Goal: Information Seeking & Learning: Learn about a topic

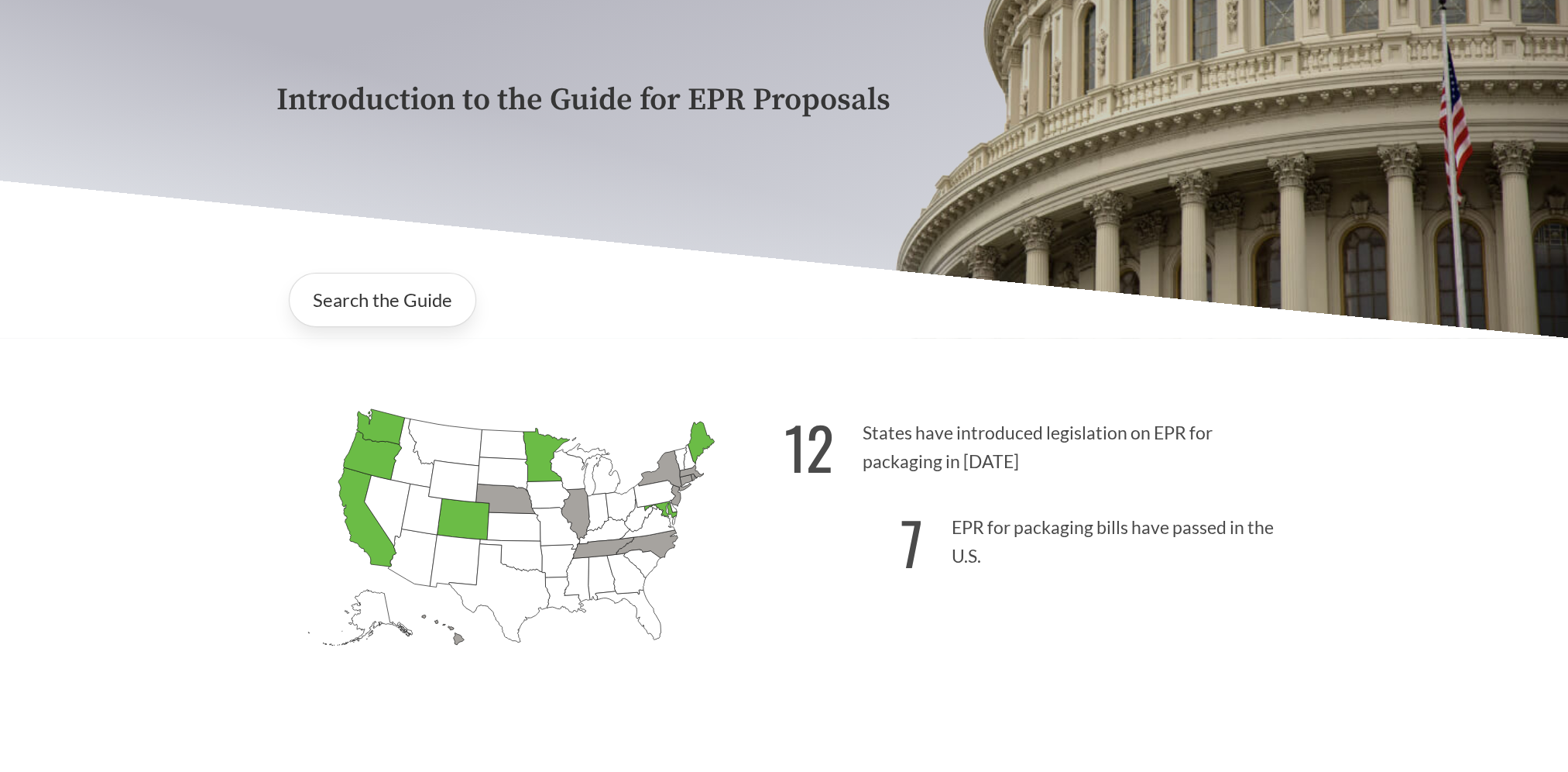
scroll to position [232, 0]
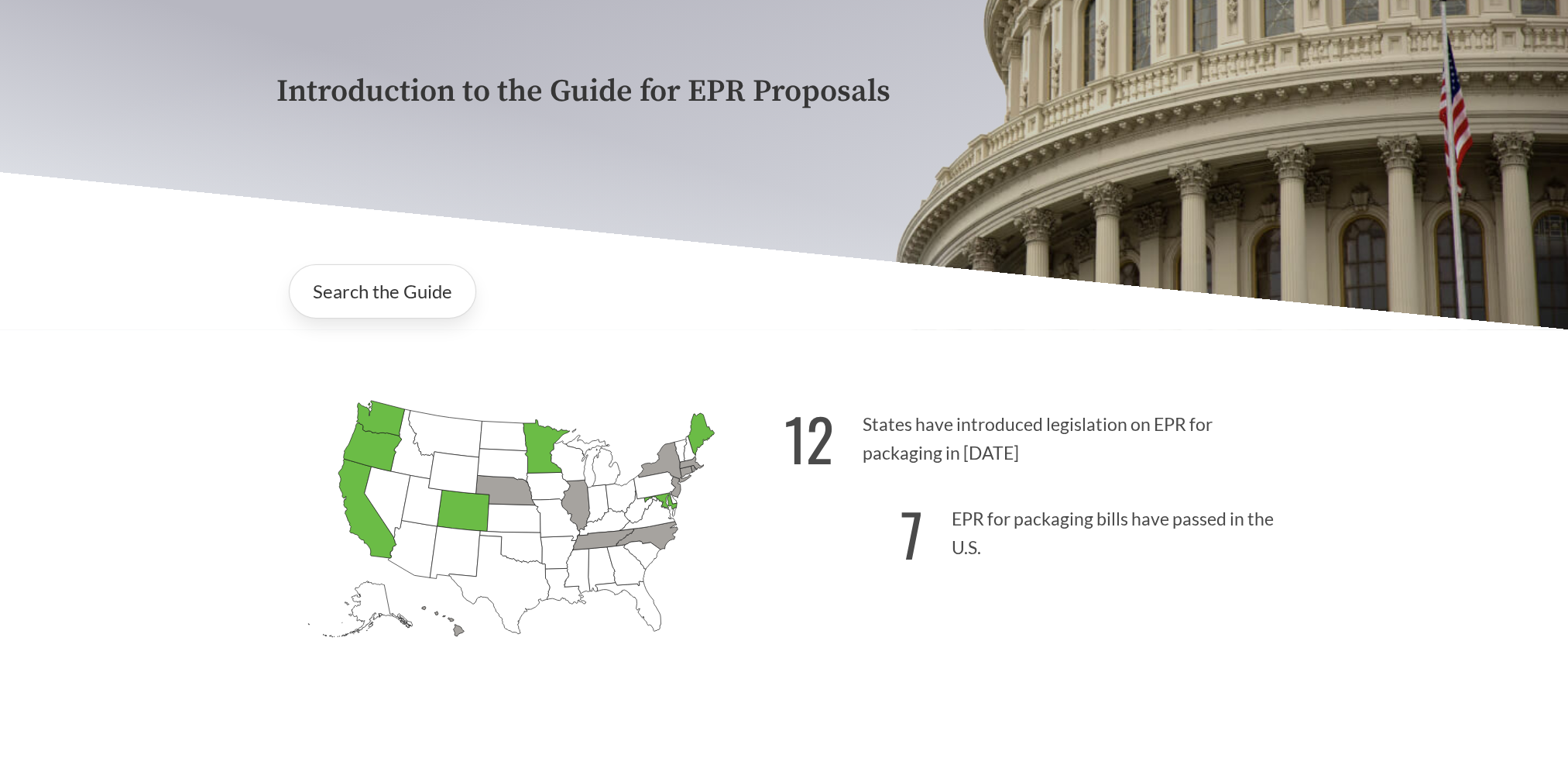
click at [654, 535] on icon "[US_STATE] Introduced: 1" at bounding box center [646, 534] width 61 height 27
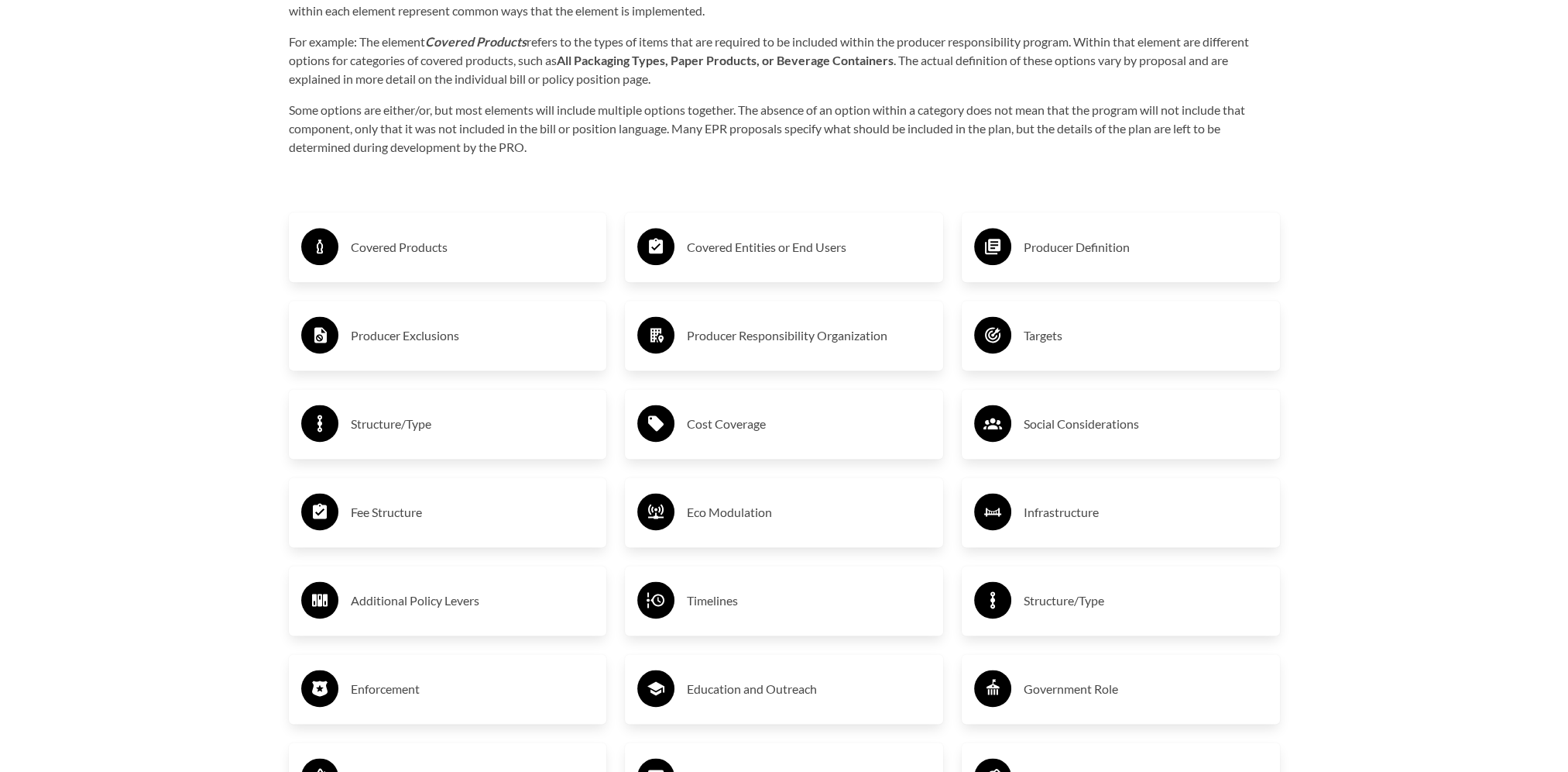
scroll to position [2402, 0]
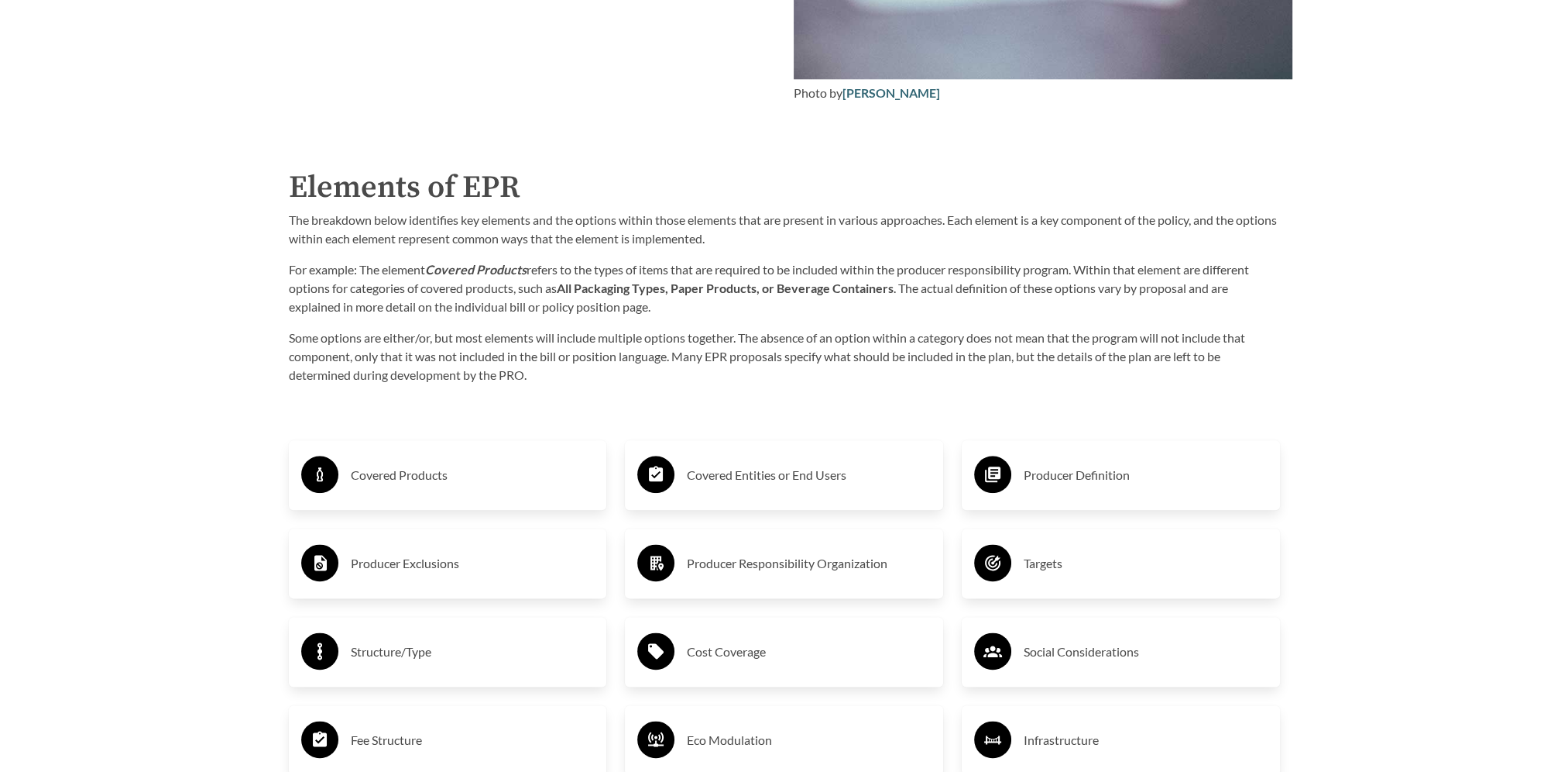
click at [373, 474] on h3 "Covered Products" at bounding box center [473, 475] width 244 height 25
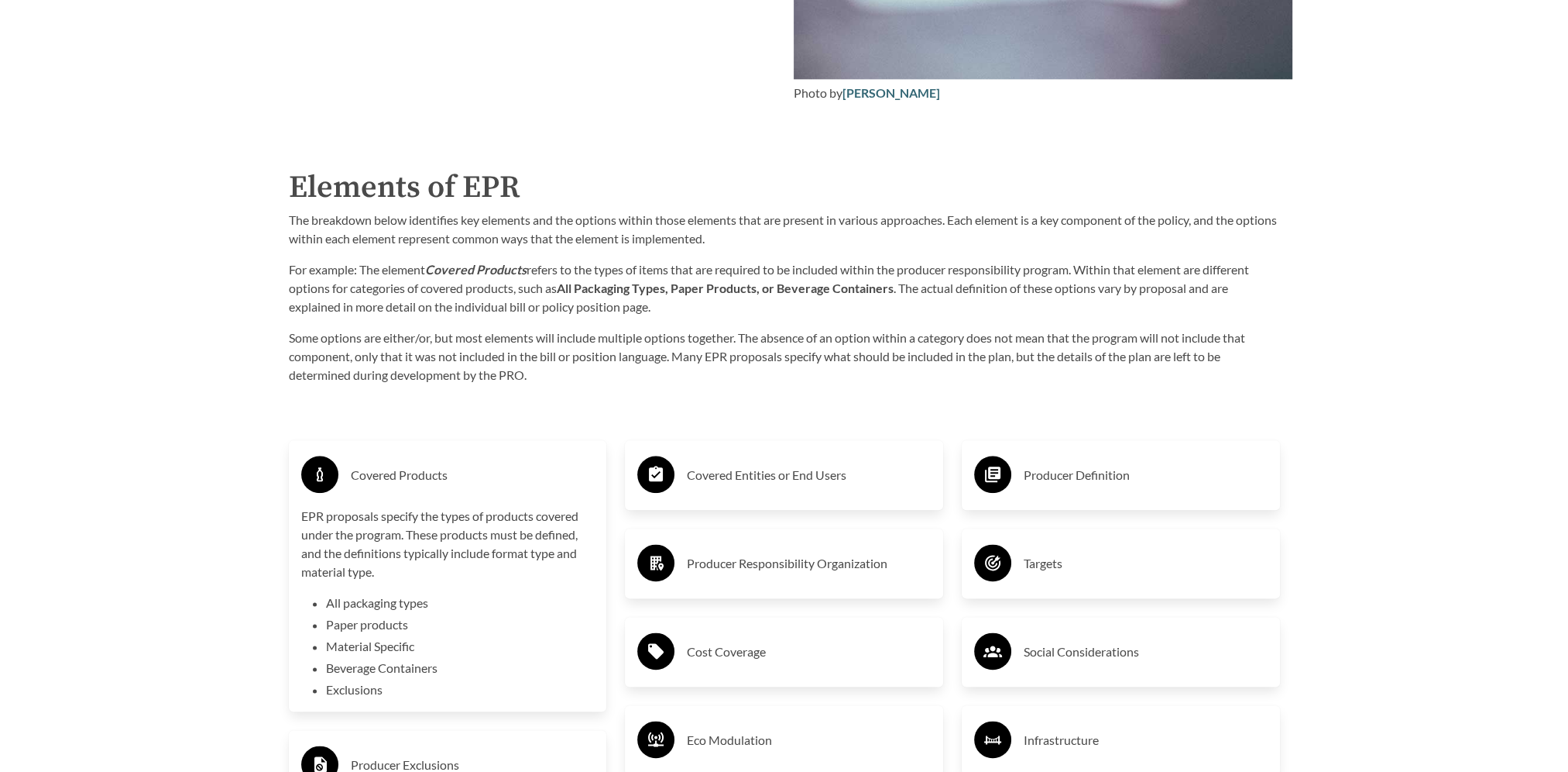
click at [373, 474] on h3 "Covered Products" at bounding box center [473, 475] width 244 height 25
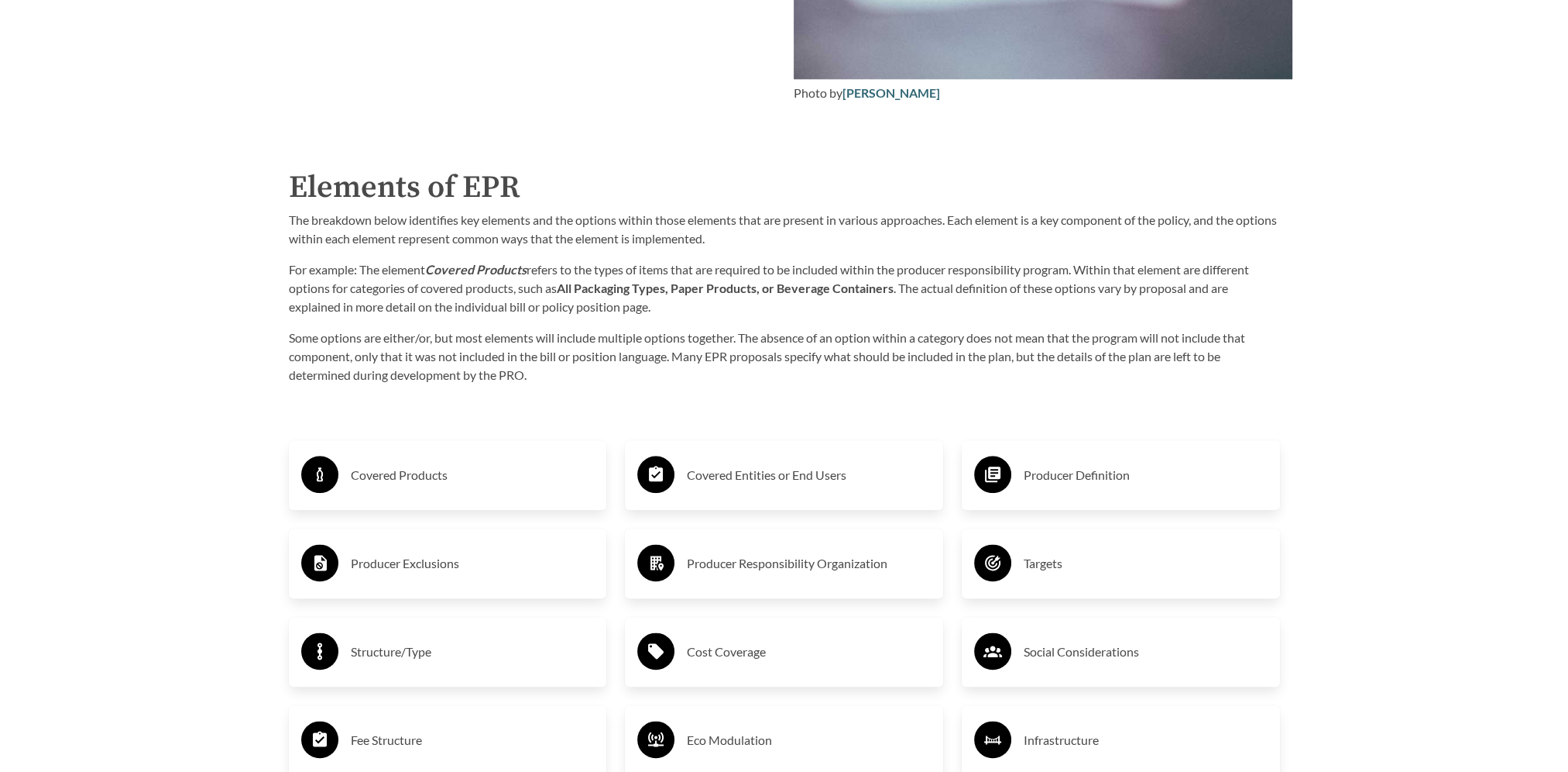
click at [732, 480] on h3 "Covered Entities or End Users" at bounding box center [808, 475] width 244 height 25
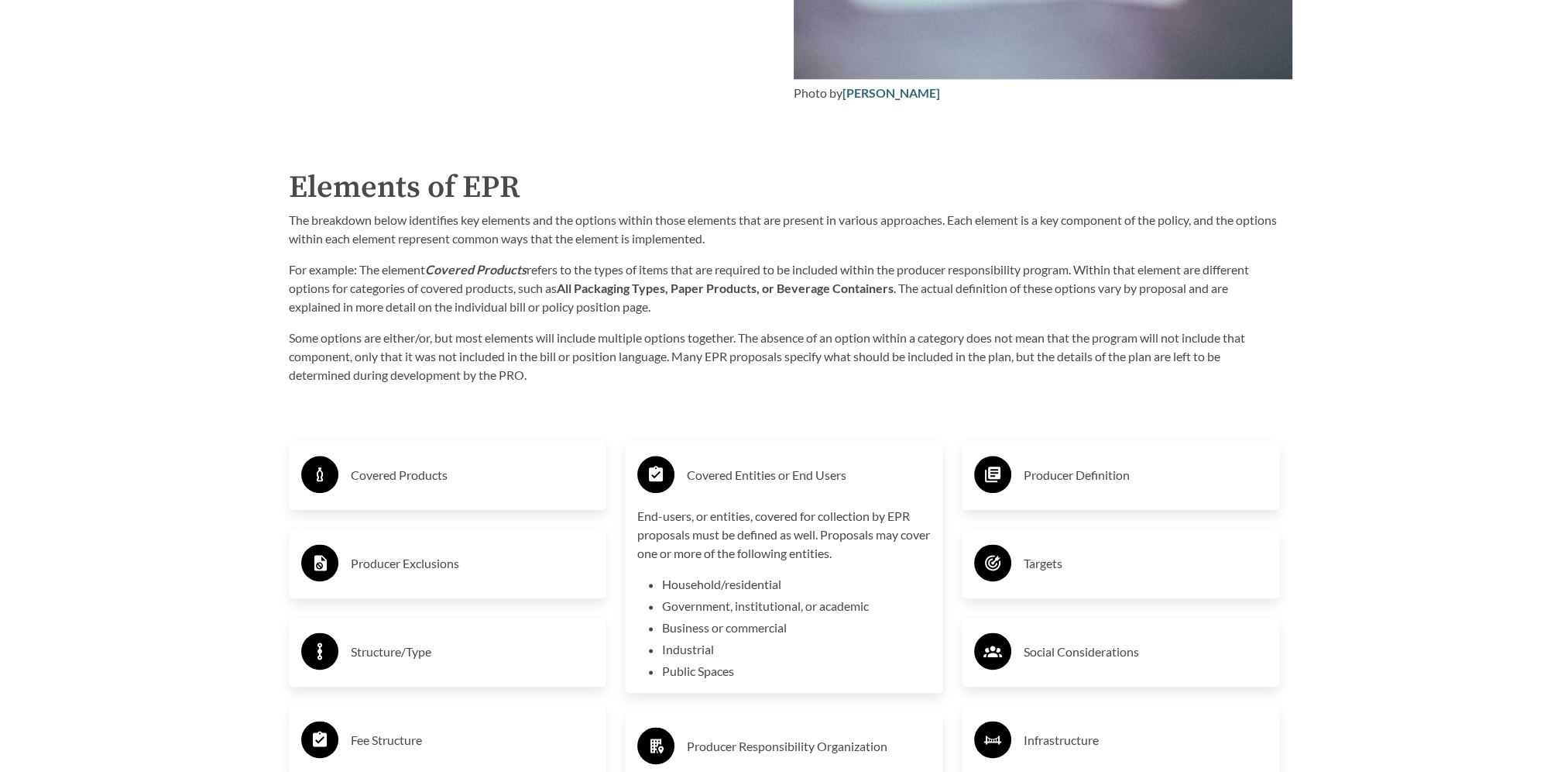
click at [732, 480] on h3 "Covered Entities or End Users" at bounding box center [808, 475] width 244 height 25
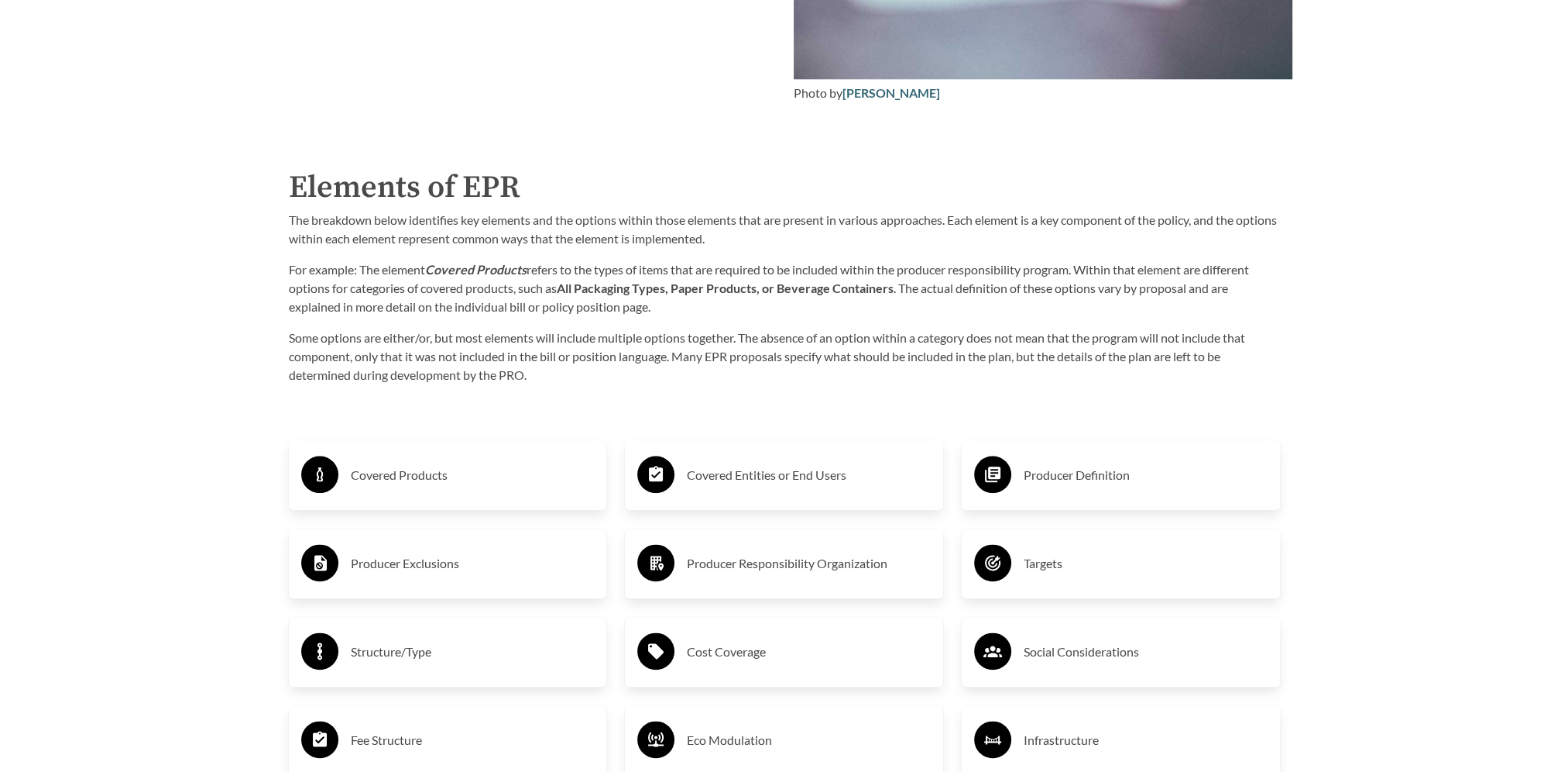
click at [1085, 475] on h3 "Producer Definition" at bounding box center [1146, 475] width 244 height 25
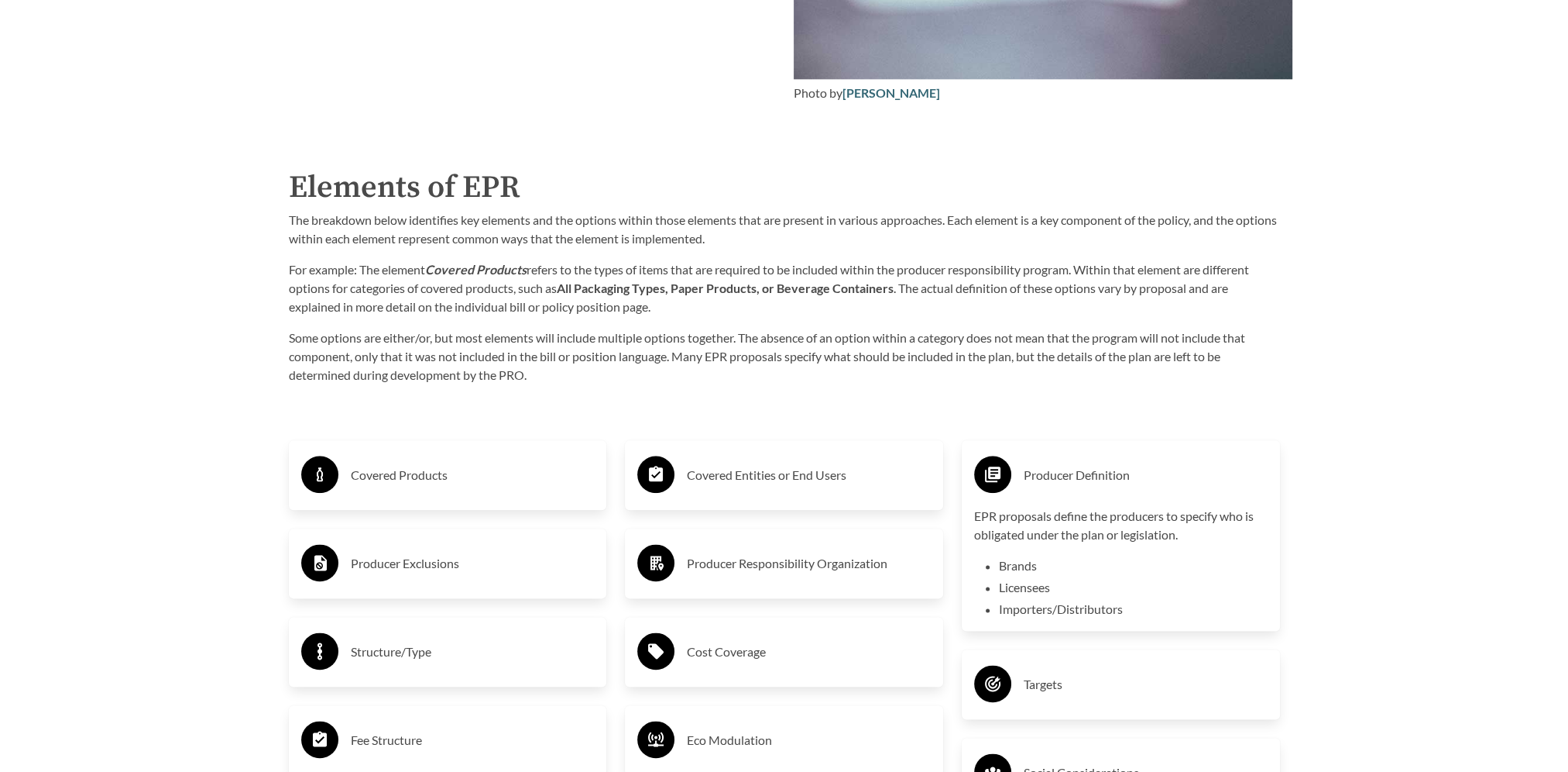
click at [1021, 480] on div "Producer Definition" at bounding box center [1121, 475] width 293 height 45
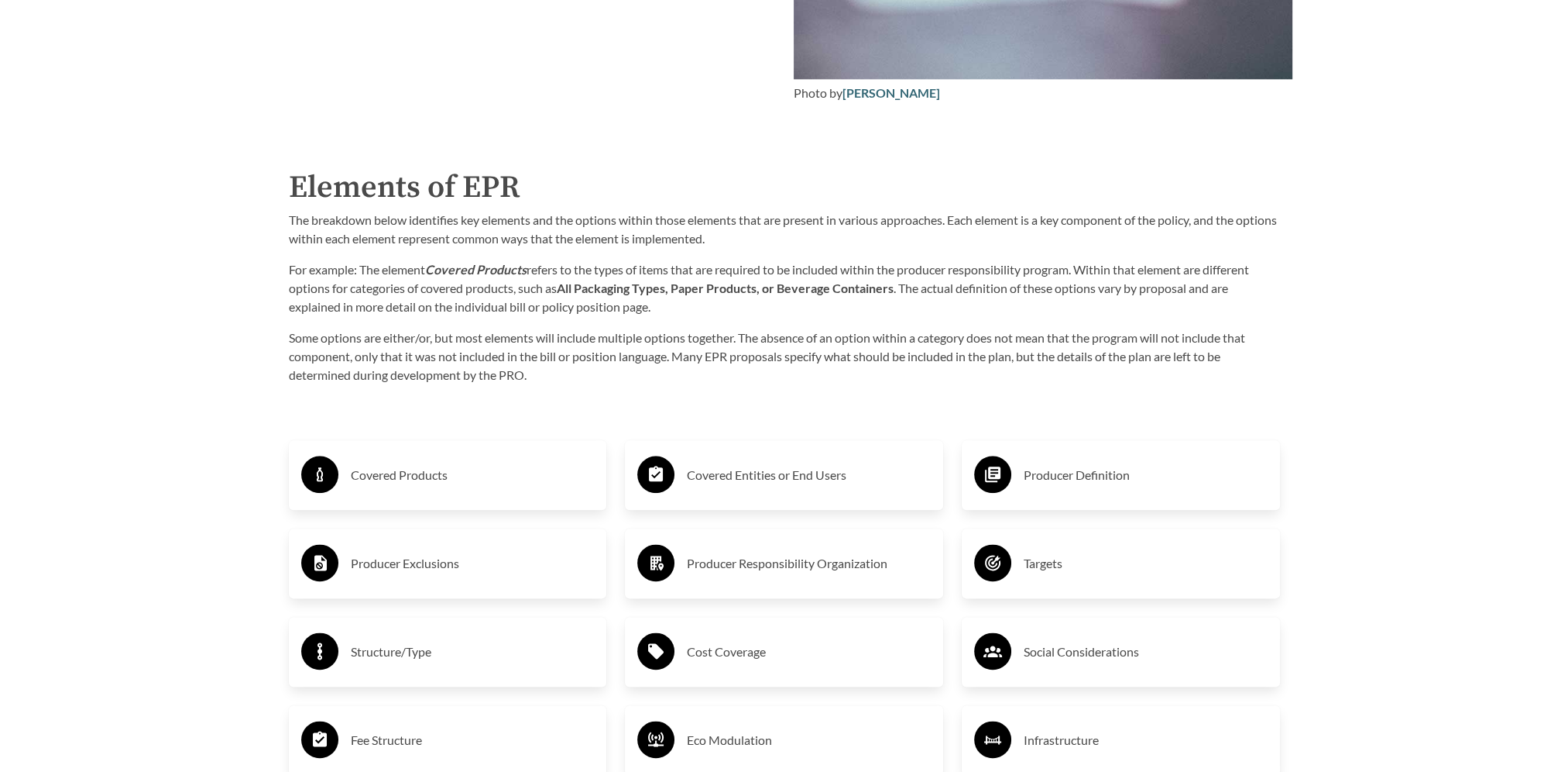
click at [418, 565] on h3 "Producer Exclusions" at bounding box center [473, 563] width 244 height 25
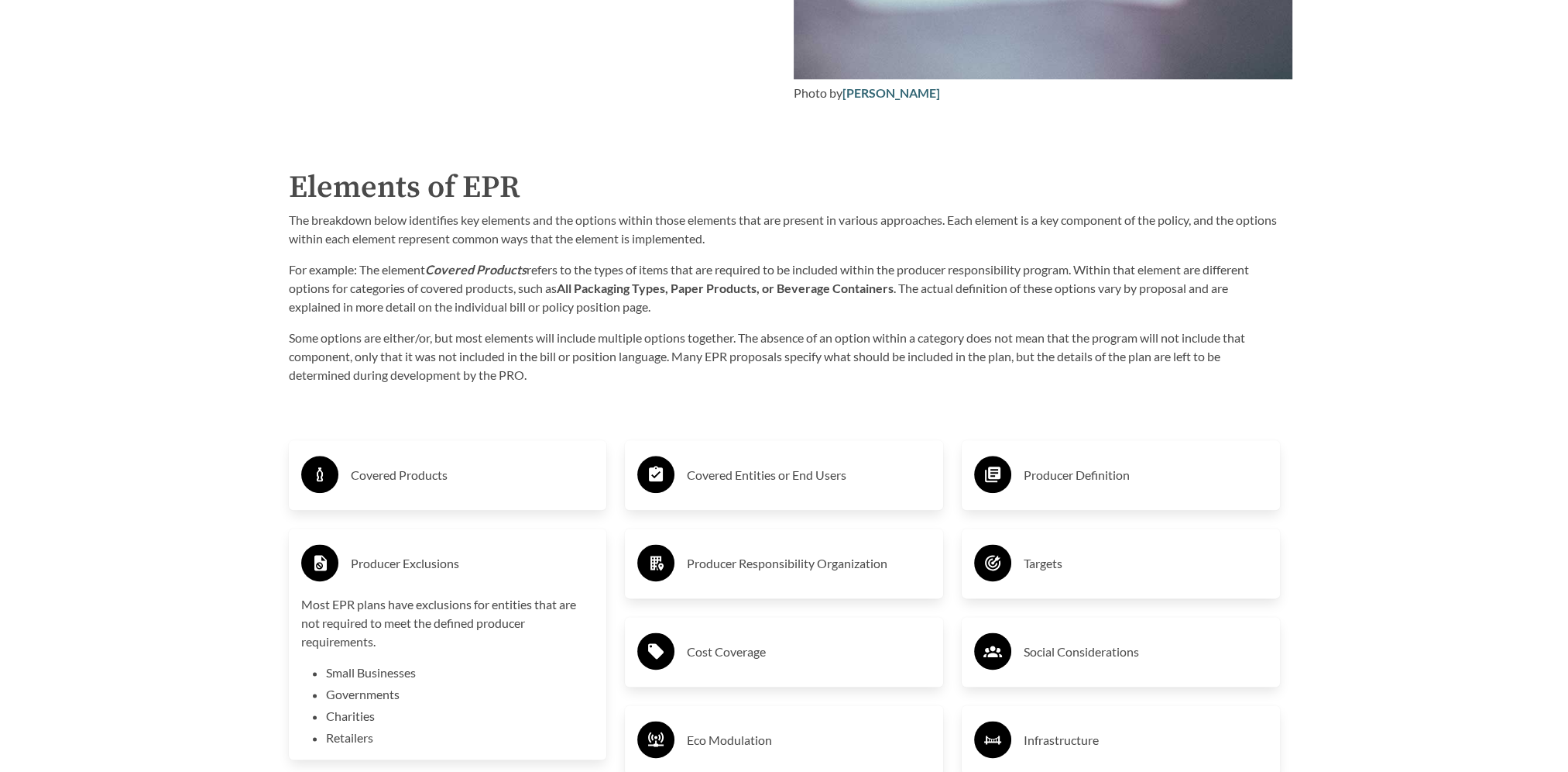
click at [418, 565] on h3 "Producer Exclusions" at bounding box center [473, 563] width 244 height 25
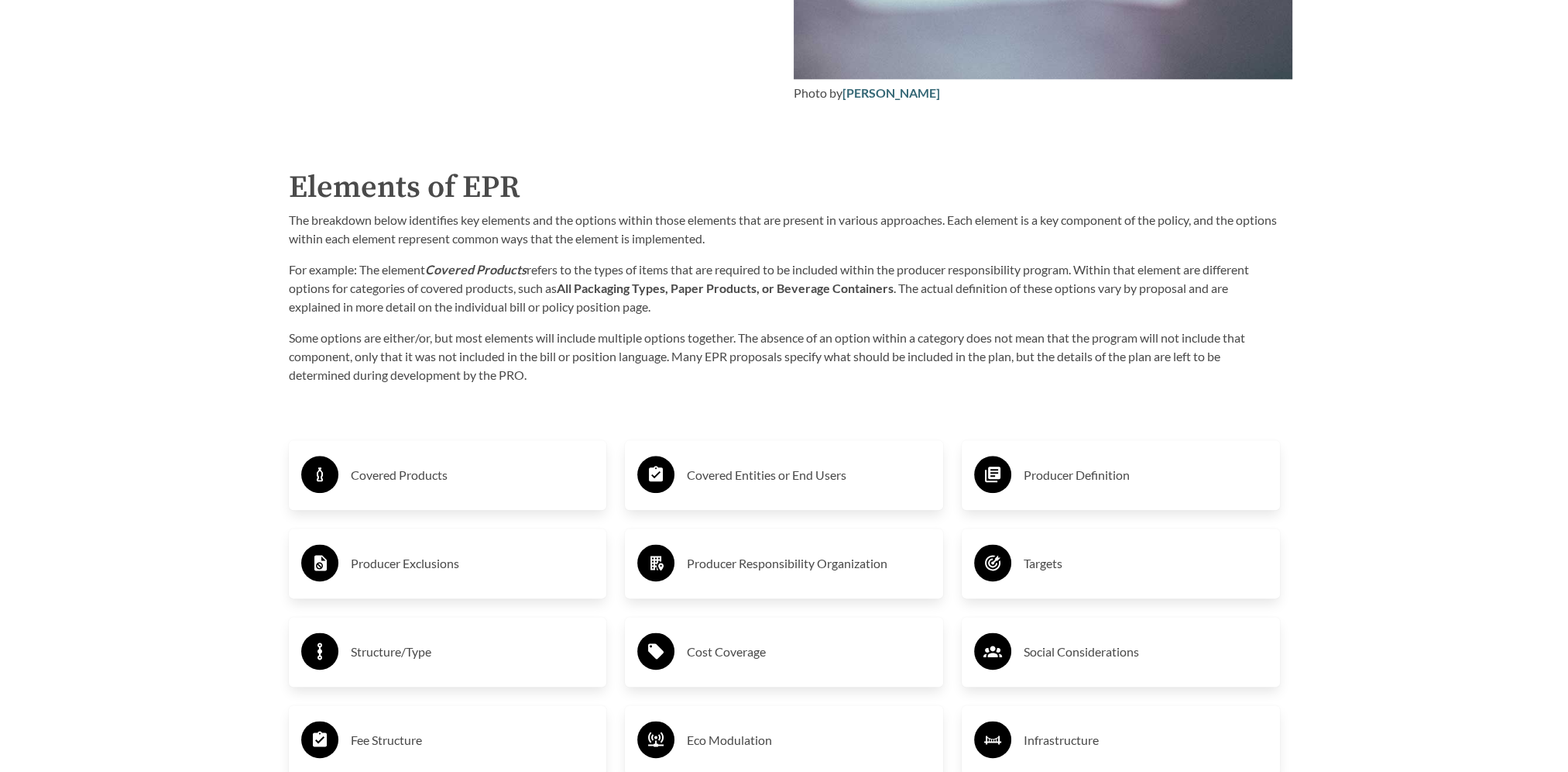
click at [796, 568] on h3 "Producer Responsibility Organization" at bounding box center [808, 563] width 244 height 25
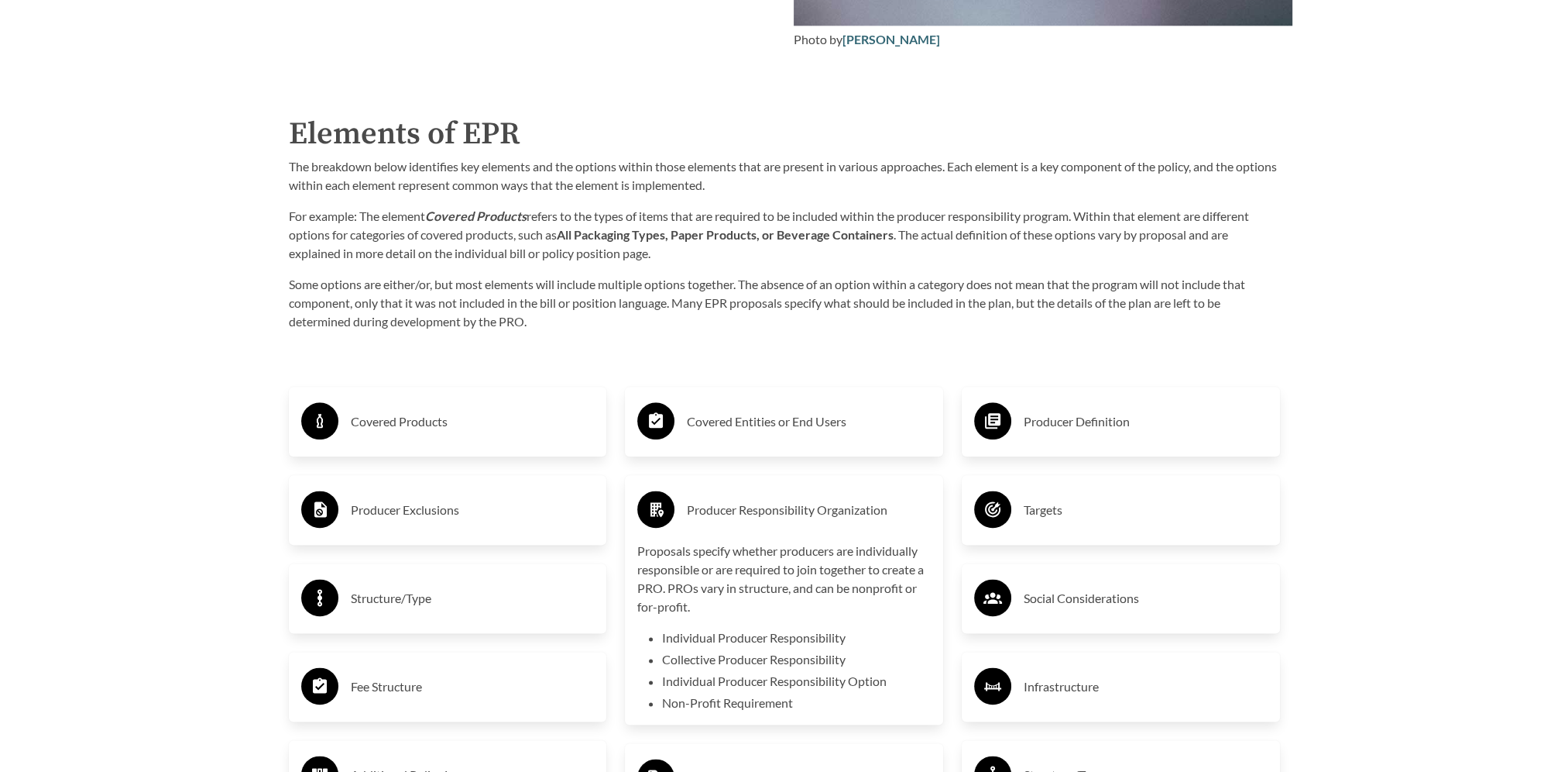
scroll to position [2480, 0]
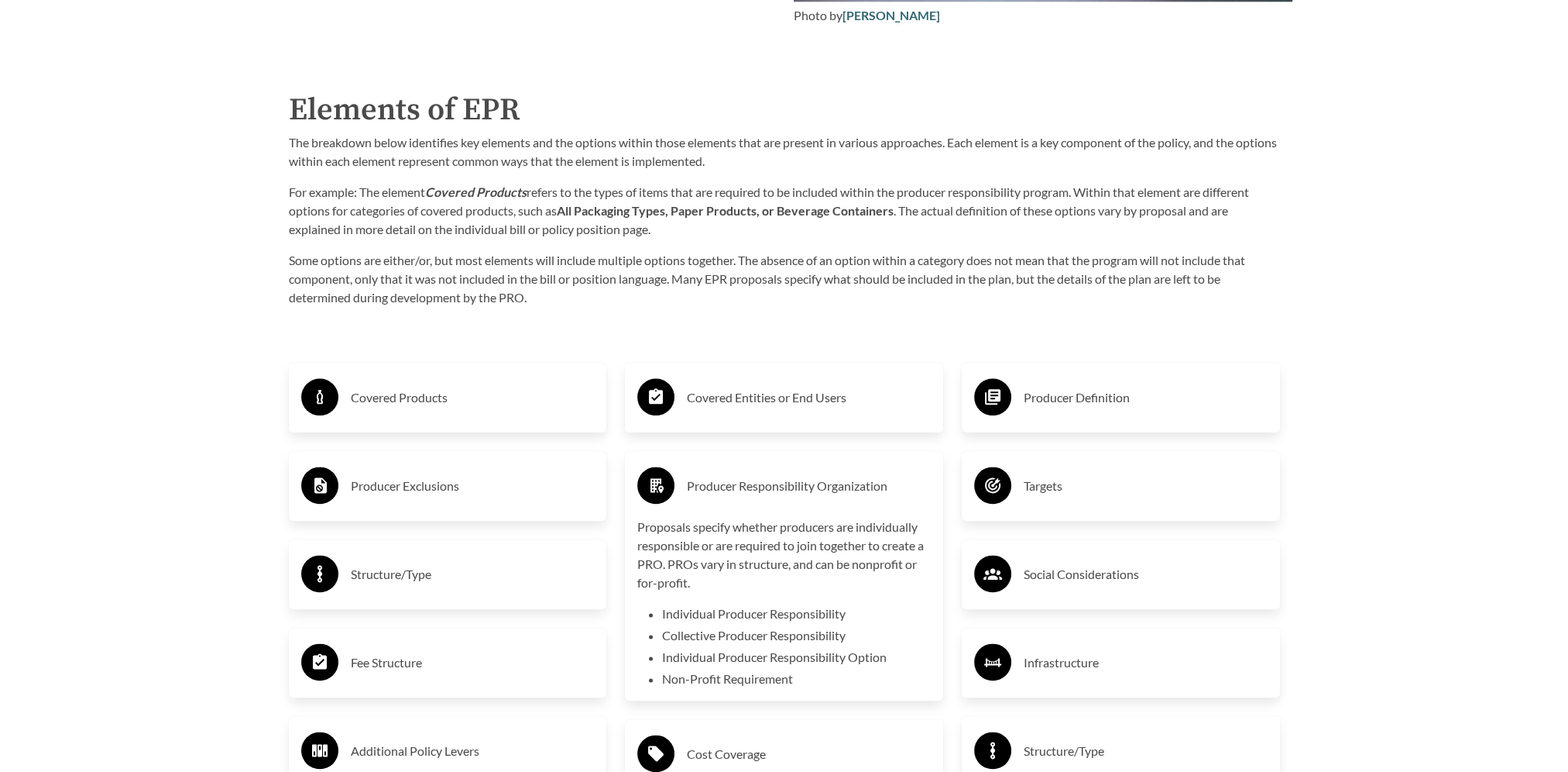
click at [776, 487] on h3 "Producer Responsibility Organization" at bounding box center [808, 486] width 244 height 25
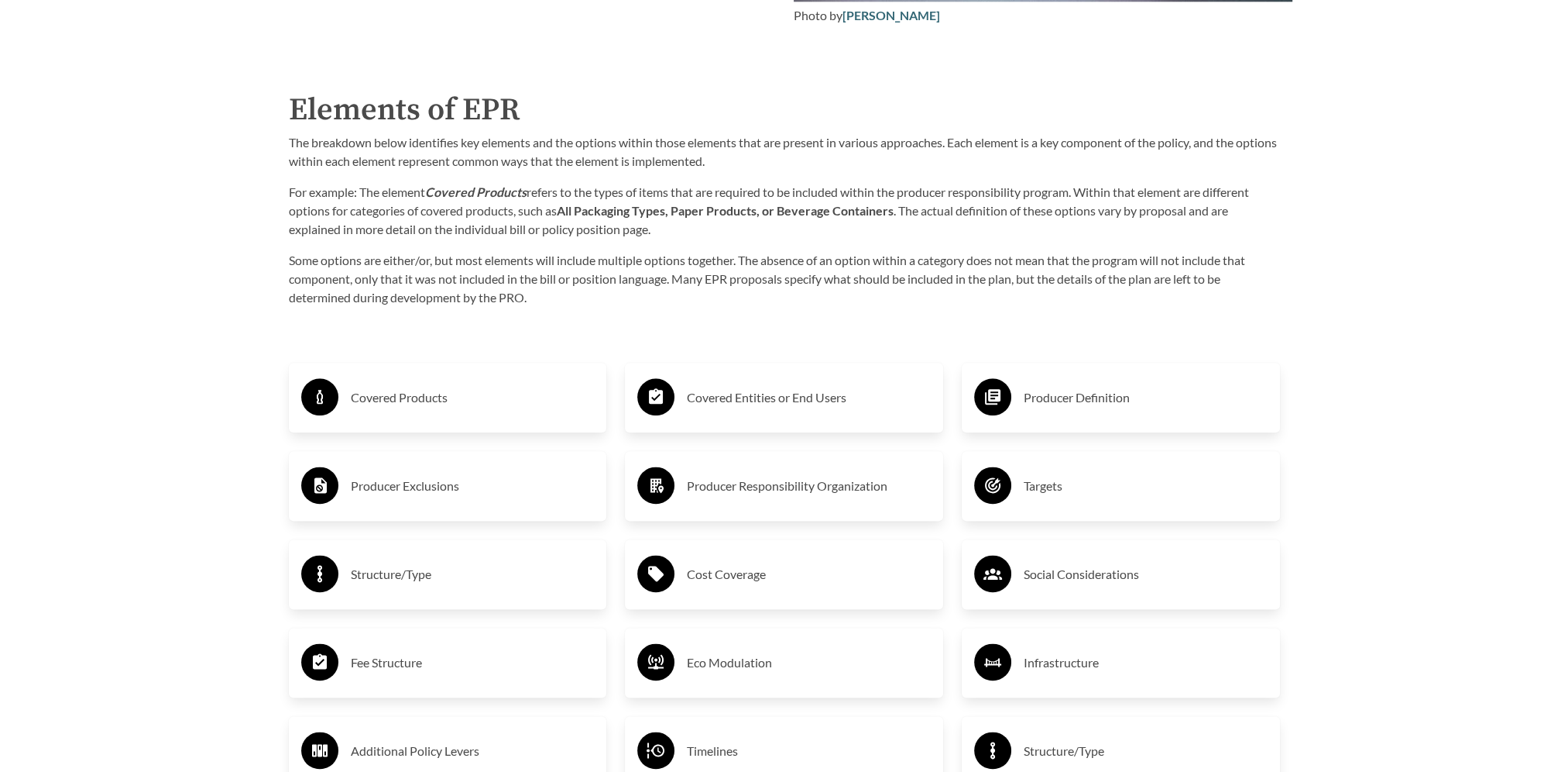
click at [1040, 488] on h3 "Targets" at bounding box center [1146, 486] width 244 height 25
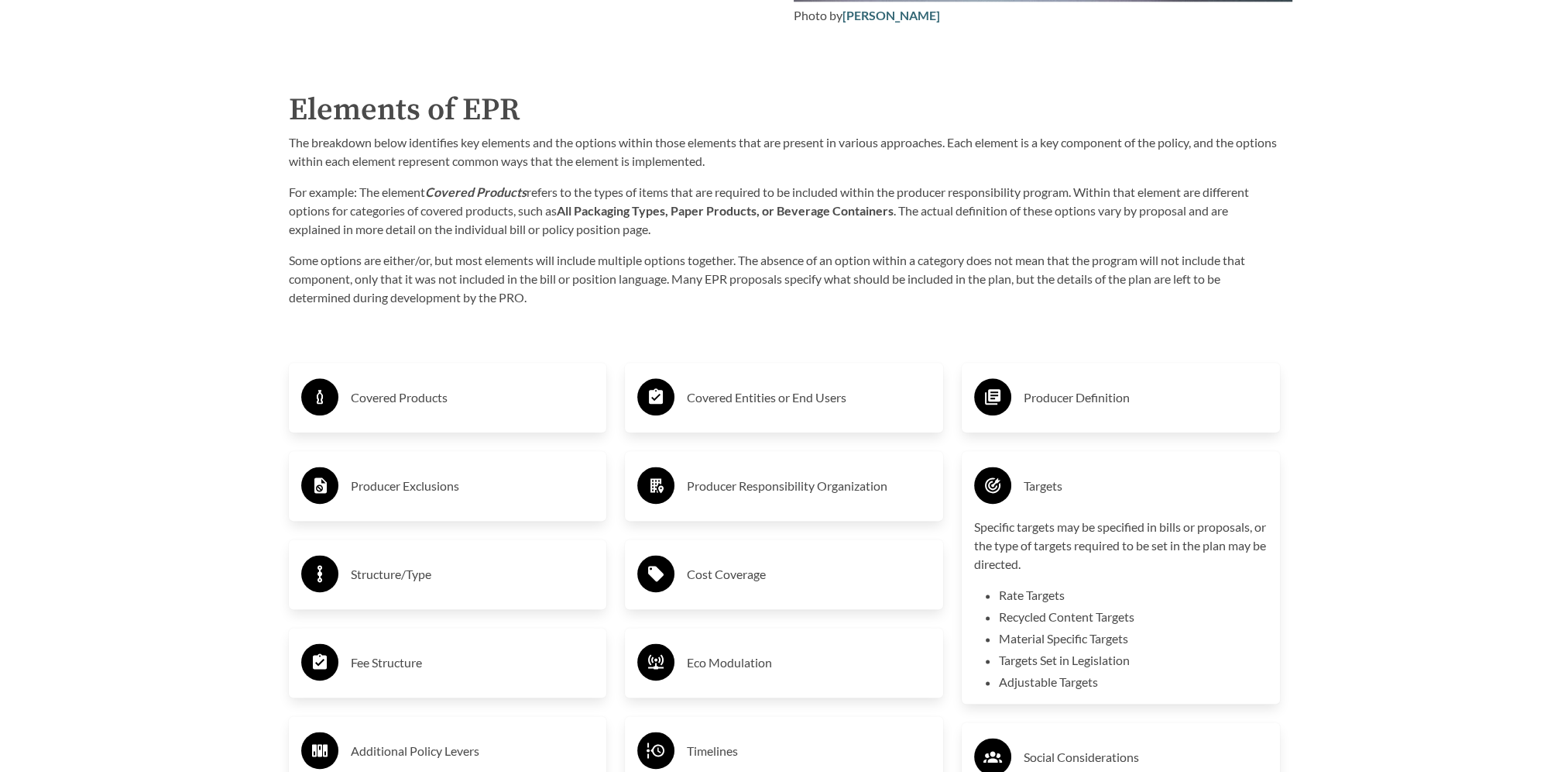
click at [1040, 488] on h3 "Targets" at bounding box center [1146, 486] width 244 height 25
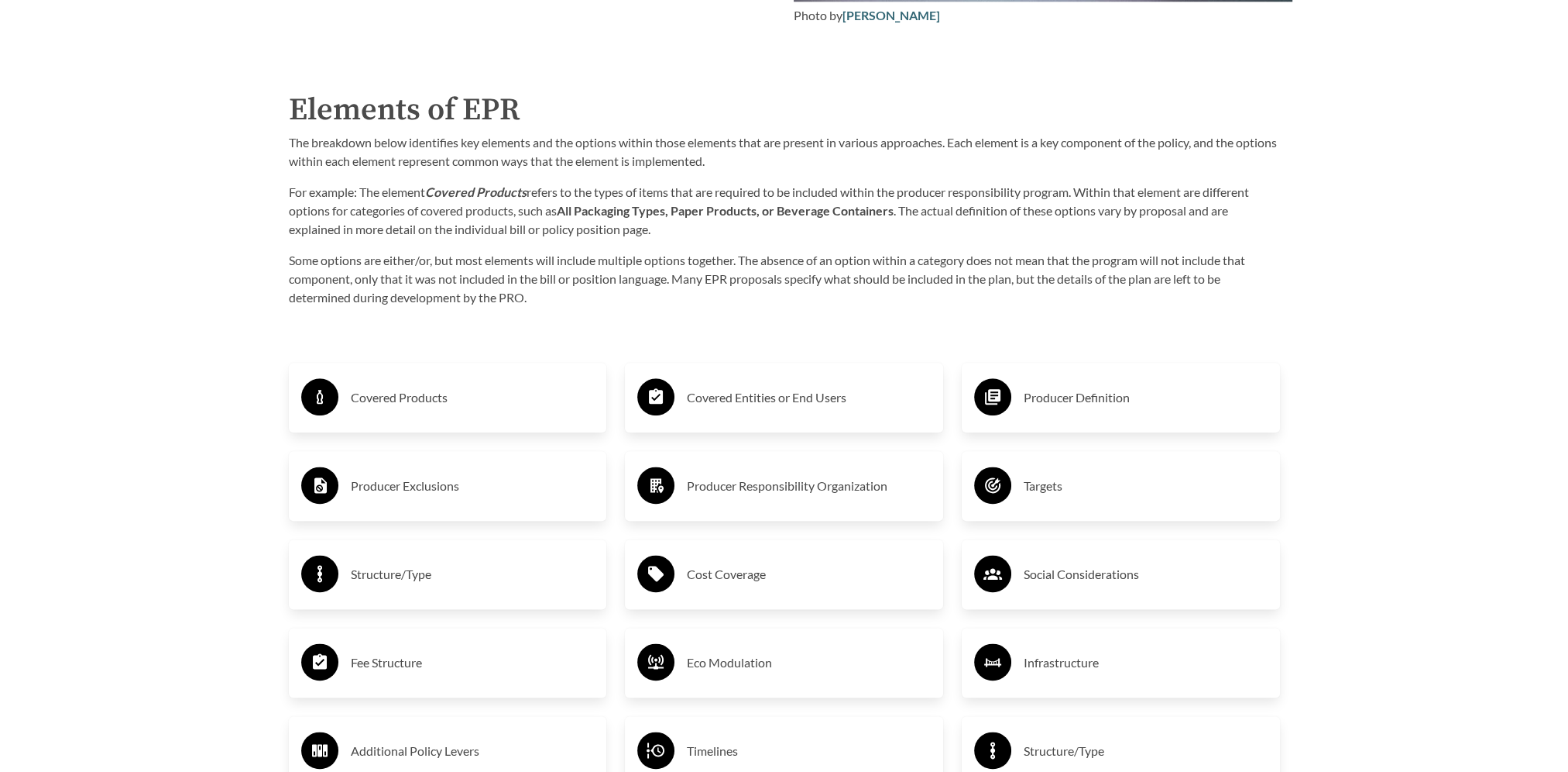
click at [378, 580] on h3 "Structure/Type" at bounding box center [473, 574] width 244 height 25
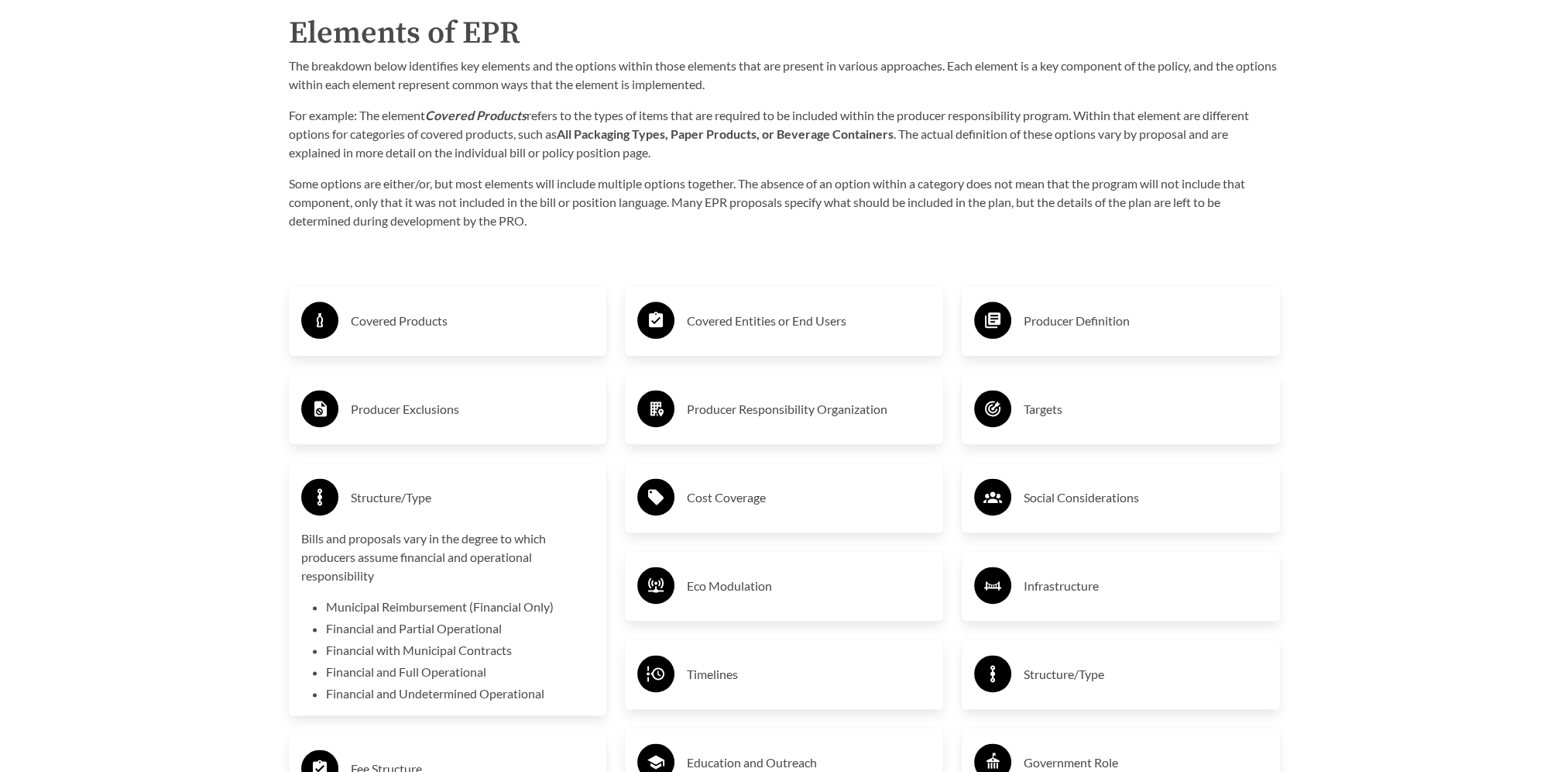
scroll to position [2557, 0]
click at [389, 499] on h3 "Structure/Type" at bounding box center [473, 496] width 244 height 25
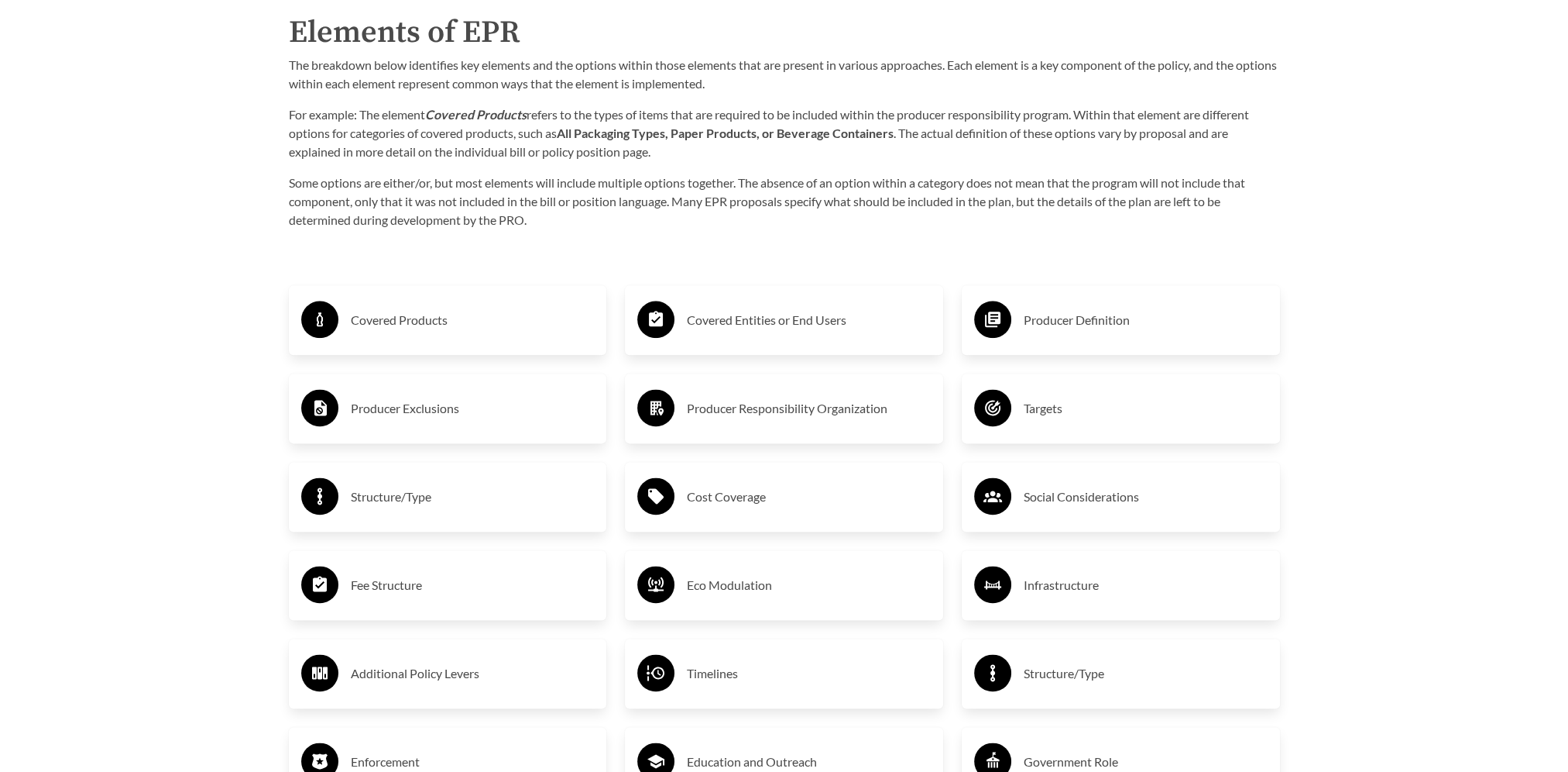
click at [749, 498] on h3 "Cost Coverage" at bounding box center [808, 496] width 244 height 25
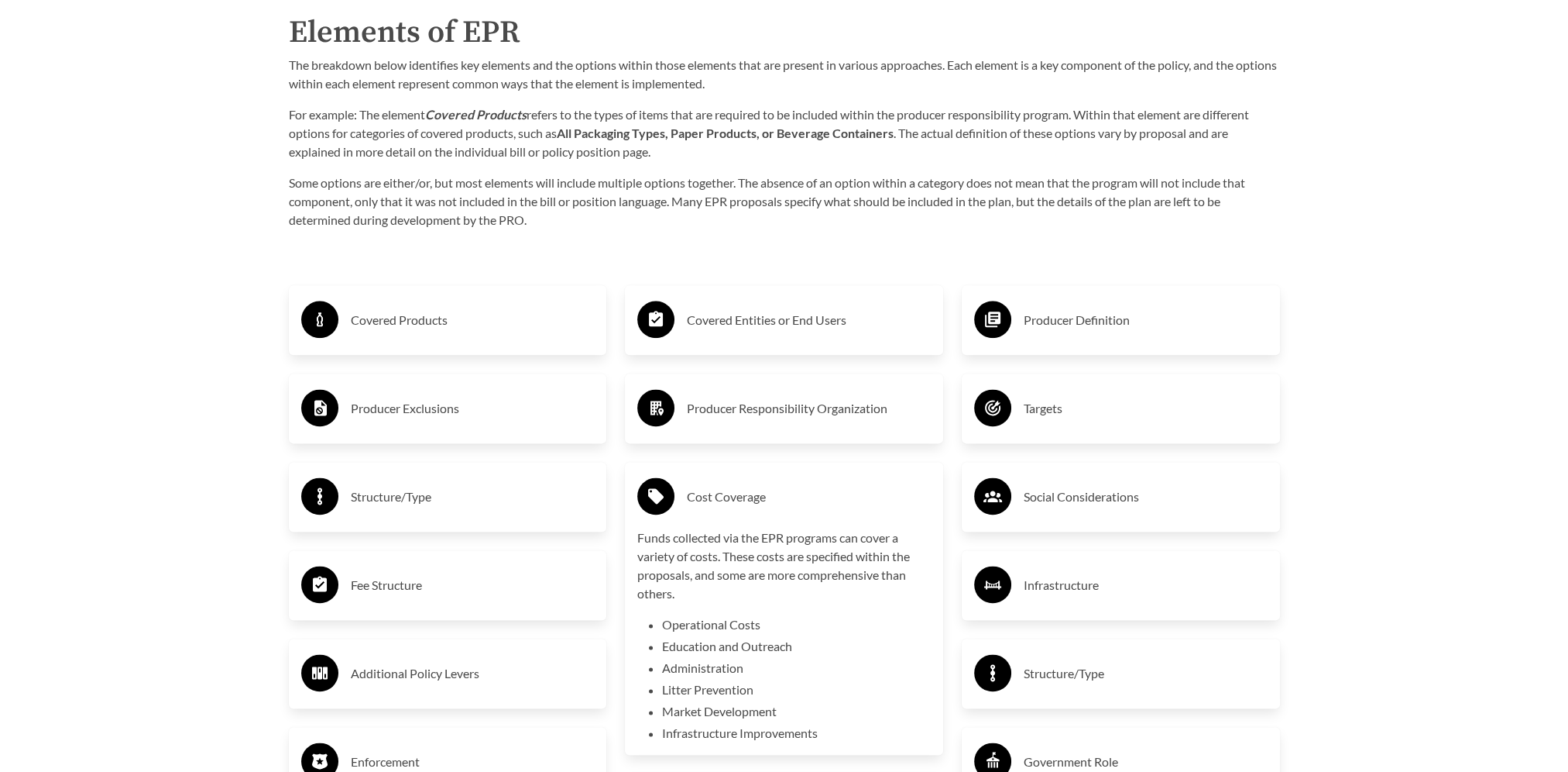
click at [742, 499] on h3 "Cost Coverage" at bounding box center [808, 496] width 244 height 25
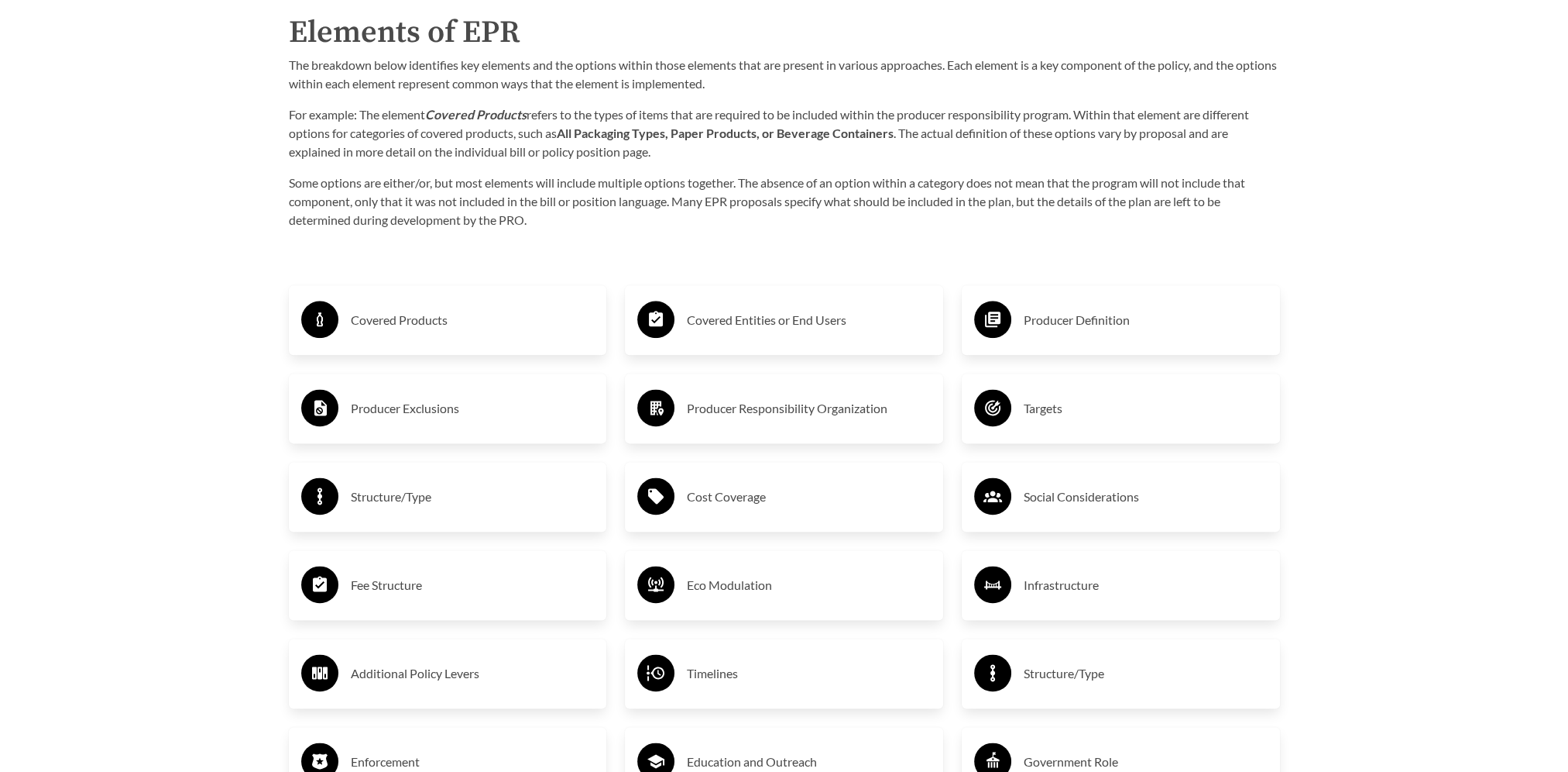
click at [1097, 502] on h3 "Social Considerations" at bounding box center [1146, 496] width 244 height 25
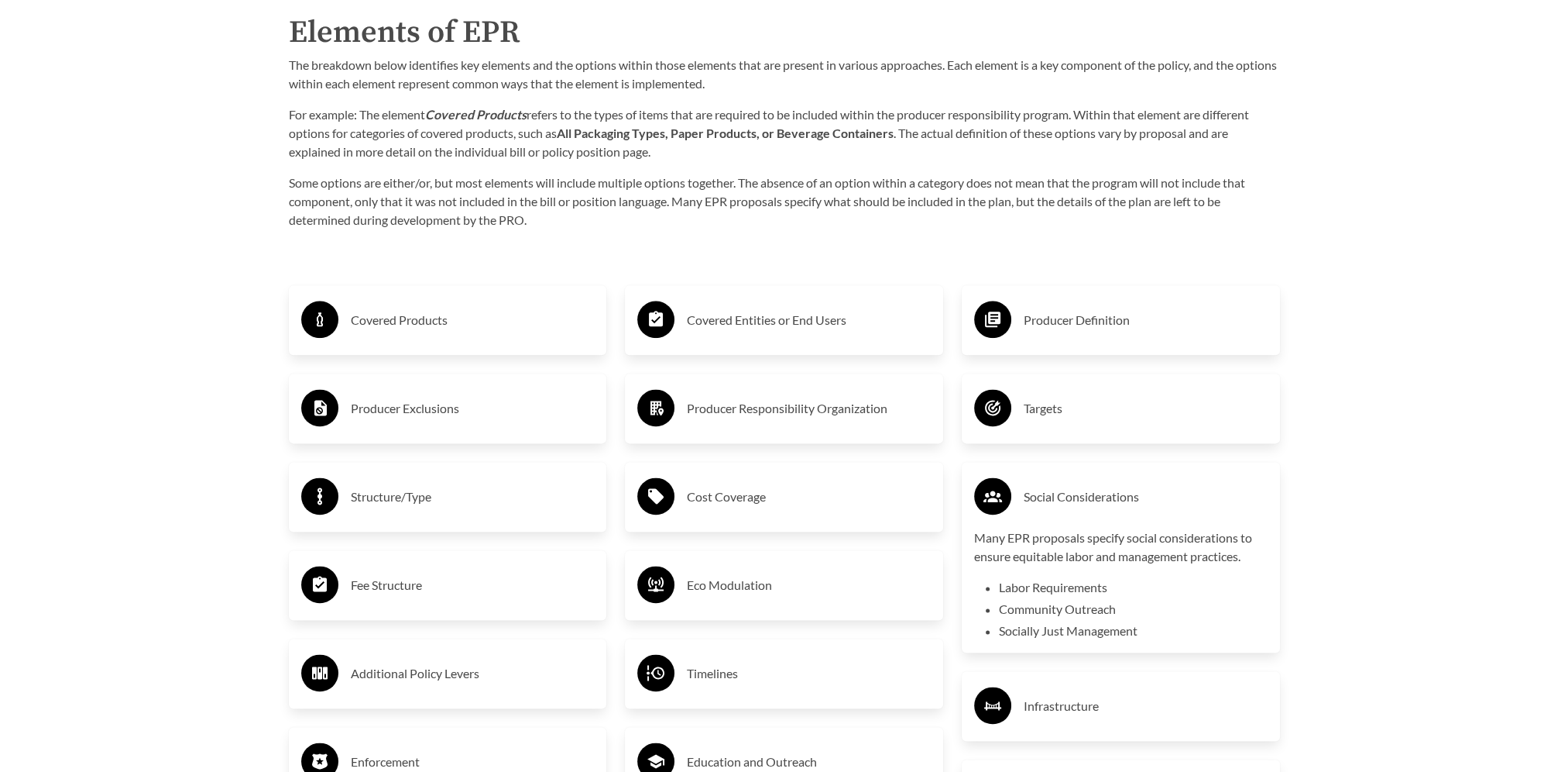
click at [1087, 499] on h3 "Social Considerations" at bounding box center [1146, 496] width 244 height 25
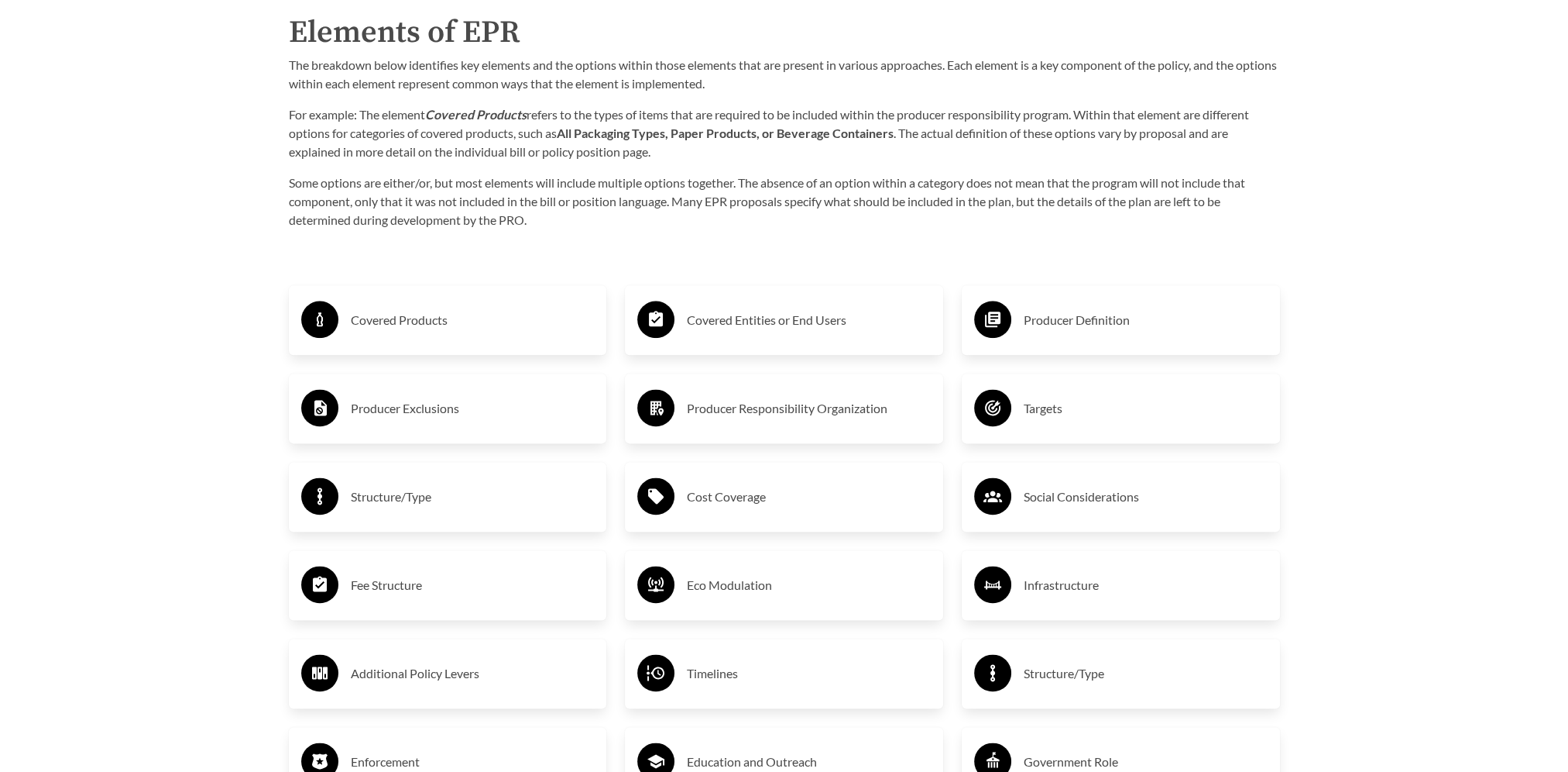
click at [397, 585] on h3 "Fee Structure" at bounding box center [473, 584] width 244 height 25
click at [766, 590] on h3 "Eco Modulation" at bounding box center [808, 584] width 244 height 25
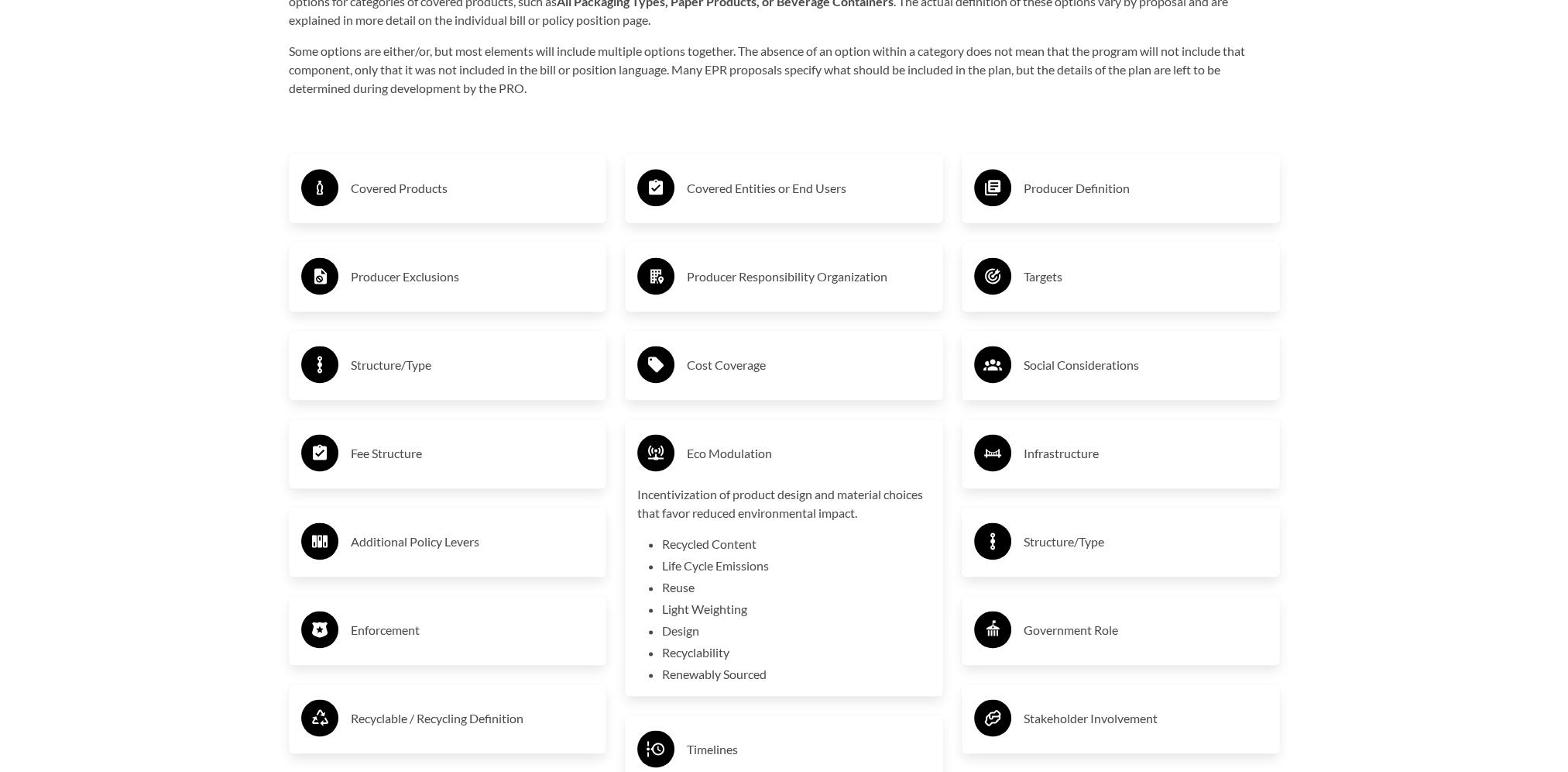
scroll to position [2712, 0]
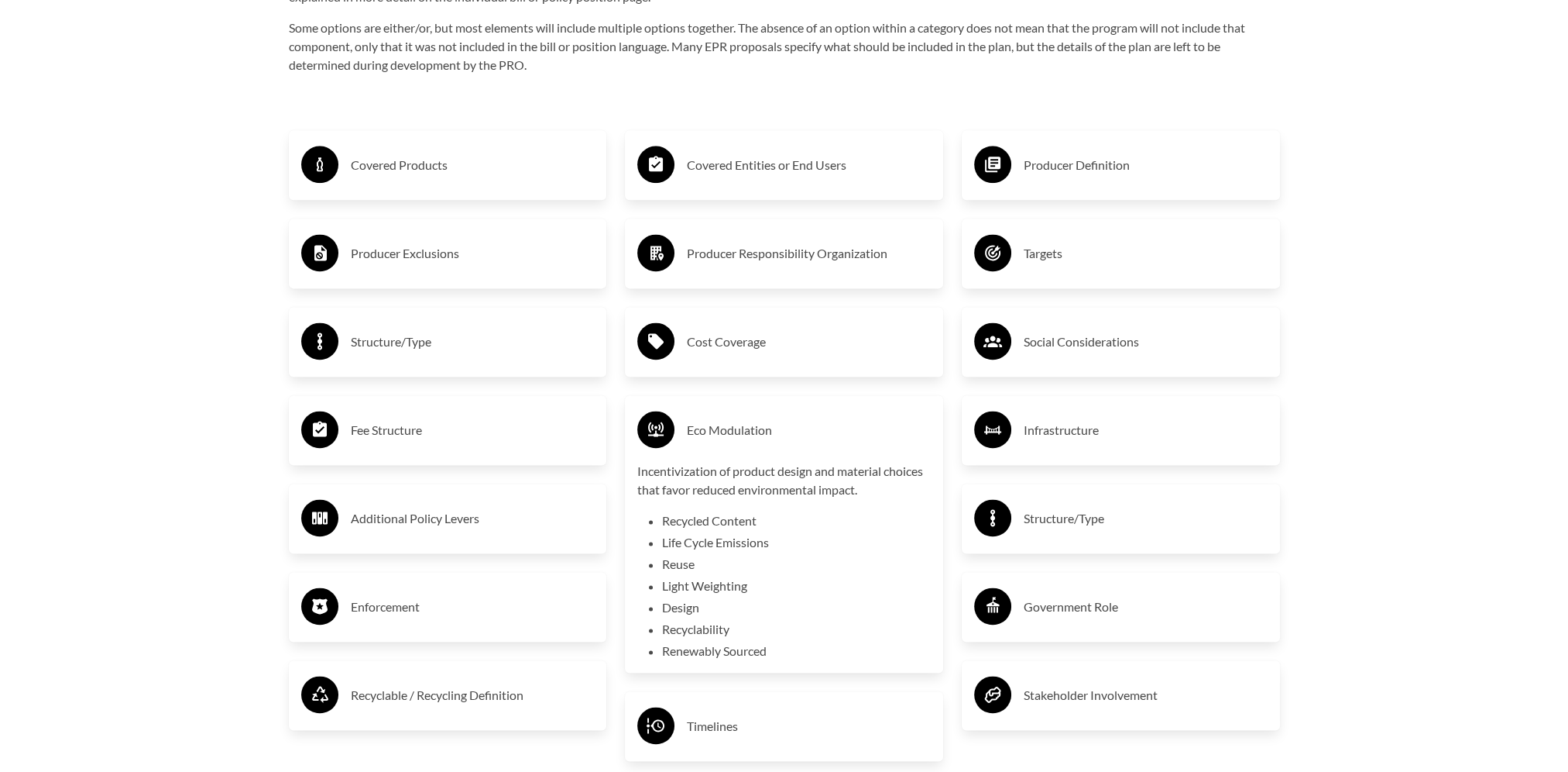
click at [742, 434] on h3 "Eco Modulation" at bounding box center [808, 430] width 244 height 25
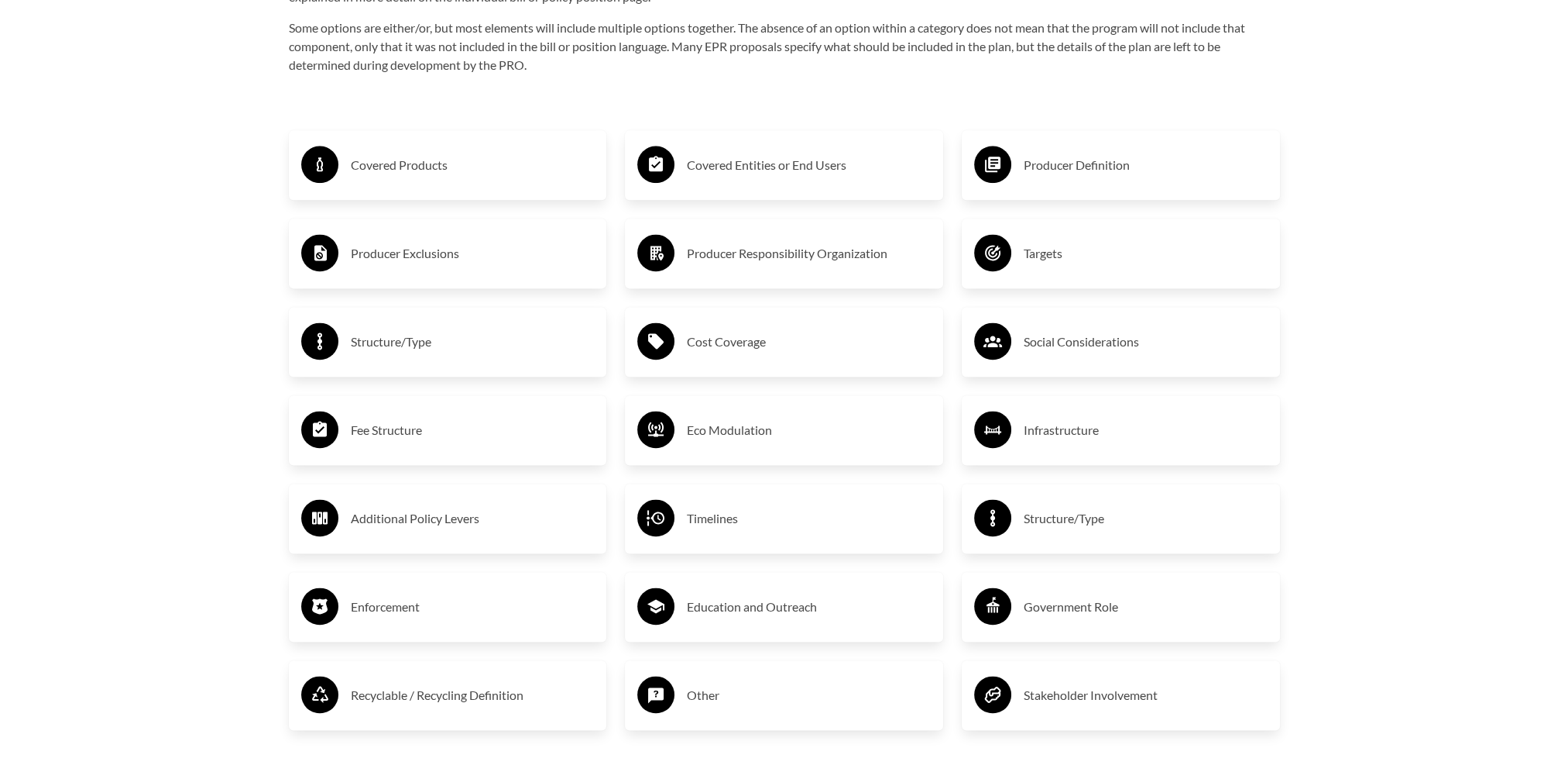
click at [1082, 436] on h3 "Infrastructure" at bounding box center [1146, 430] width 244 height 25
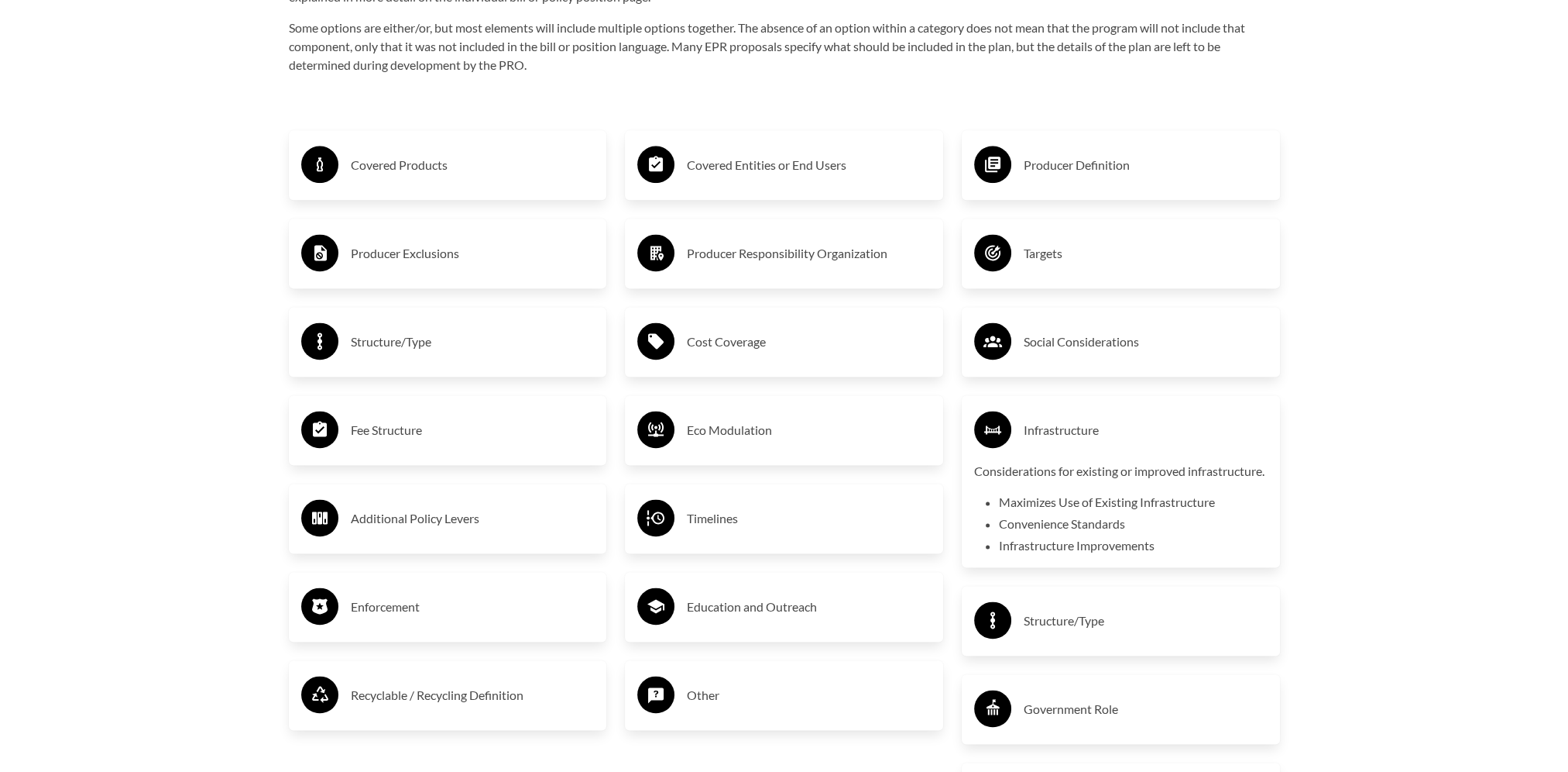
click at [1071, 435] on h3 "Infrastructure" at bounding box center [1146, 430] width 244 height 25
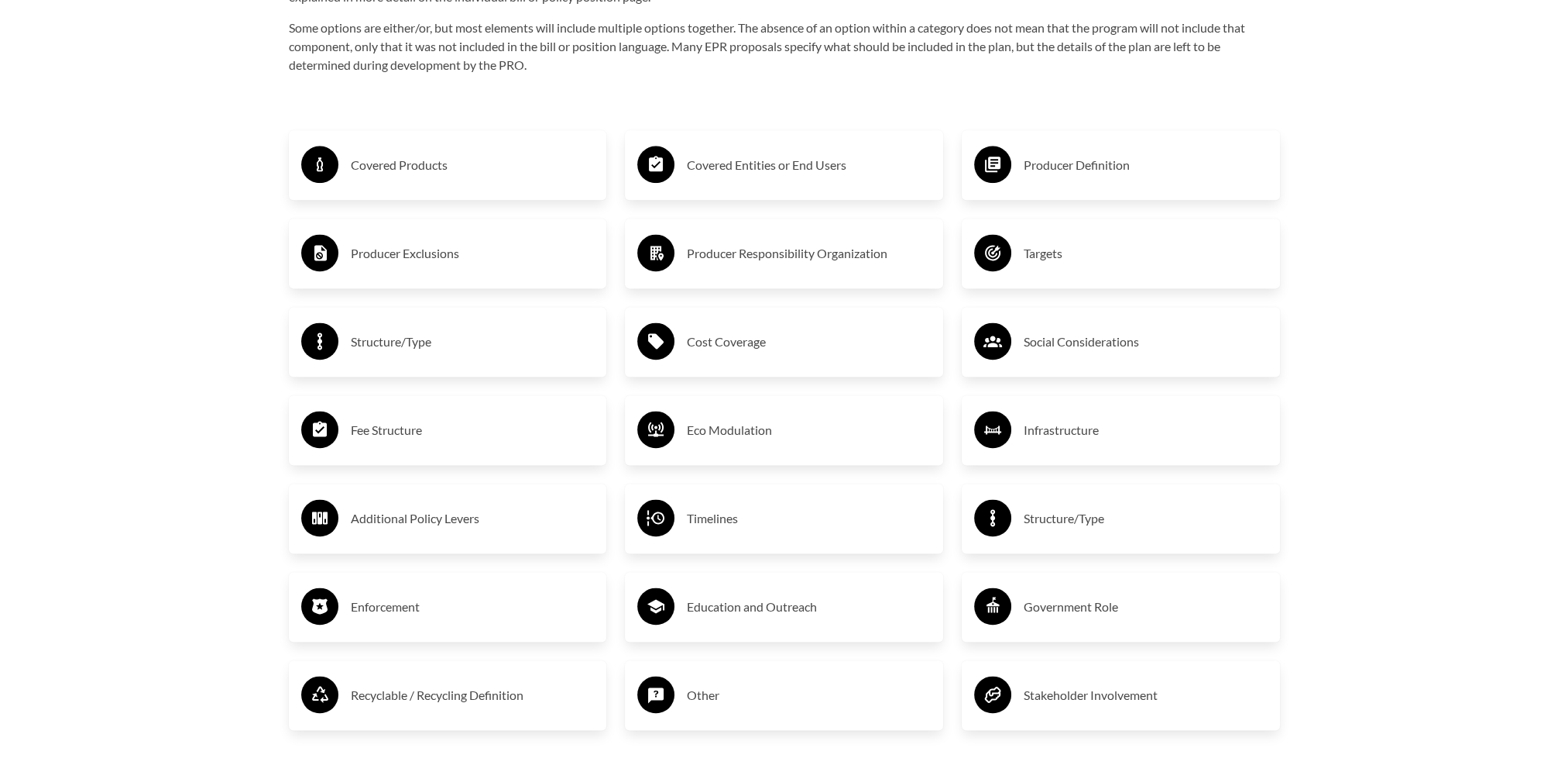
click at [725, 614] on h3 "Education and Outreach" at bounding box center [808, 606] width 244 height 25
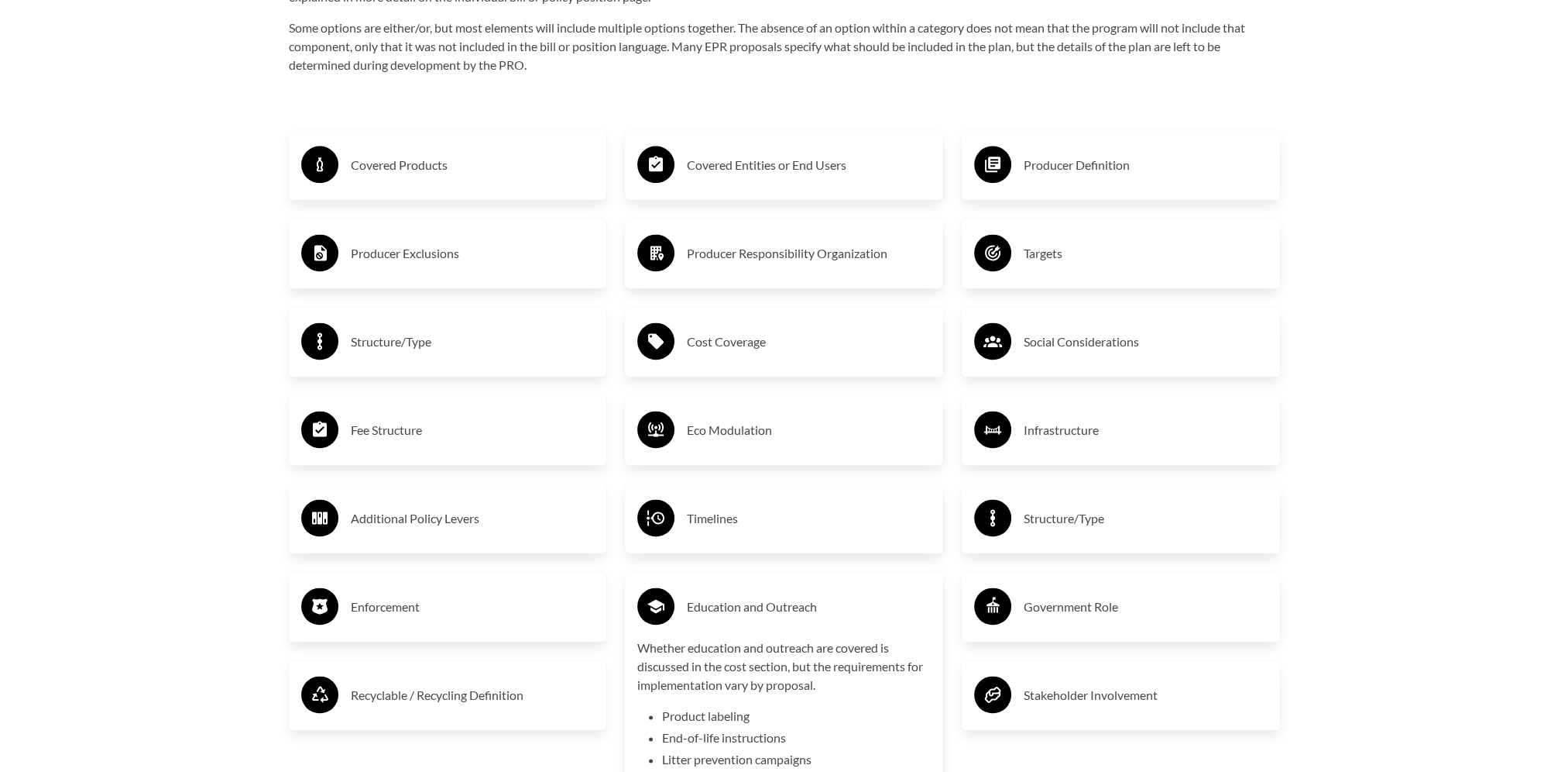
click at [725, 614] on h3 "Education and Outreach" at bounding box center [808, 606] width 244 height 25
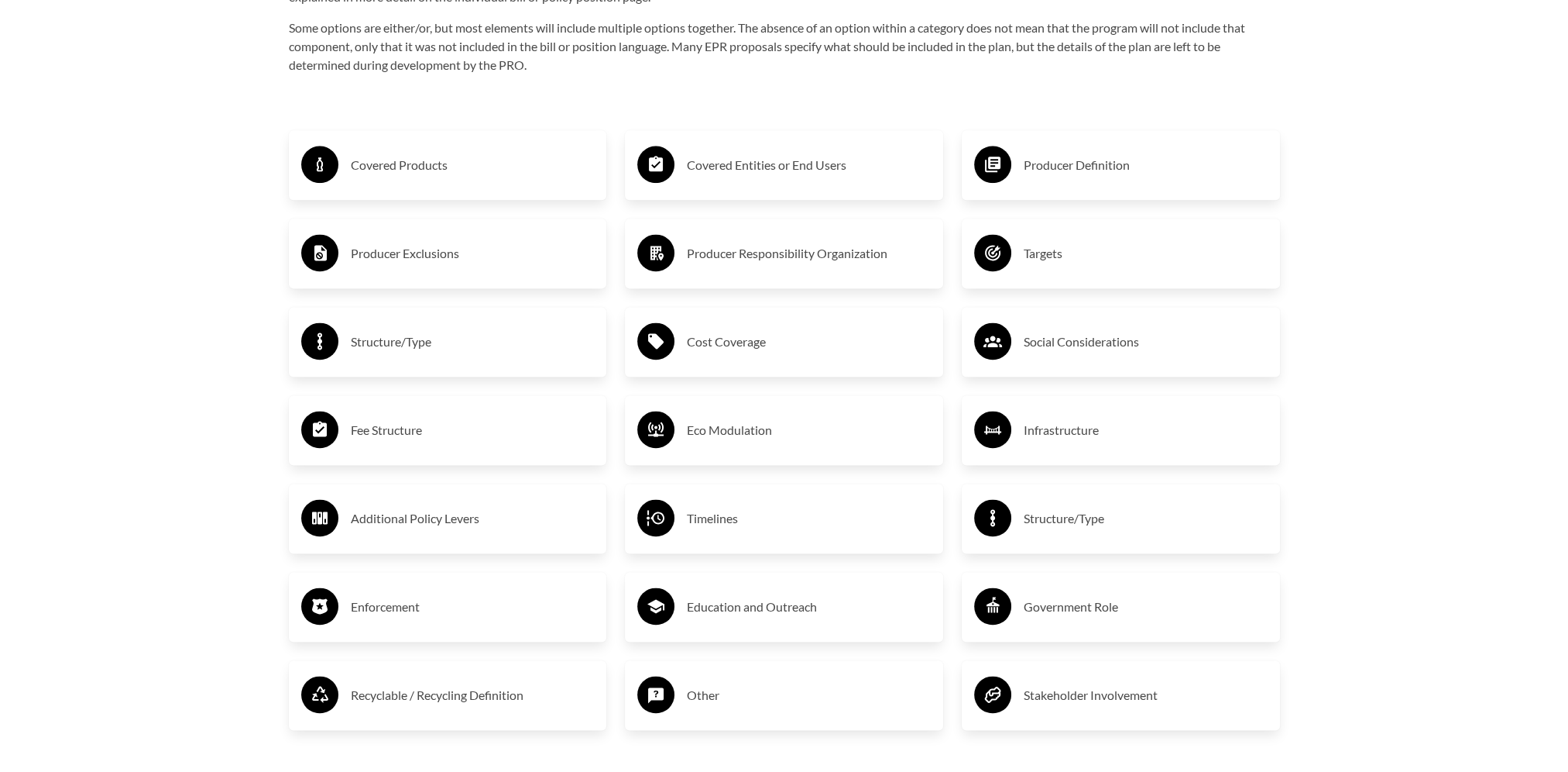
click at [389, 524] on h3 "Additional Policy Levers" at bounding box center [473, 518] width 244 height 25
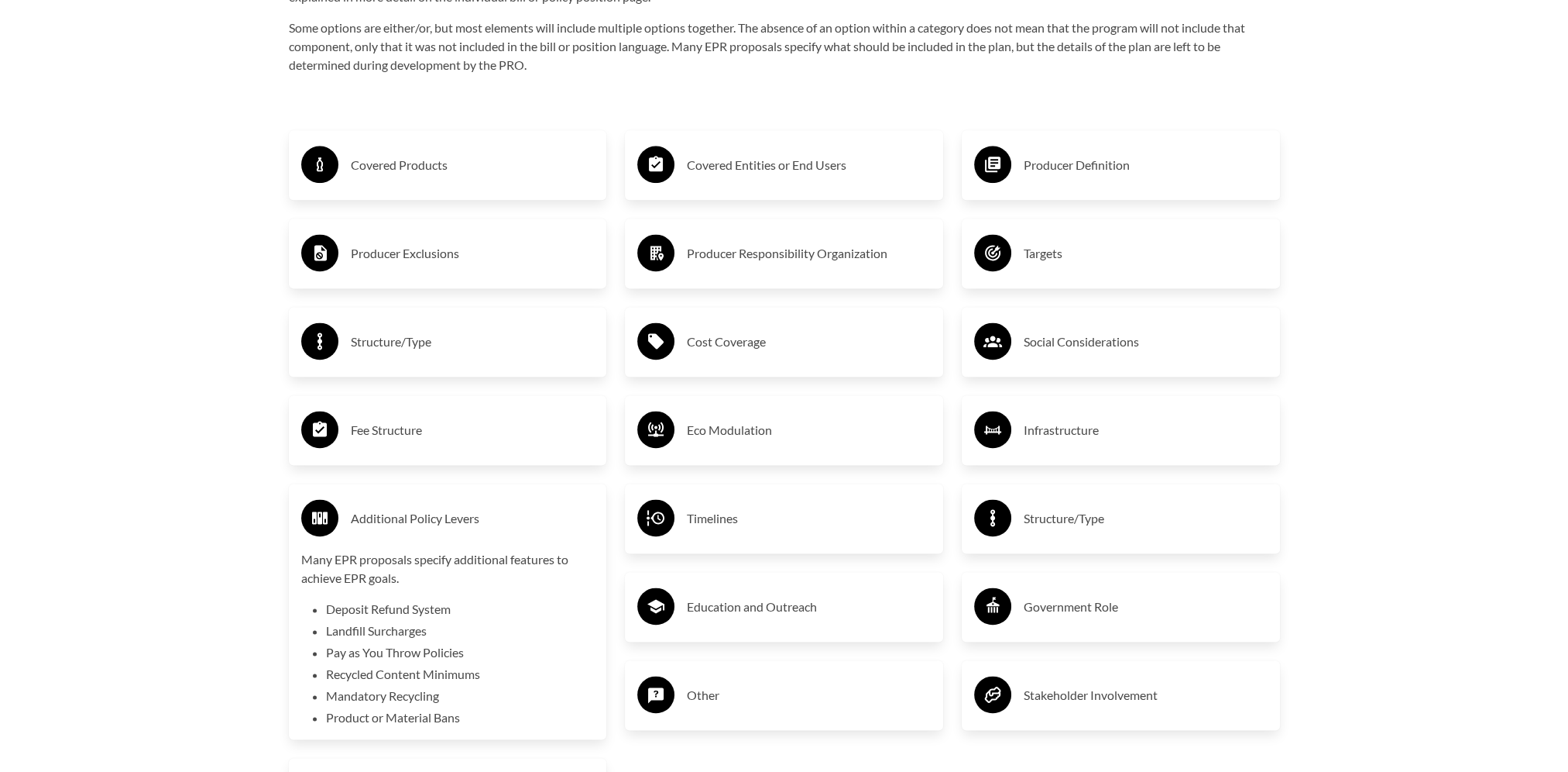
click at [406, 526] on h3 "Additional Policy Levers" at bounding box center [473, 518] width 244 height 25
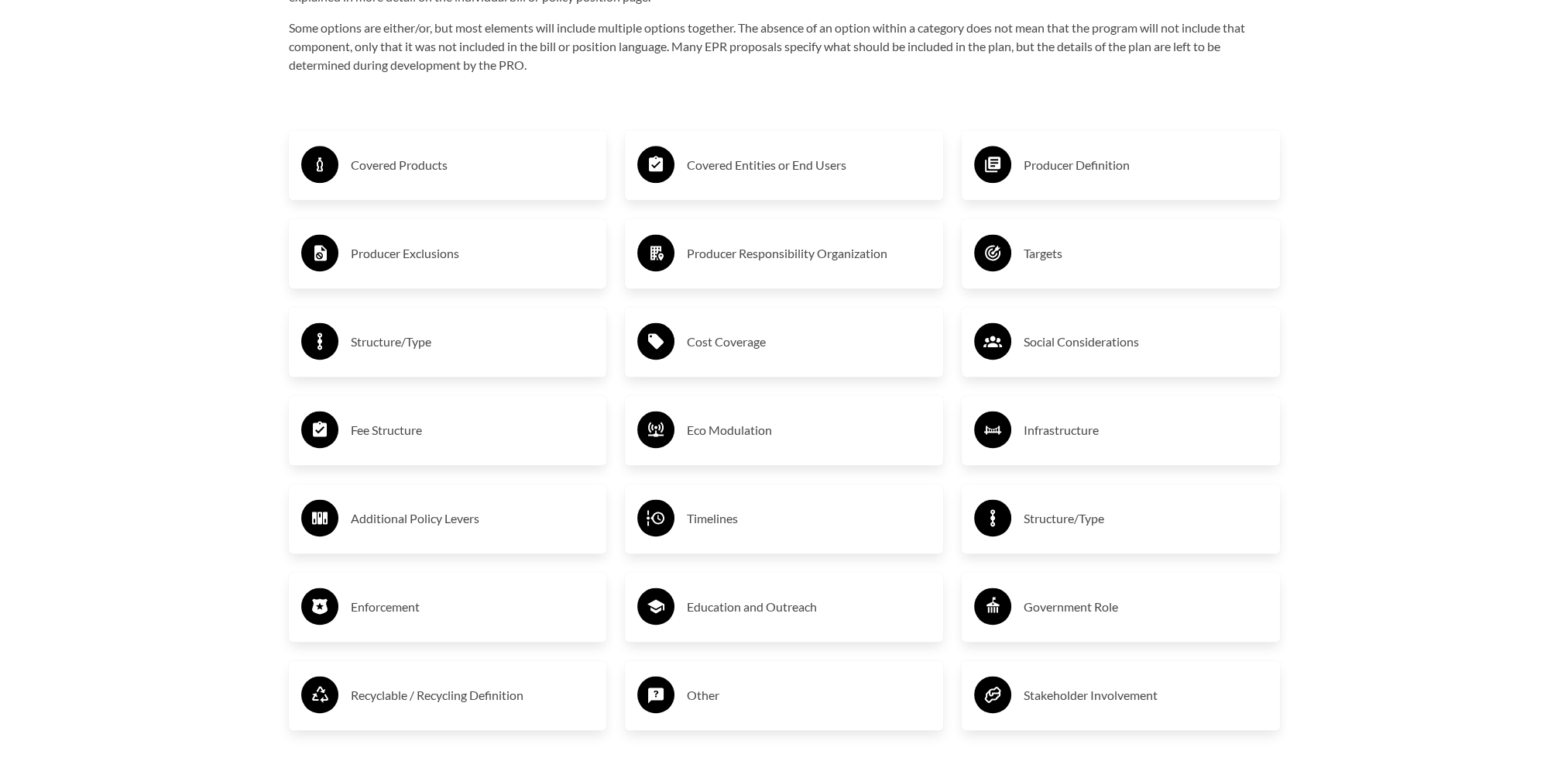
click at [722, 524] on h3 "Timelines" at bounding box center [808, 518] width 244 height 25
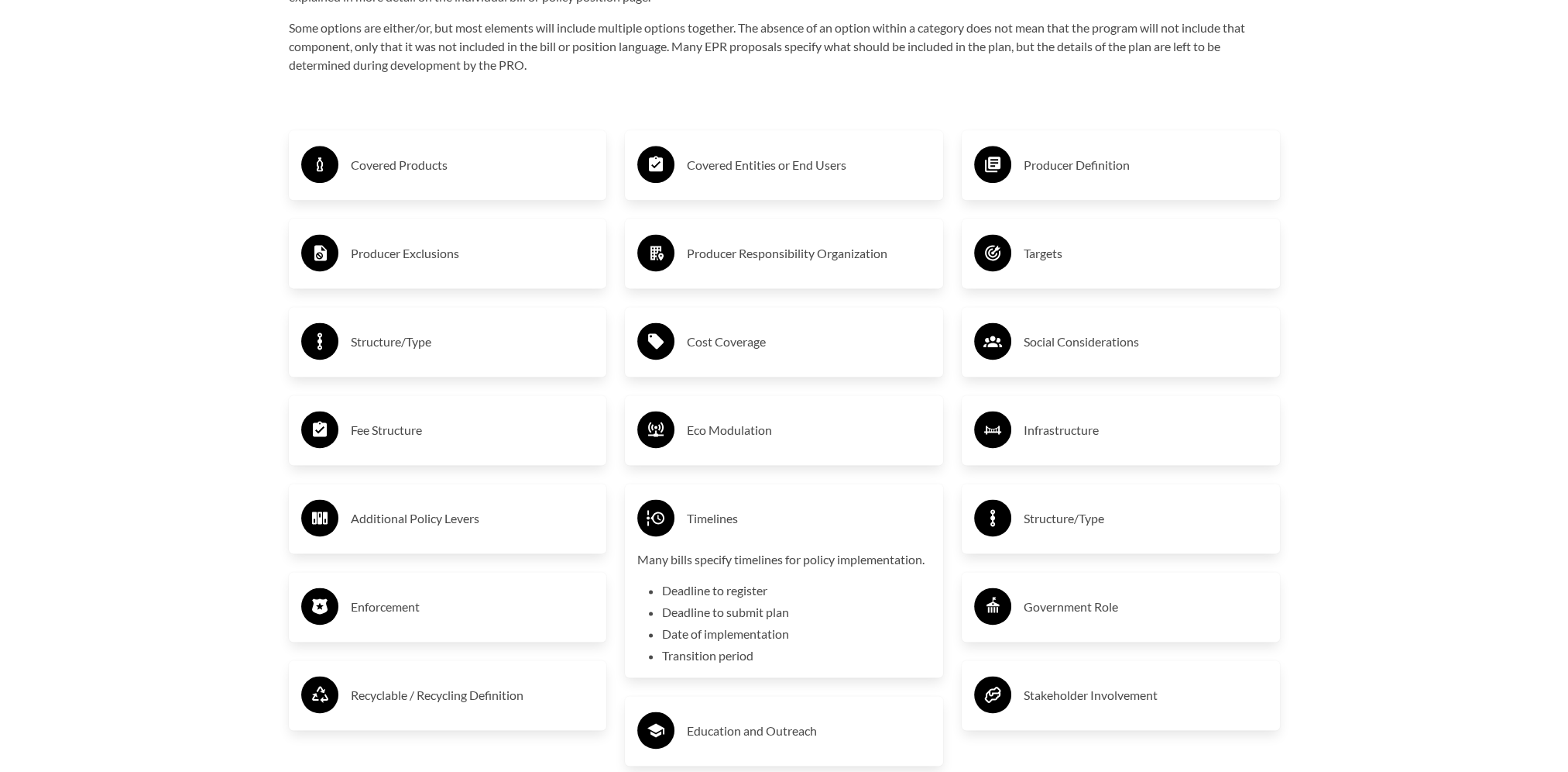
click at [719, 524] on h3 "Timelines" at bounding box center [808, 518] width 244 height 25
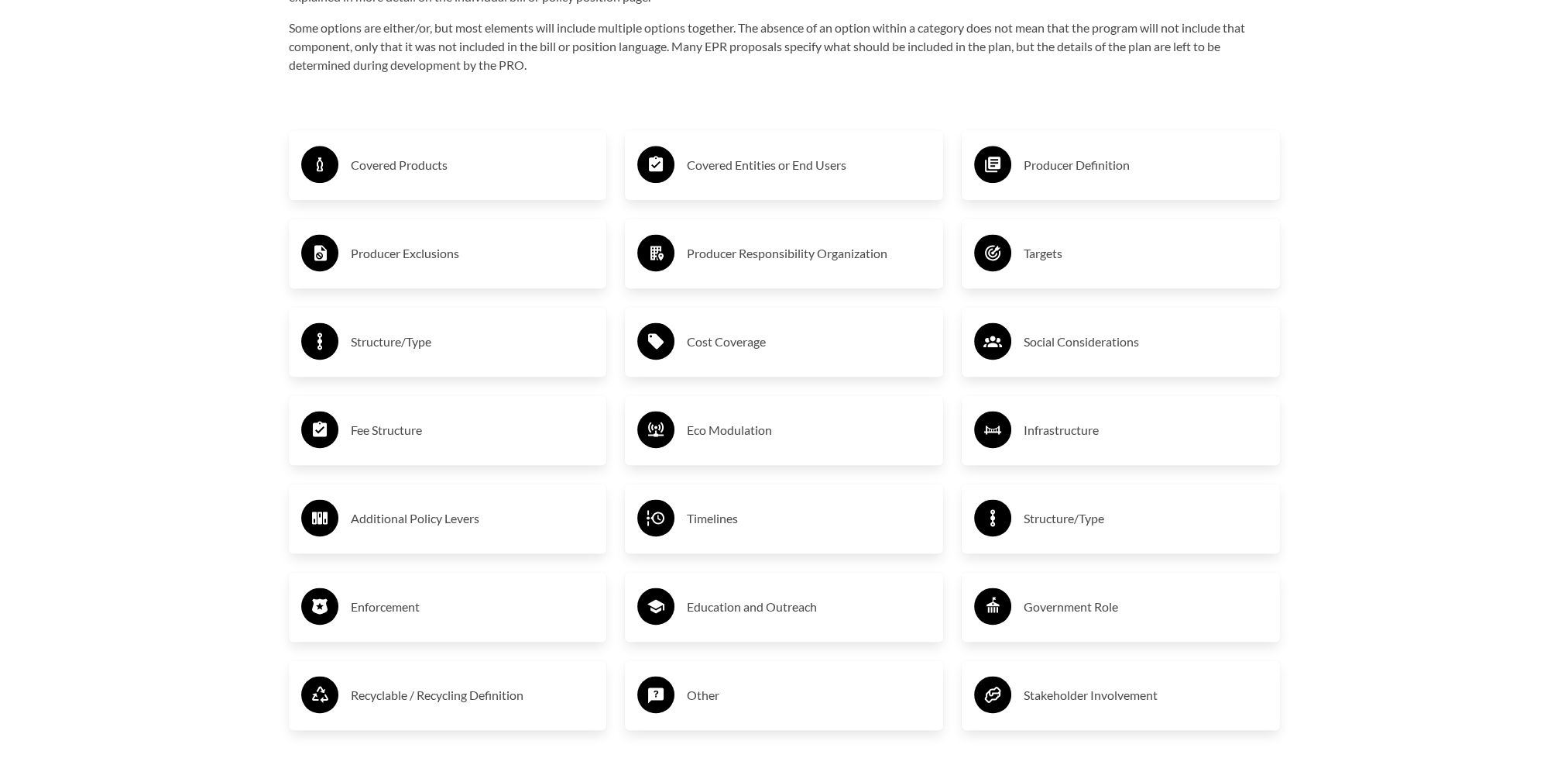
click at [1069, 528] on h3 "Structure/Type" at bounding box center [1146, 518] width 244 height 25
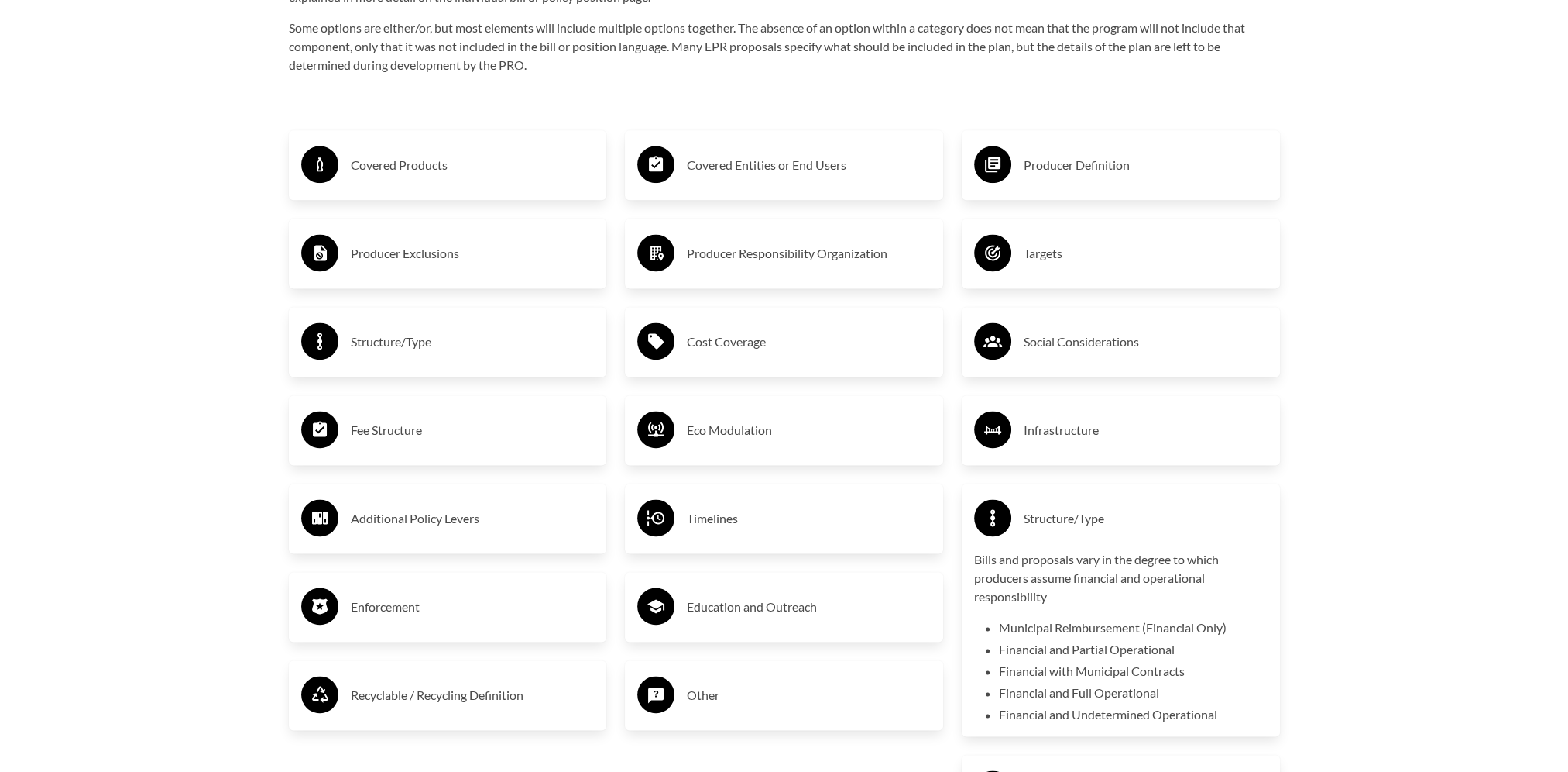
click at [1061, 527] on h3 "Structure/Type" at bounding box center [1146, 518] width 244 height 25
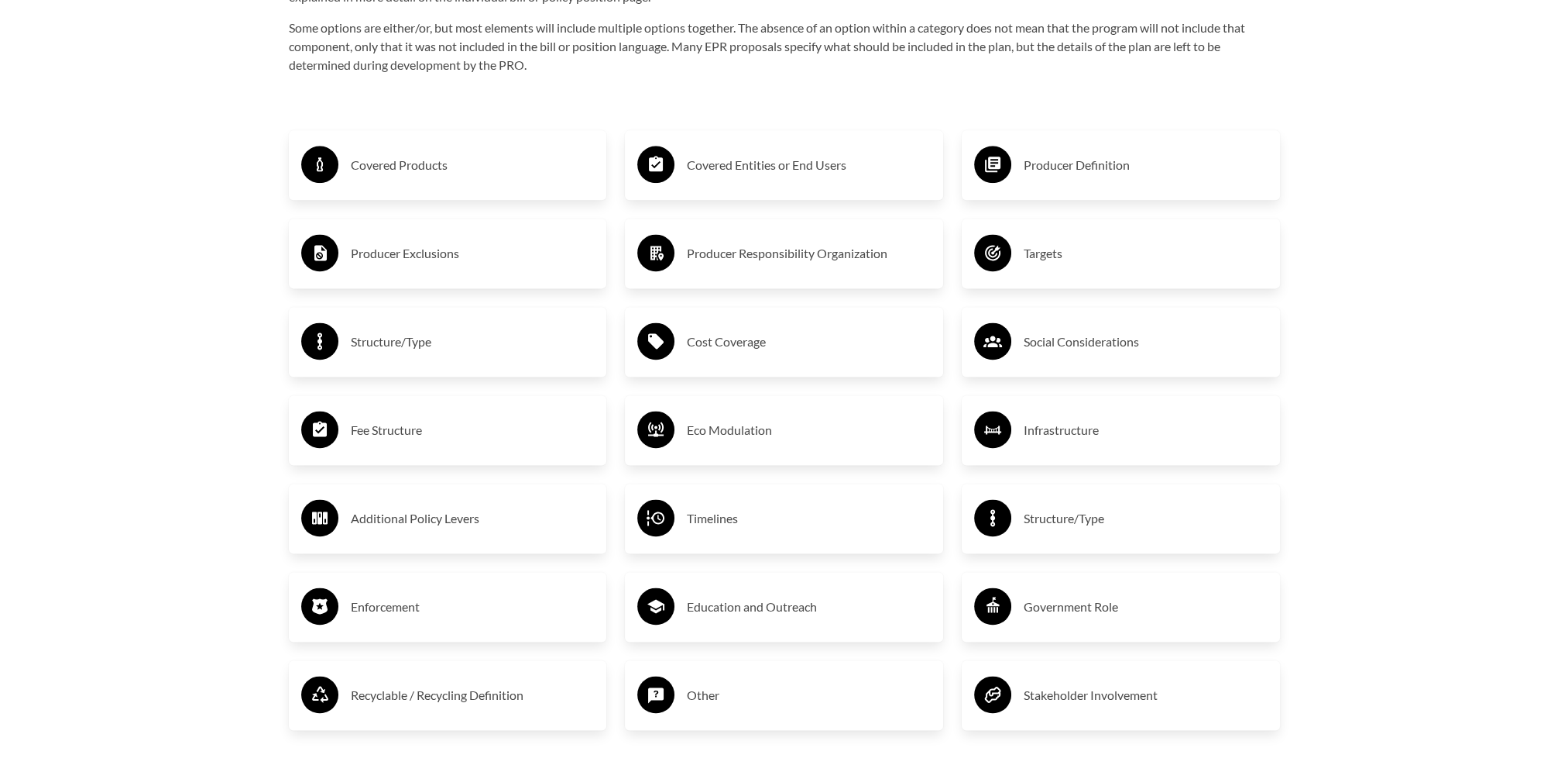
click at [1056, 616] on h3 "Government Role" at bounding box center [1146, 606] width 244 height 25
click at [1053, 613] on h3 "Government Role" at bounding box center [1146, 606] width 244 height 25
click at [396, 611] on h3 "Enforcement" at bounding box center [473, 606] width 244 height 25
click at [372, 692] on h3 "Recyclable / Recycling Definition" at bounding box center [473, 694] width 244 height 25
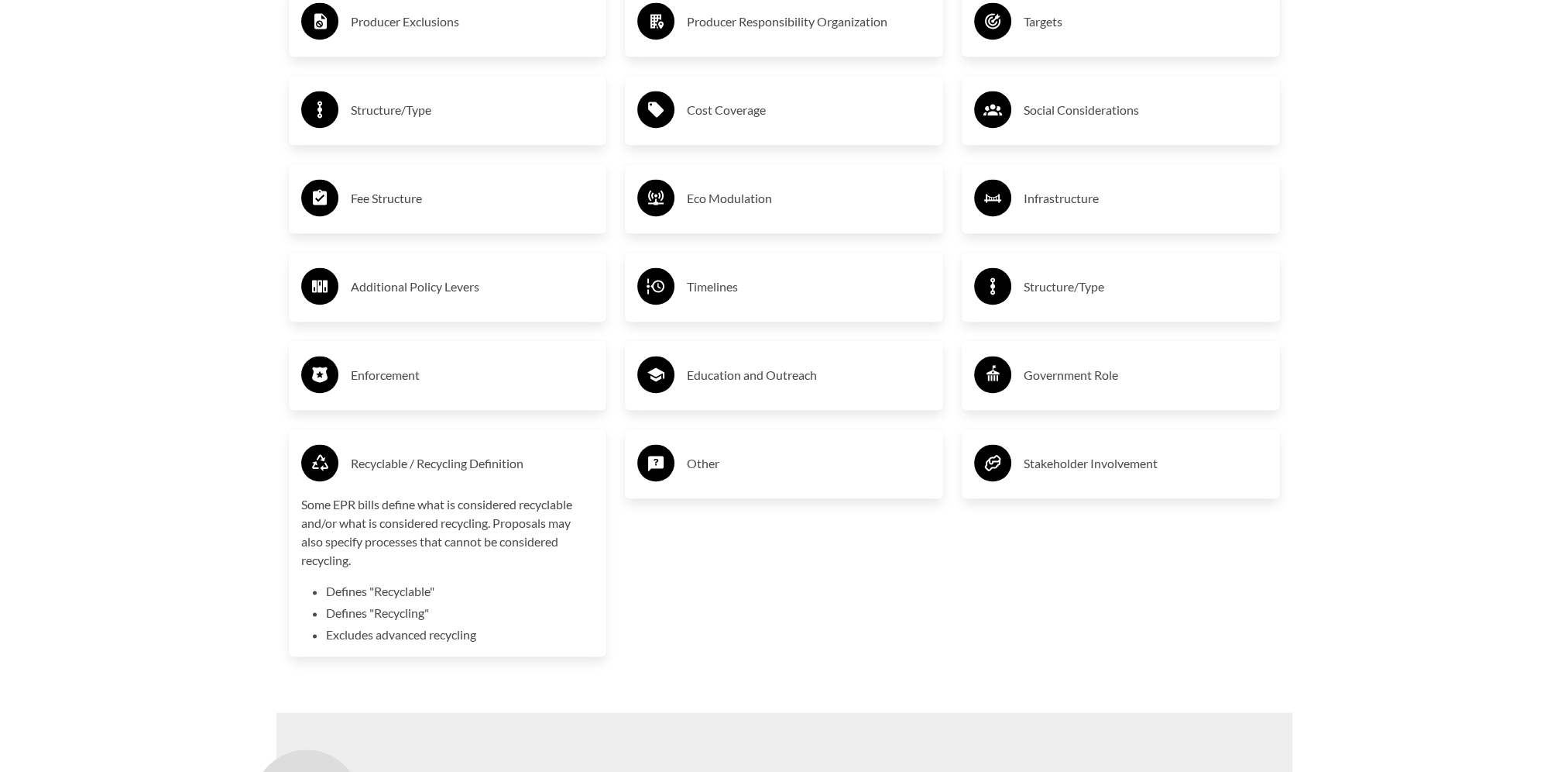
scroll to position [2944, 0]
click at [449, 468] on h3 "Recyclable / Recycling Definition" at bounding box center [473, 462] width 244 height 25
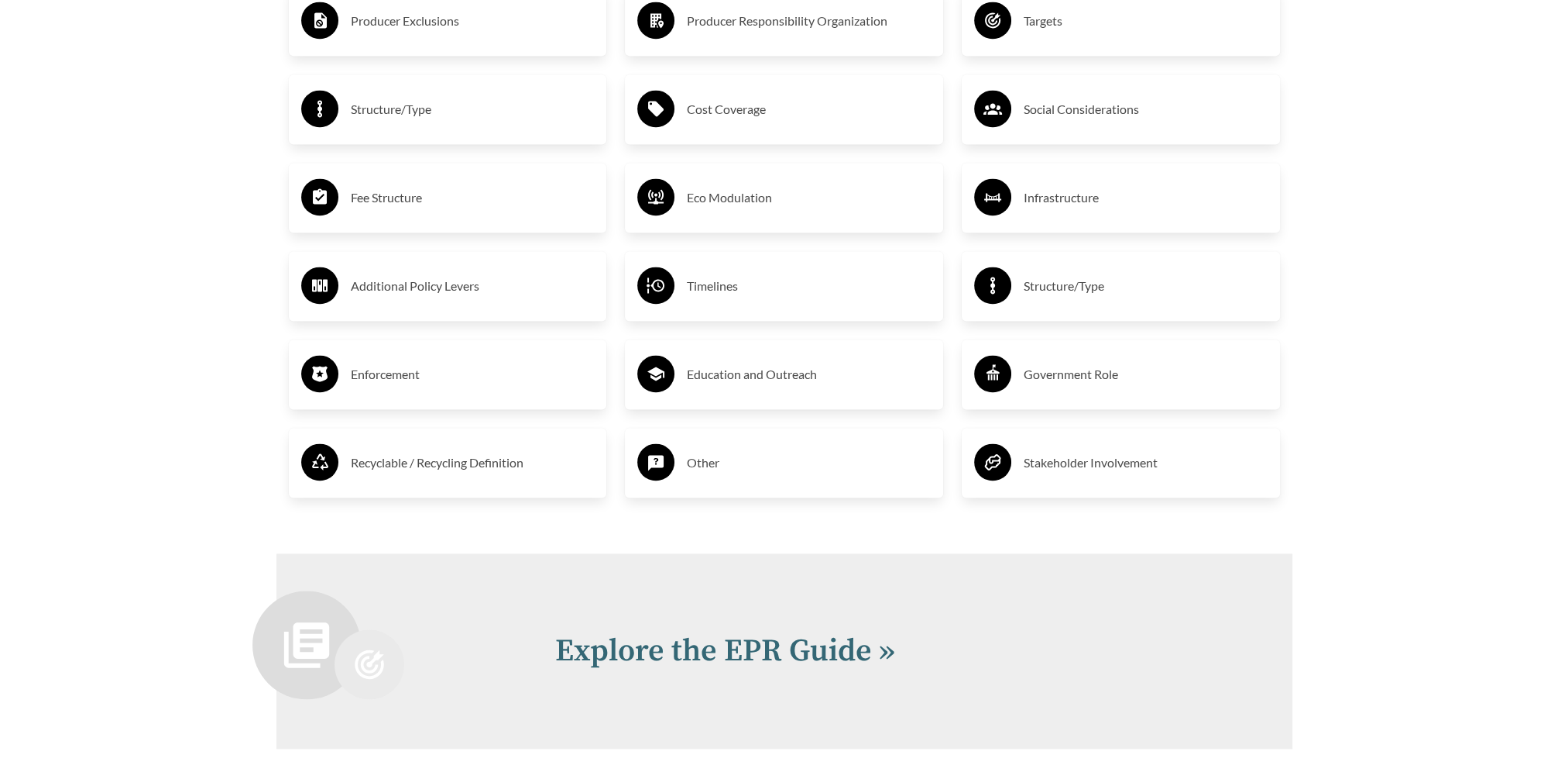
click at [715, 467] on h3 "Other" at bounding box center [808, 462] width 244 height 25
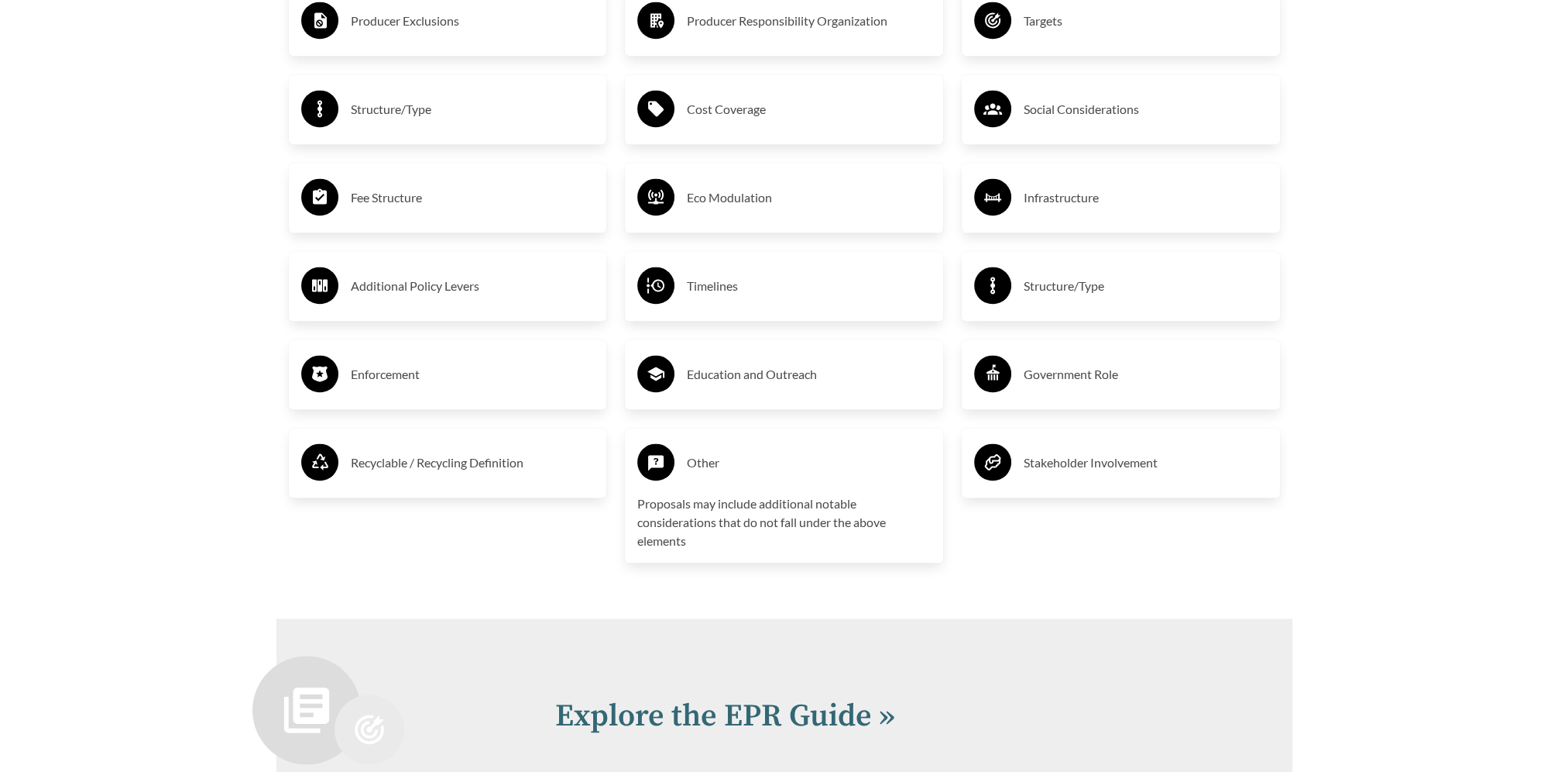
click at [712, 467] on h3 "Other" at bounding box center [808, 462] width 244 height 25
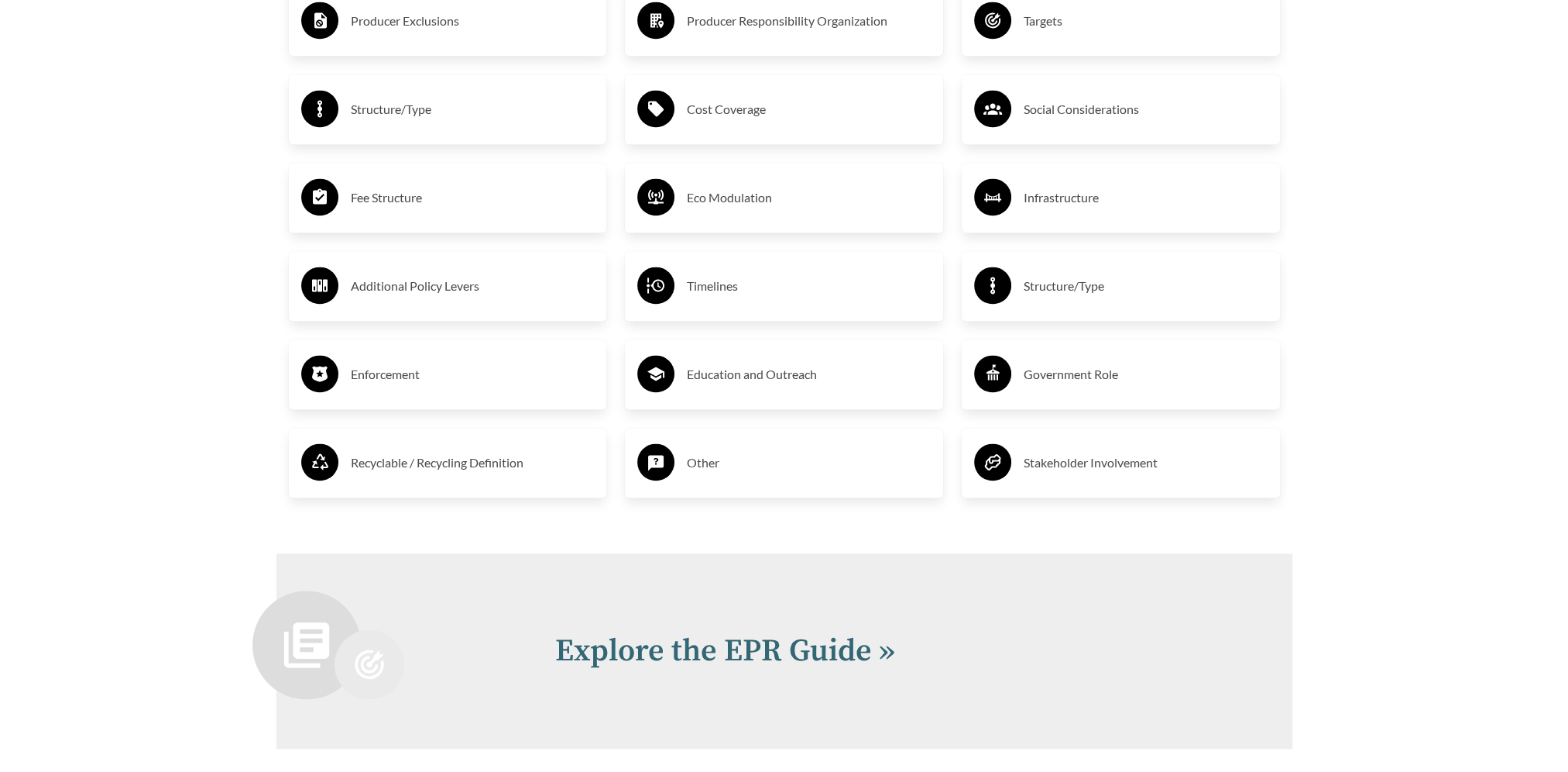
click at [1107, 466] on h3 "Stakeholder Involvement" at bounding box center [1146, 462] width 244 height 25
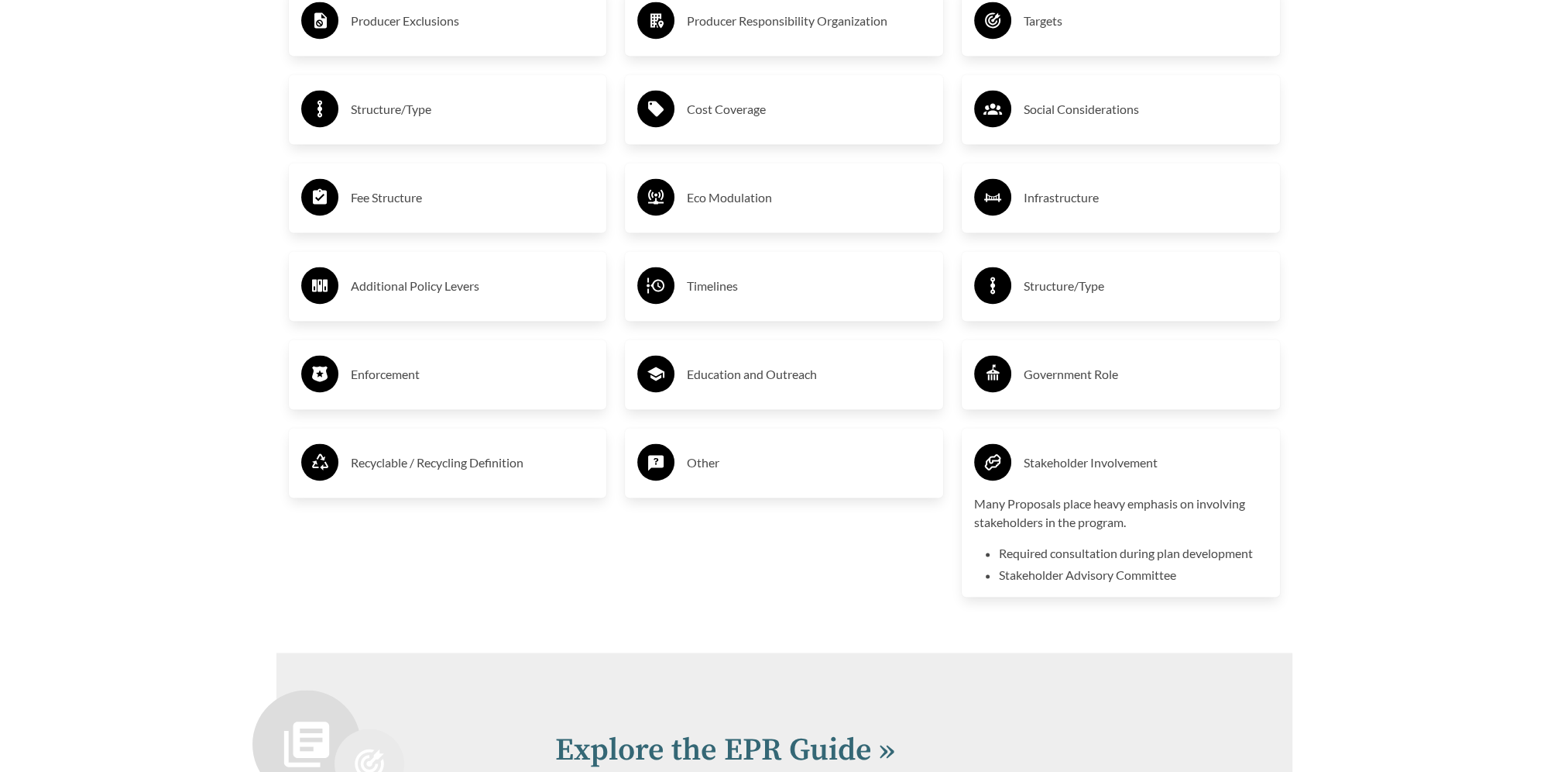
click at [1107, 466] on h3 "Stakeholder Involvement" at bounding box center [1146, 462] width 244 height 25
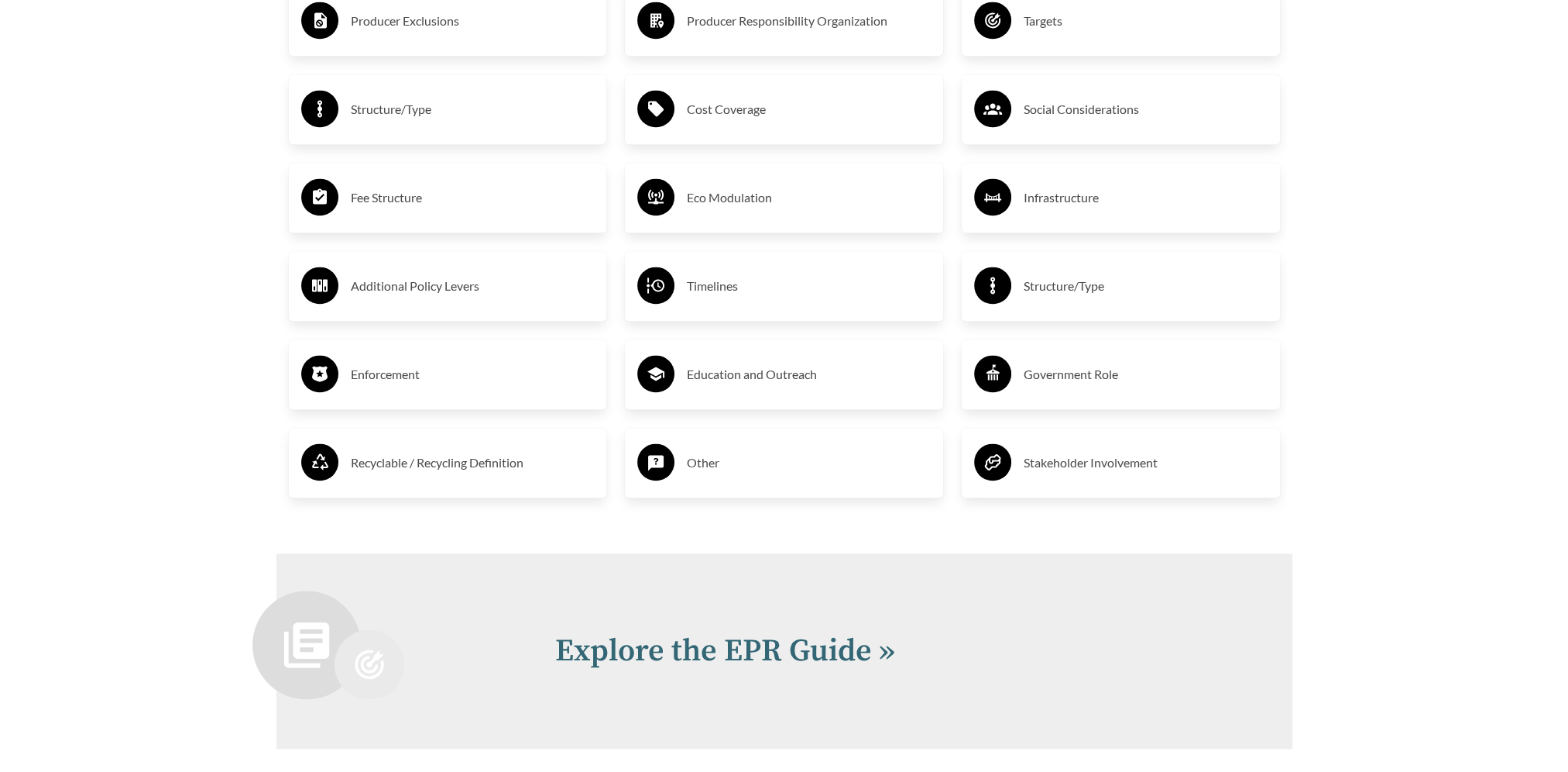
scroll to position [3375, 0]
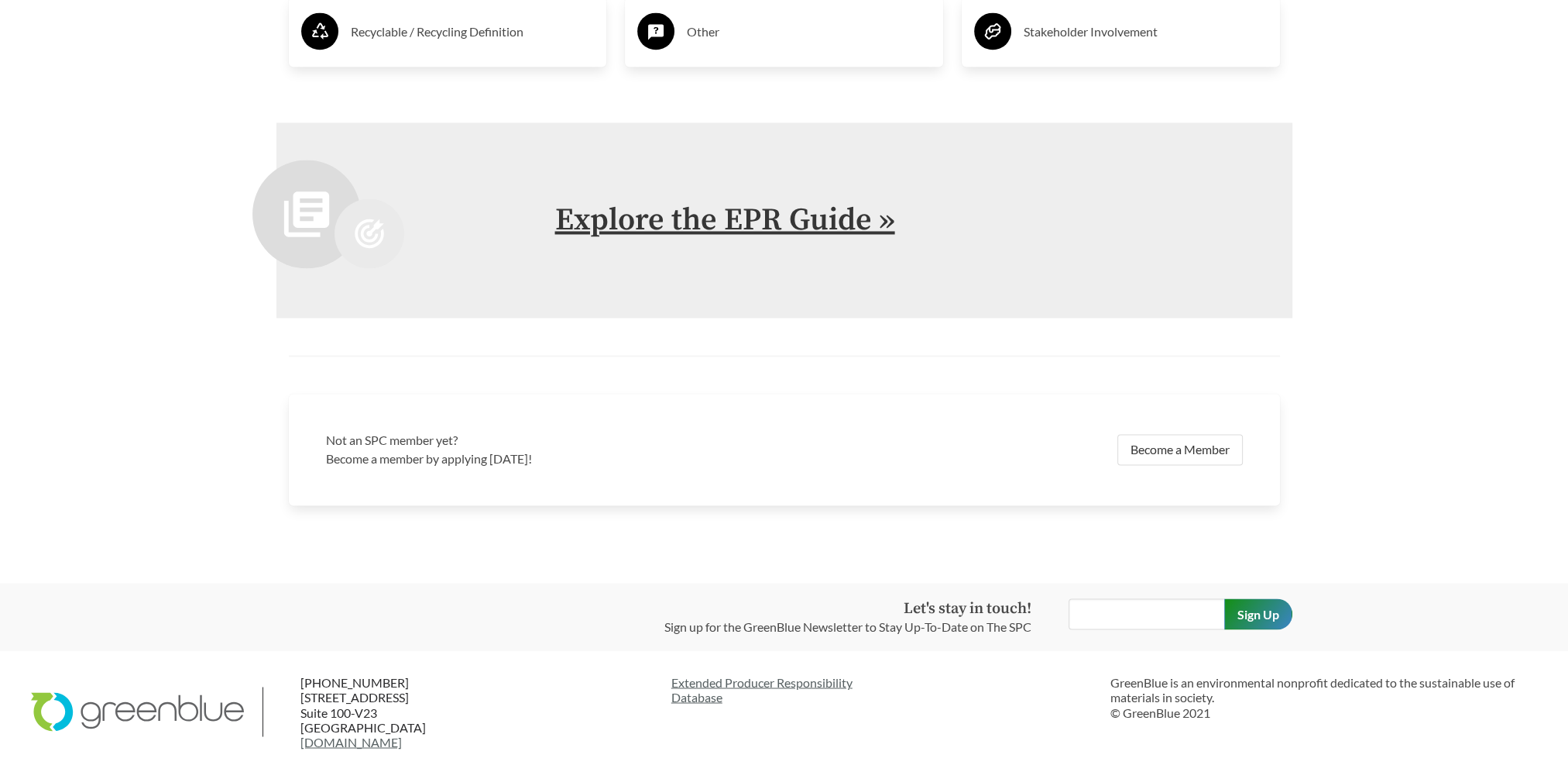
click at [733, 226] on link "Explore the EPR Guide »" at bounding box center [725, 220] width 340 height 38
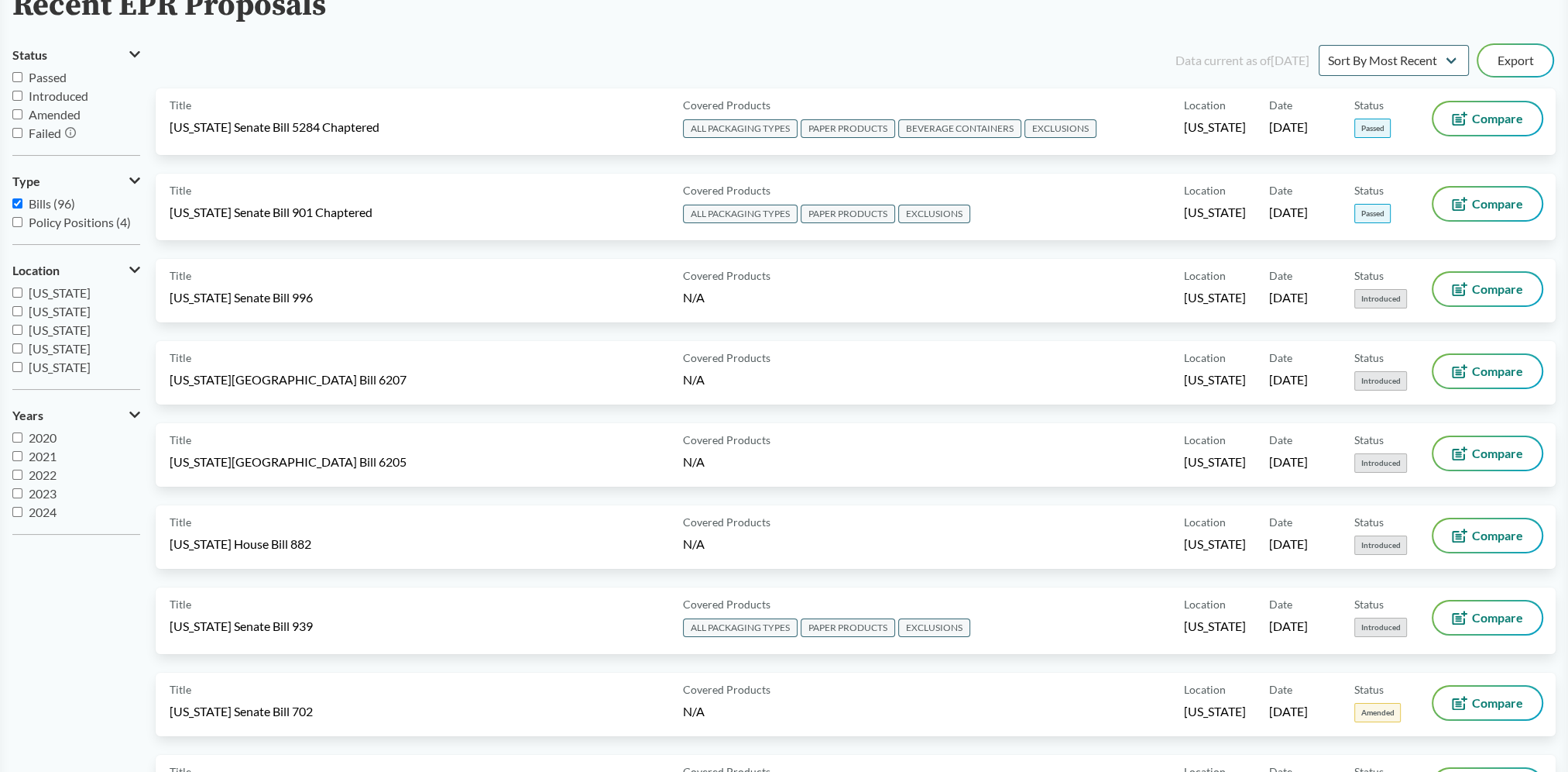
scroll to position [155, 0]
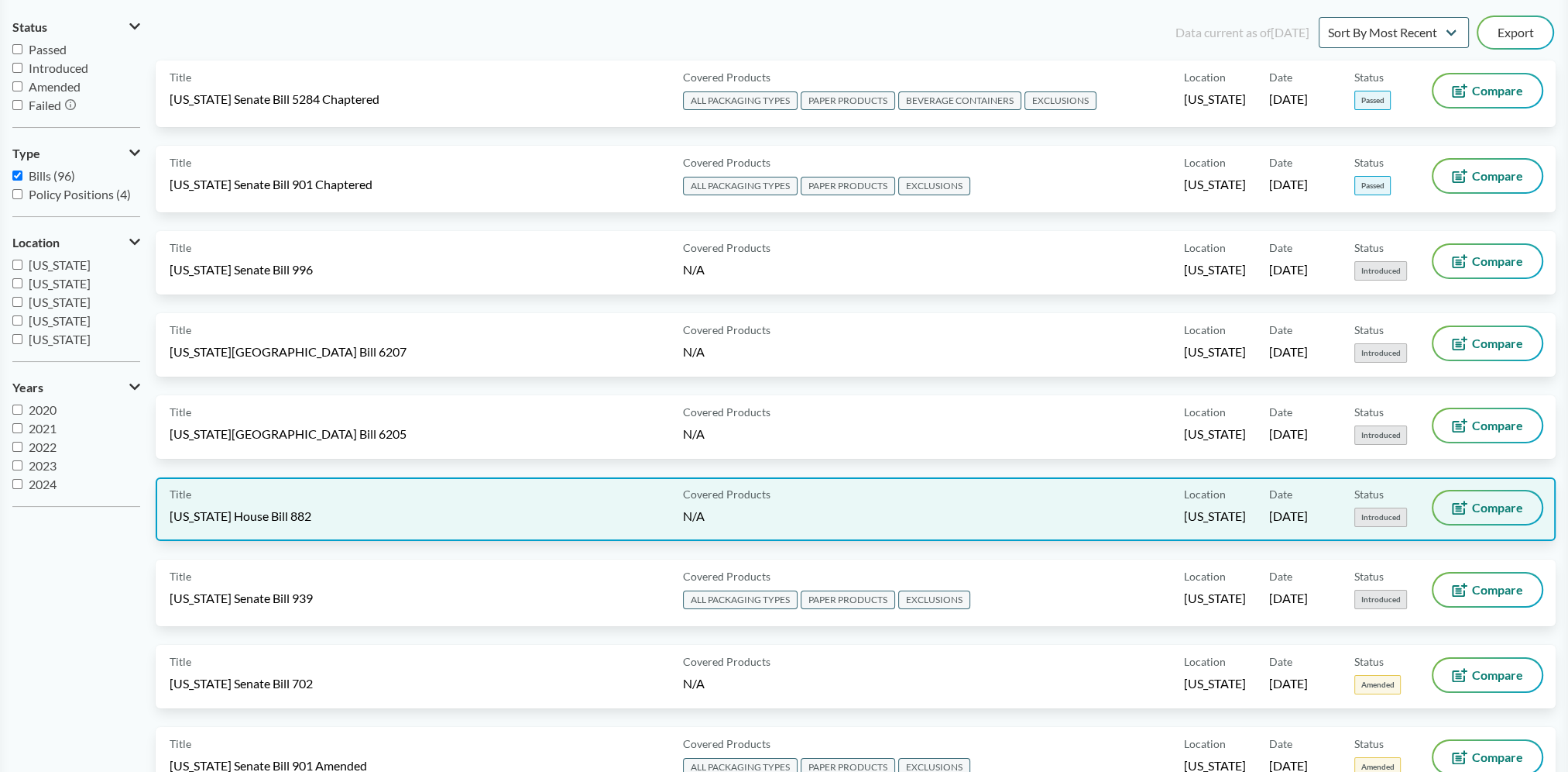
click at [1495, 507] on span "Compare" at bounding box center [1498, 508] width 51 height 13
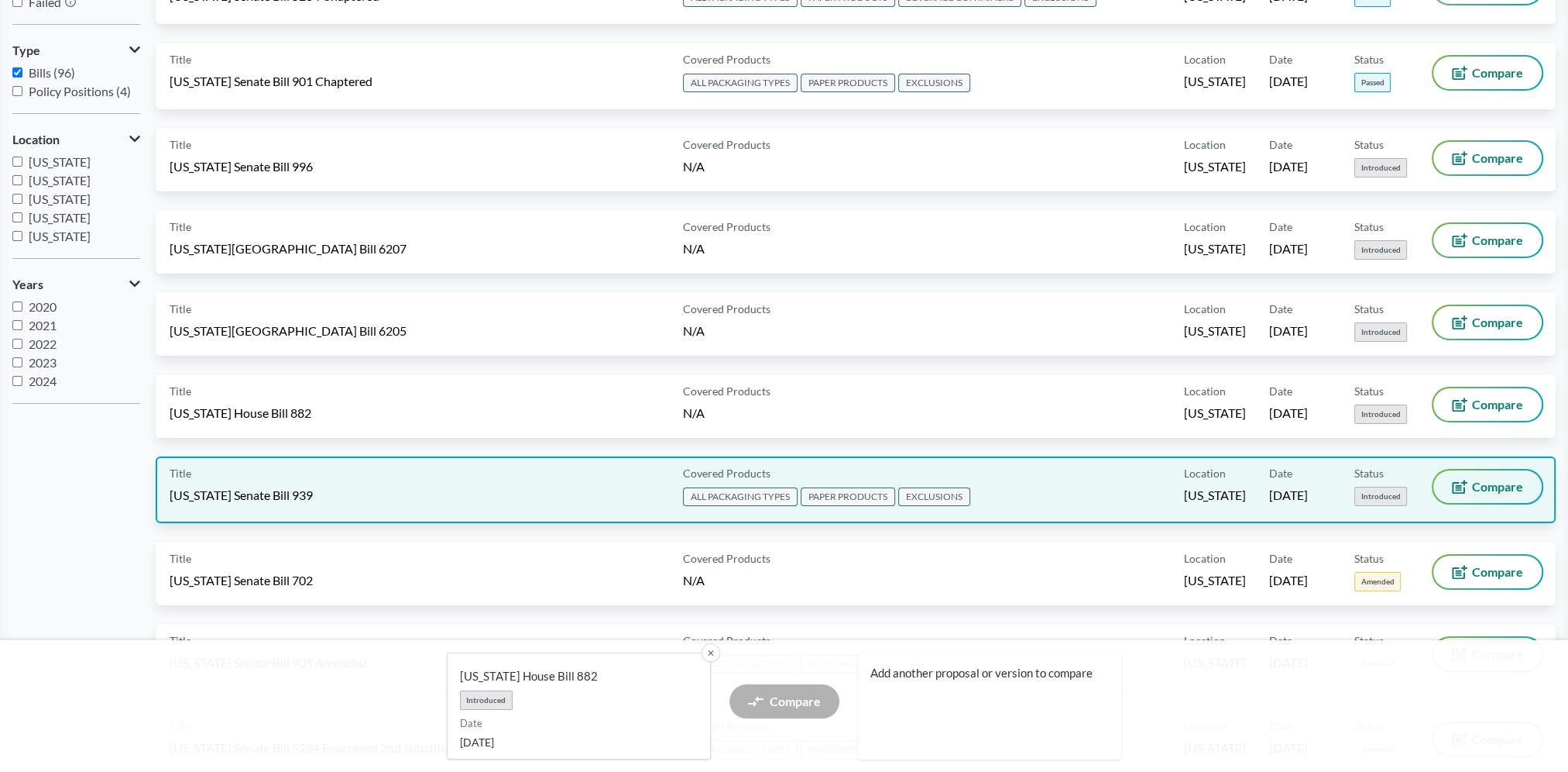
scroll to position [232, 0]
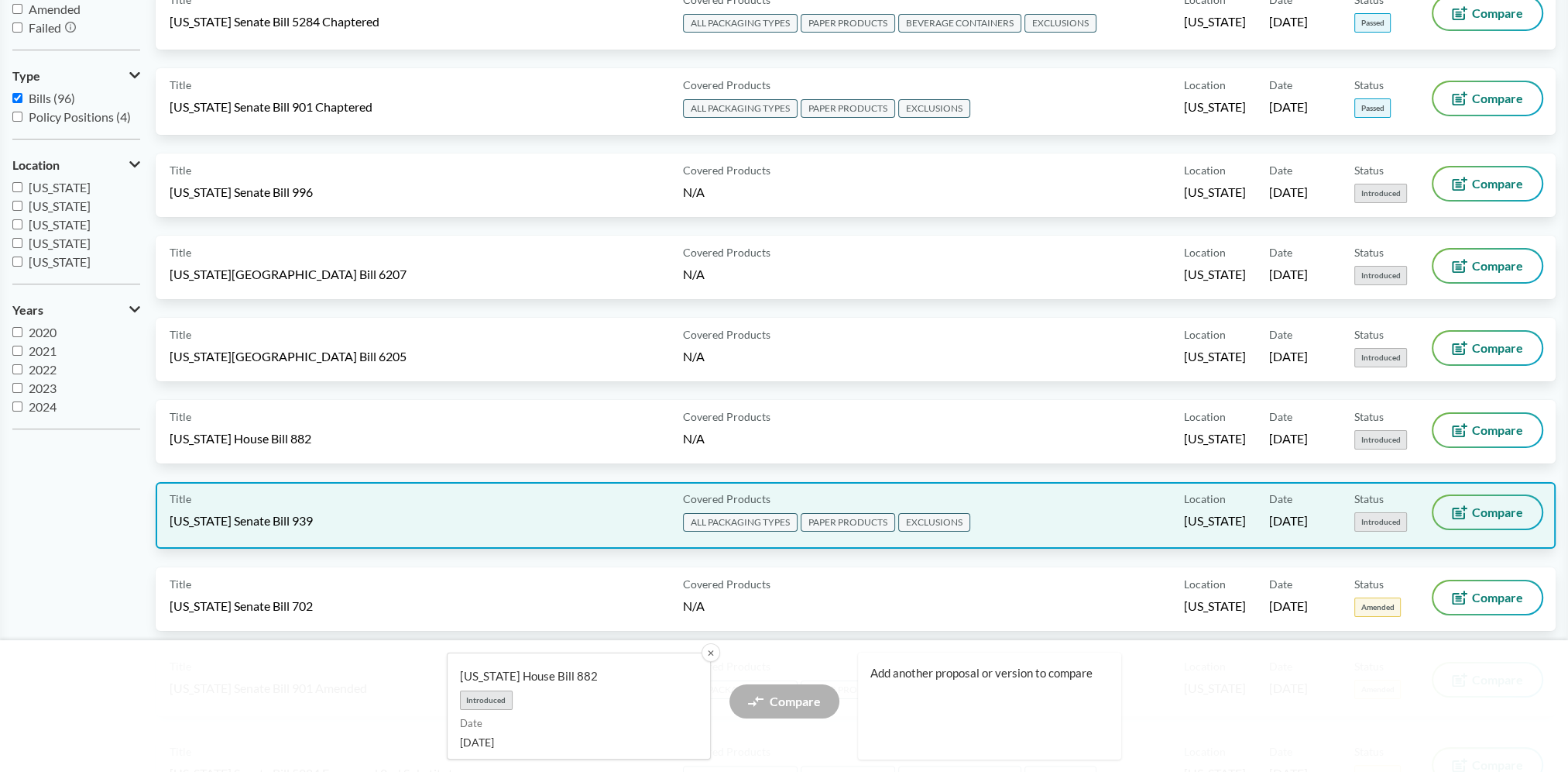
click at [1506, 514] on button "Compare" at bounding box center [1488, 512] width 109 height 33
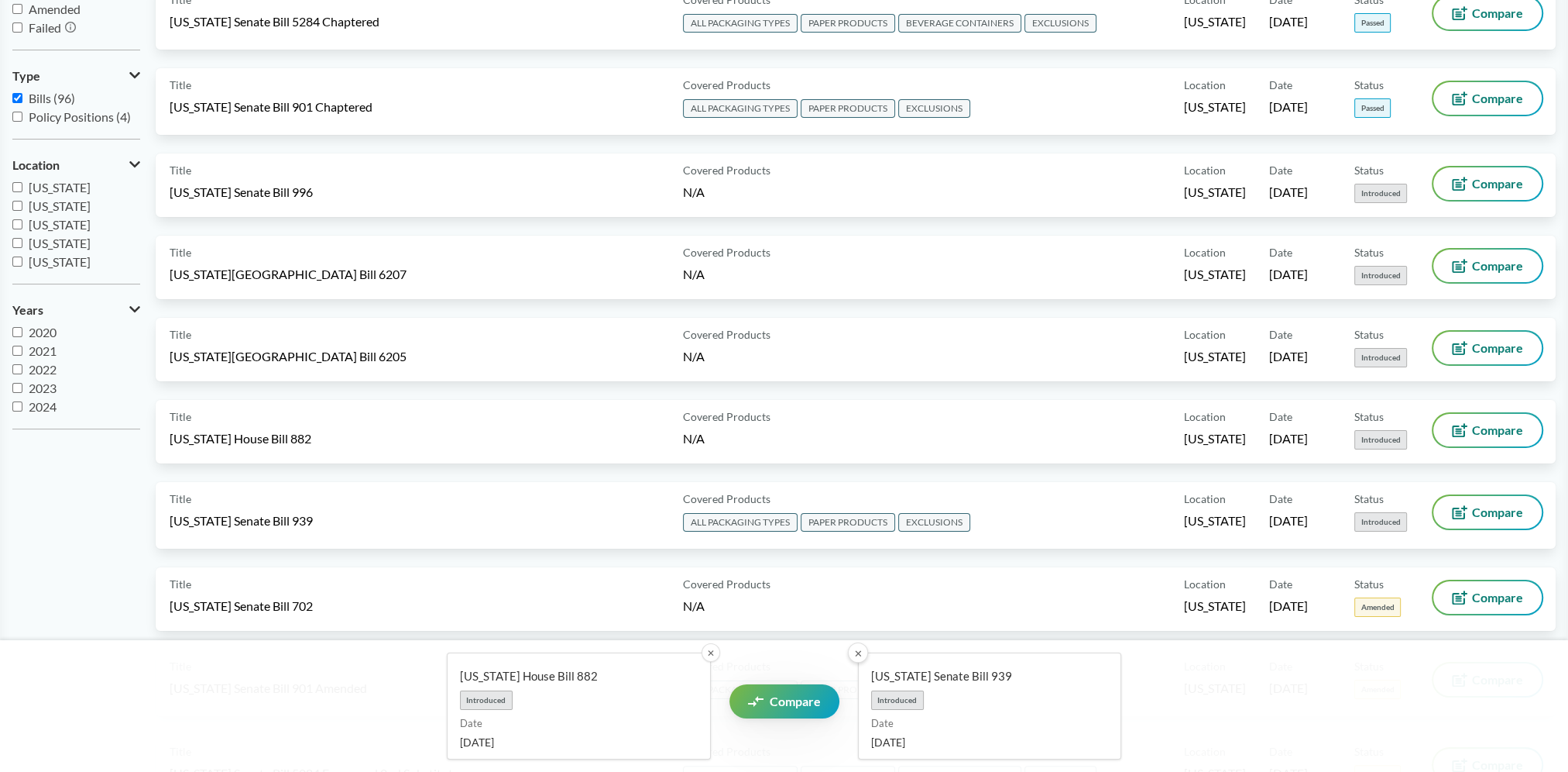
click at [862, 658] on button "✕" at bounding box center [858, 652] width 20 height 20
click at [707, 651] on button "✕" at bounding box center [710, 652] width 20 height 20
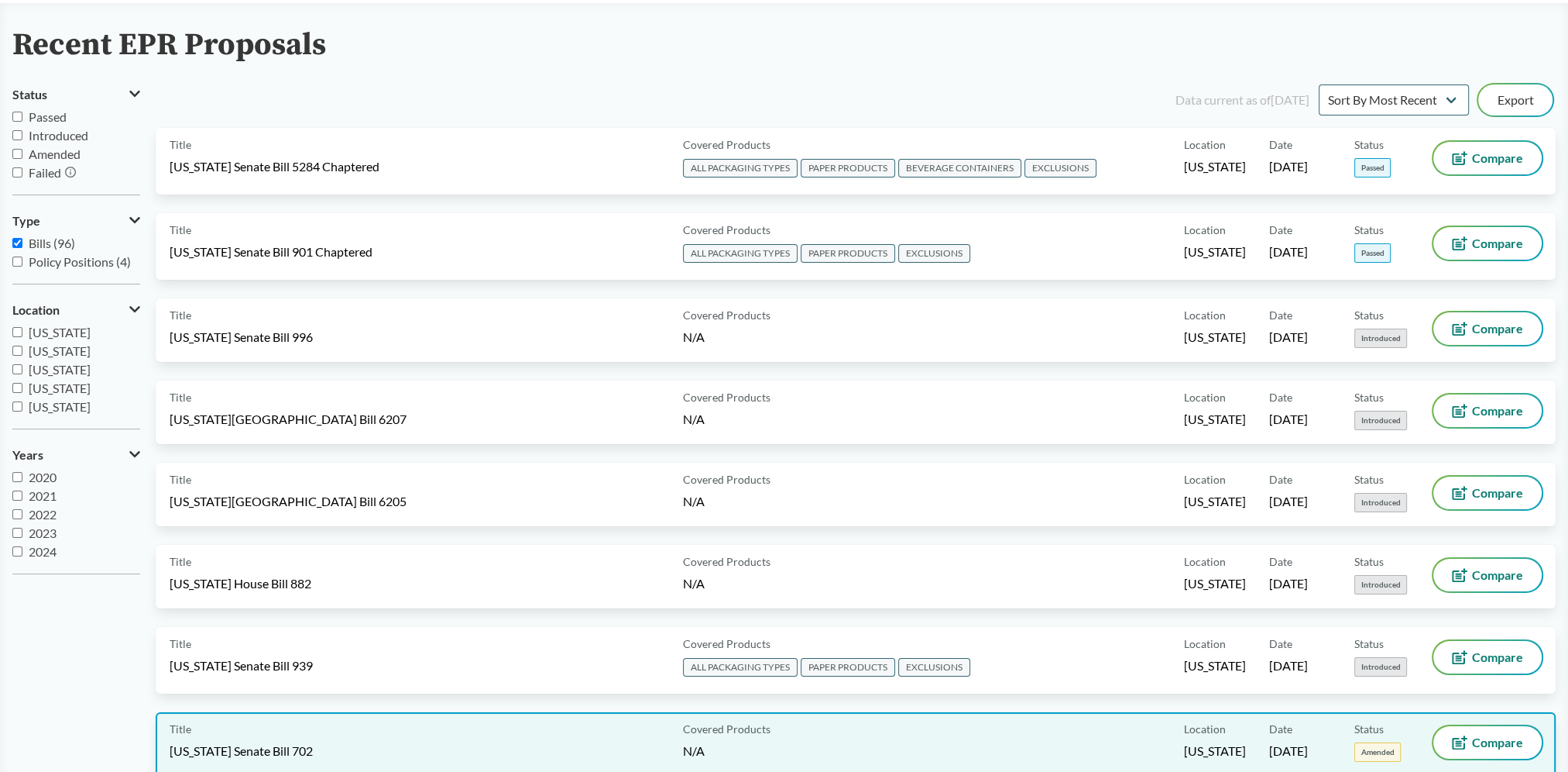
scroll to position [0, 0]
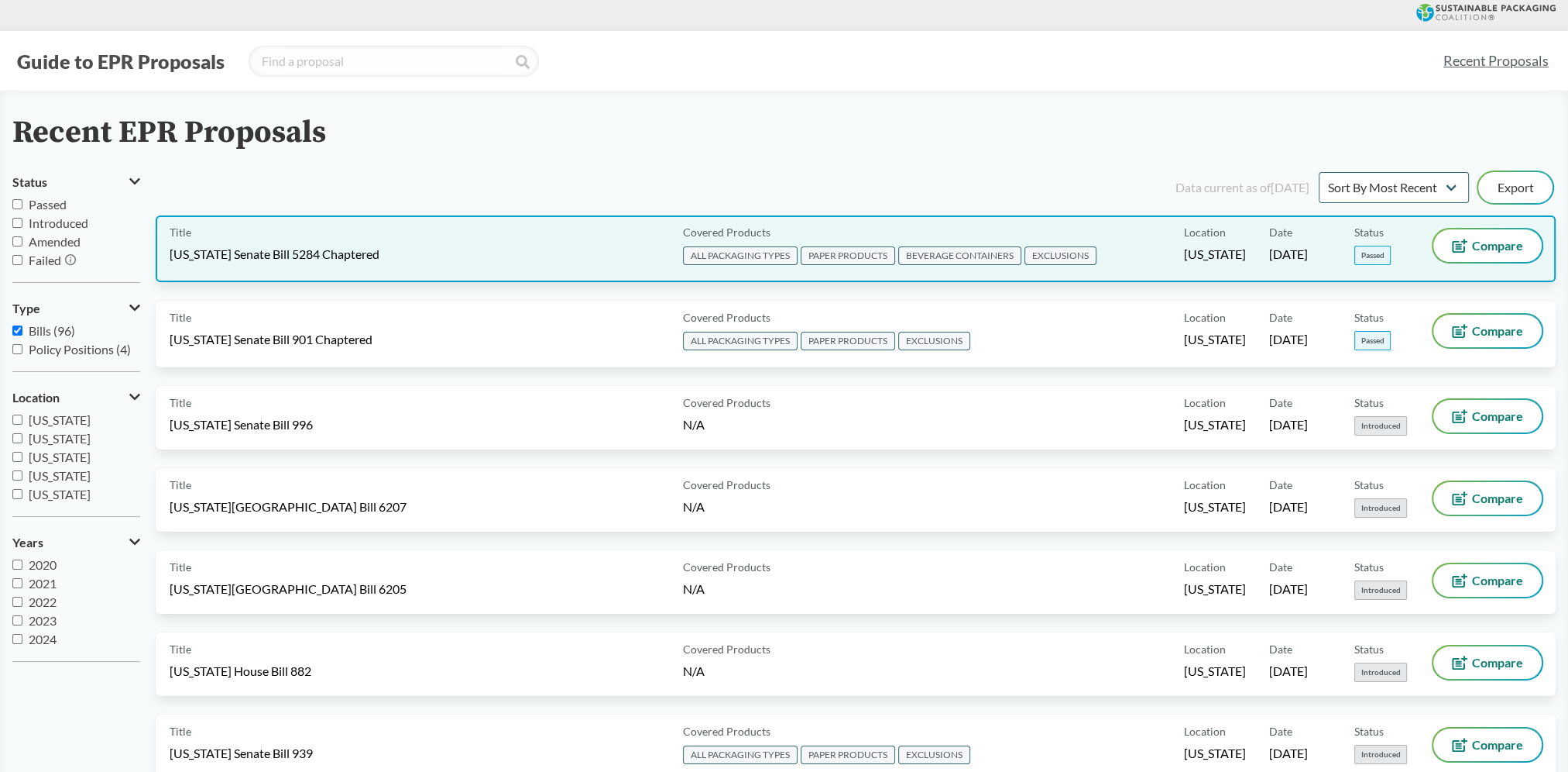
click at [453, 254] on div "Title [US_STATE] Senate Bill 5284 Chaptered" at bounding box center [423, 249] width 507 height 38
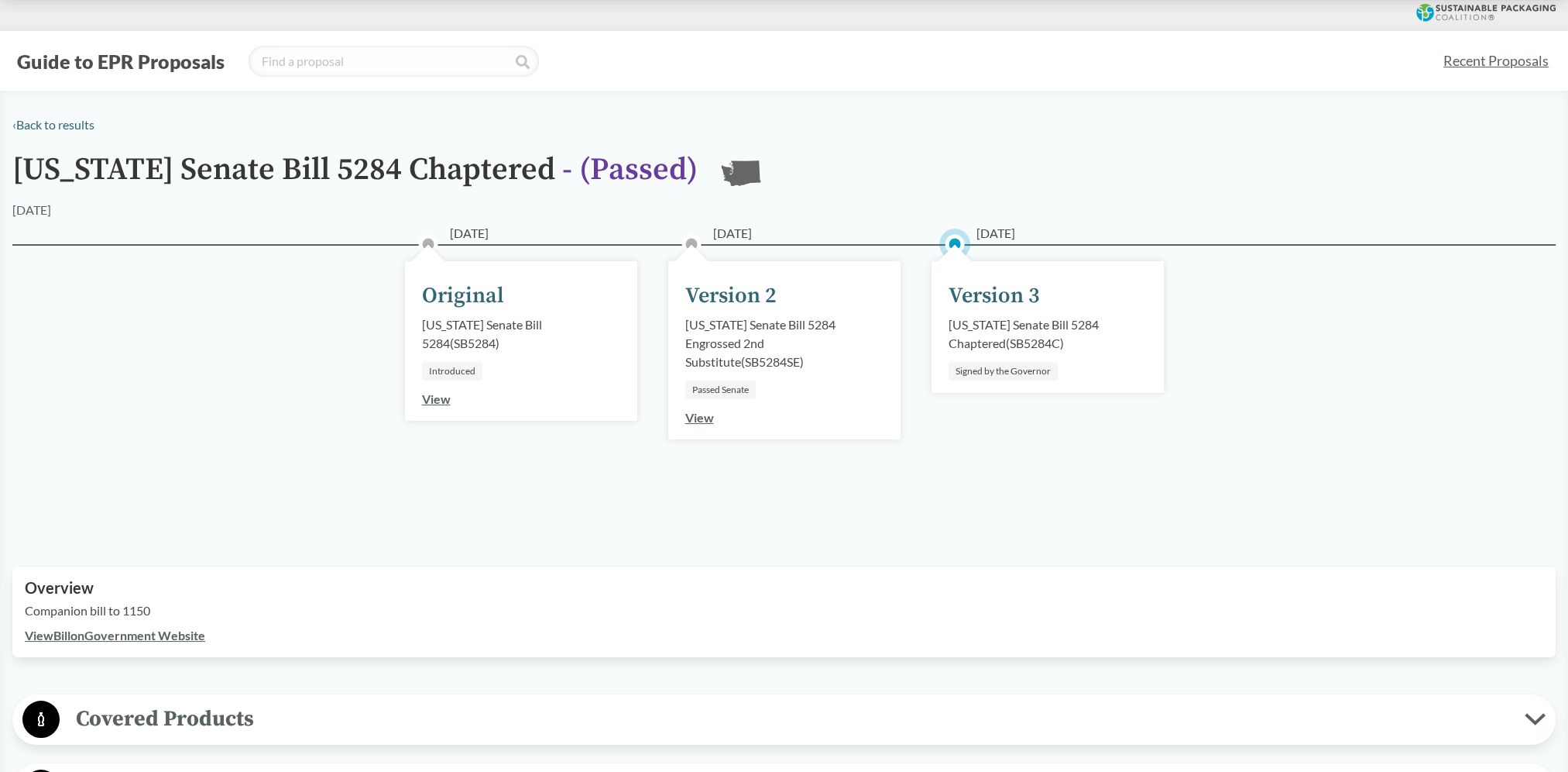
click at [1015, 295] on div "Version 3" at bounding box center [995, 296] width 91 height 33
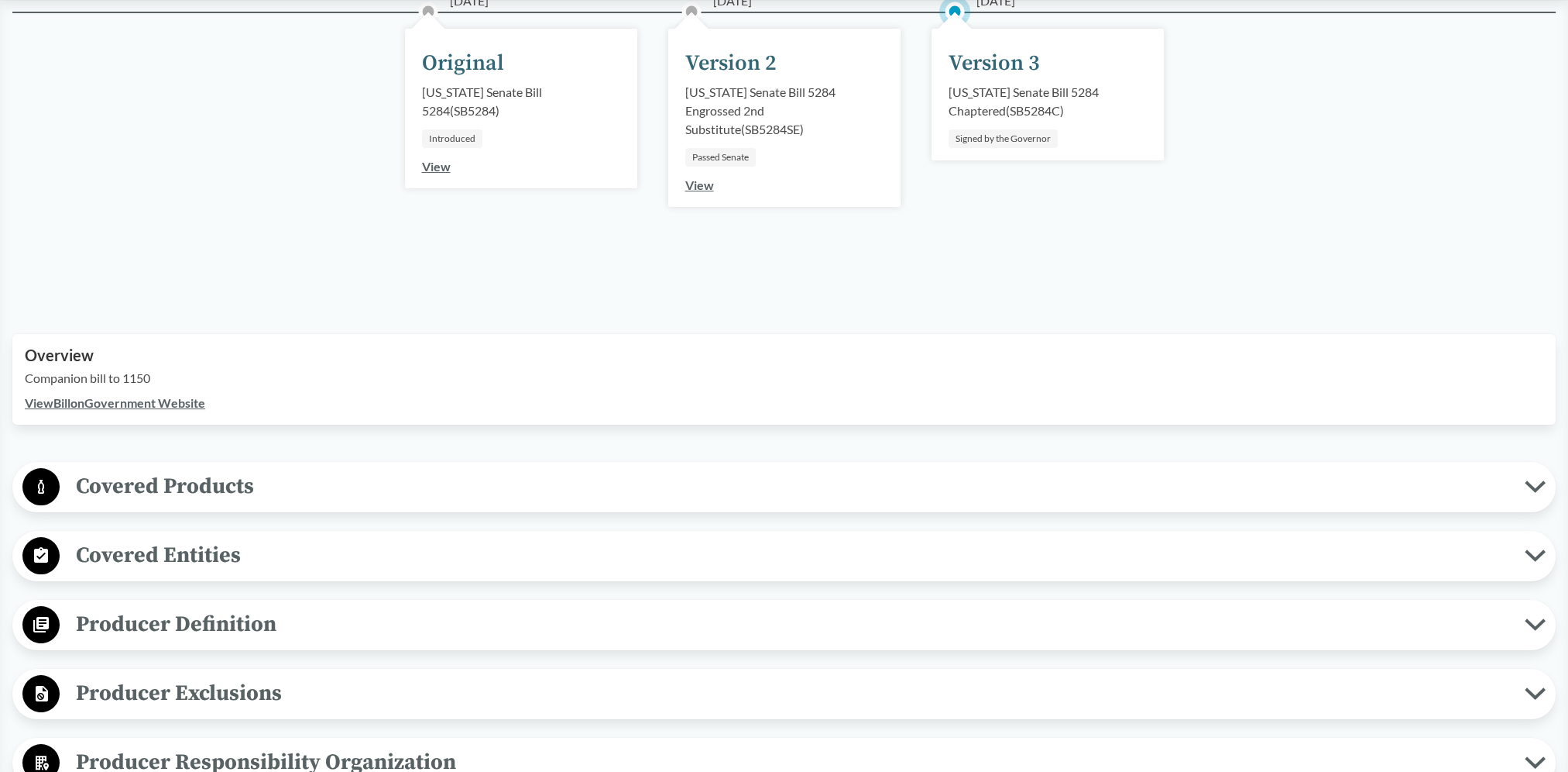
scroll to position [310, 0]
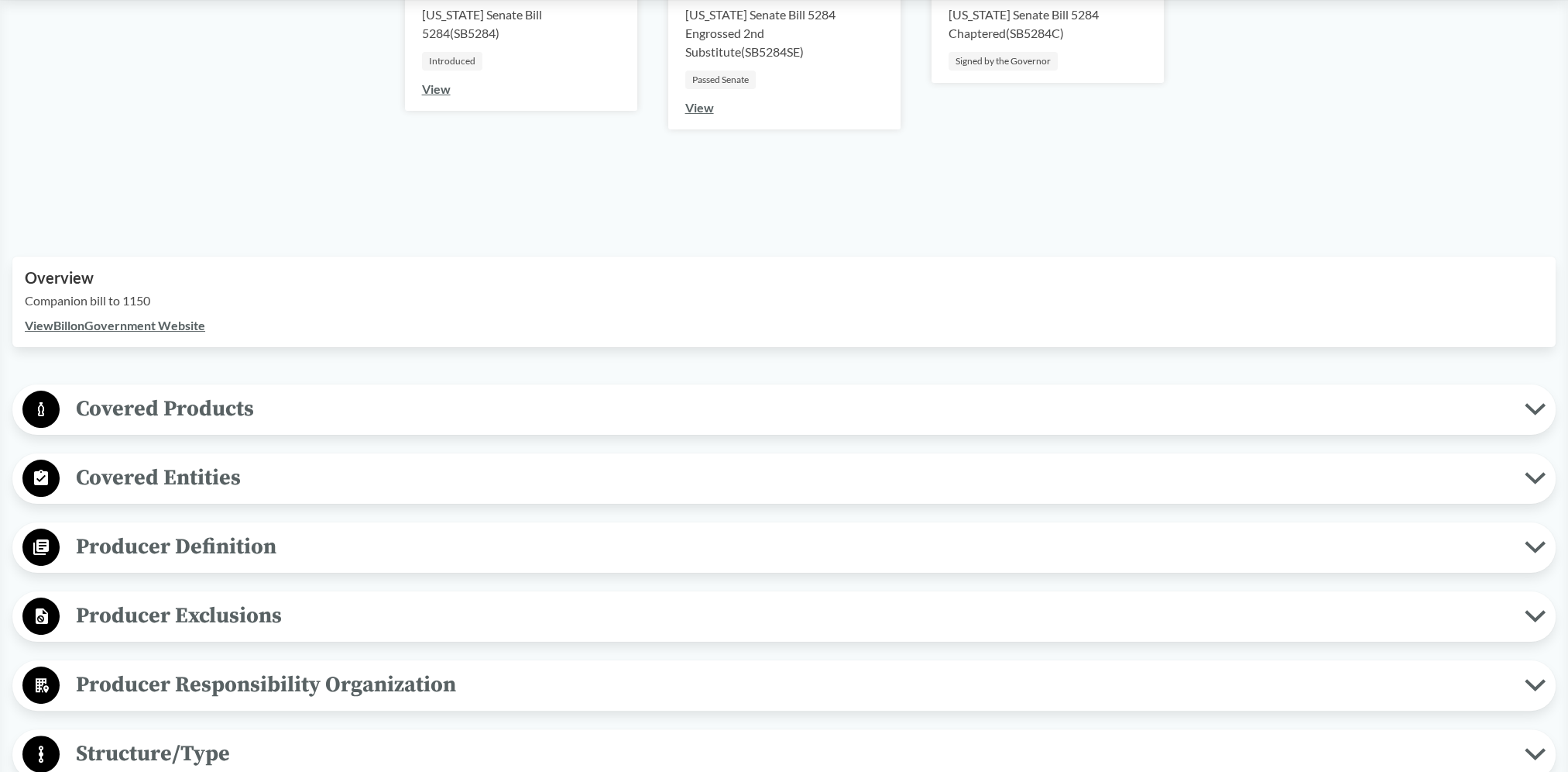
click at [1532, 407] on icon at bounding box center [1535, 409] width 21 height 13
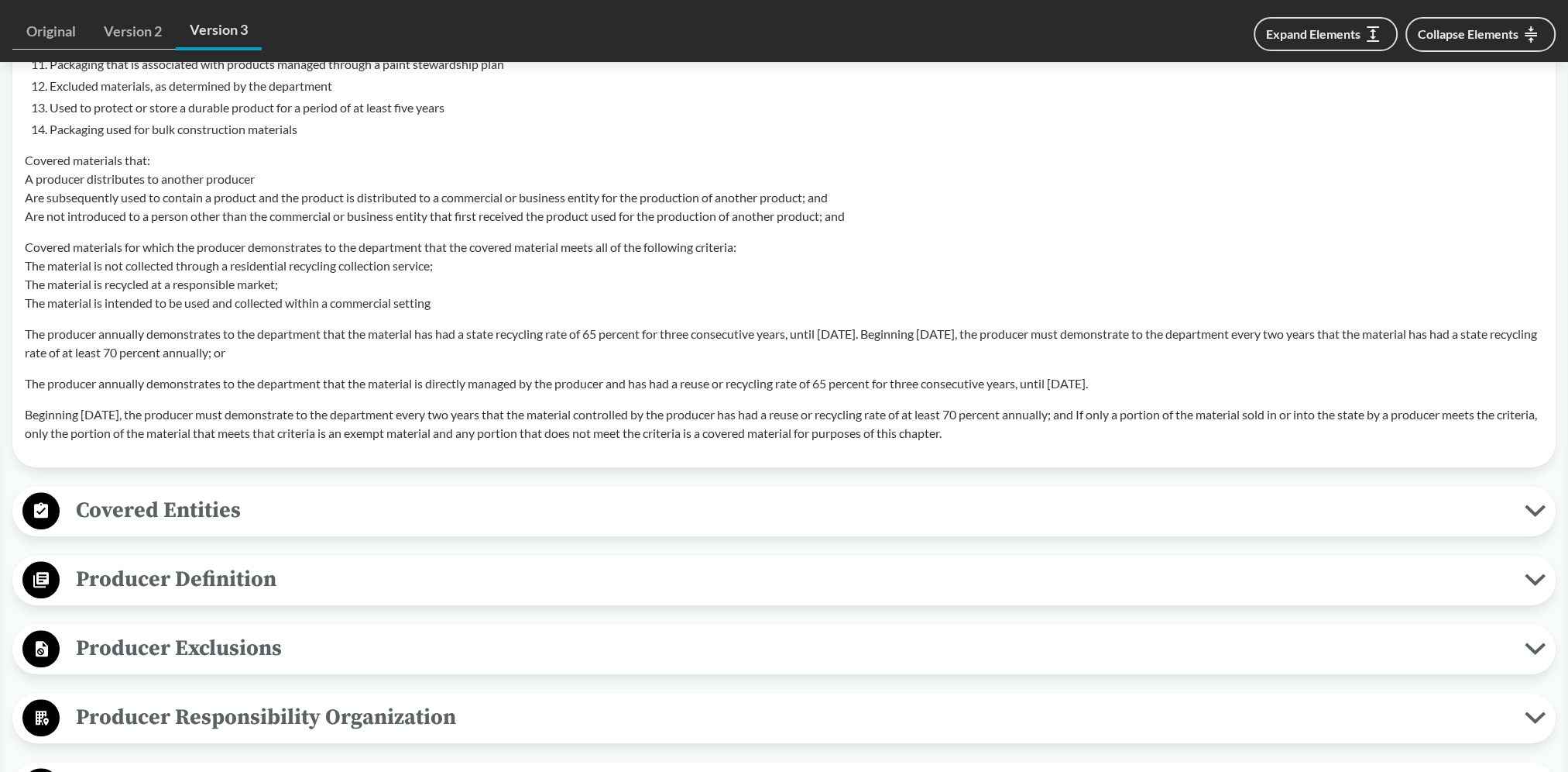
scroll to position [1549, 0]
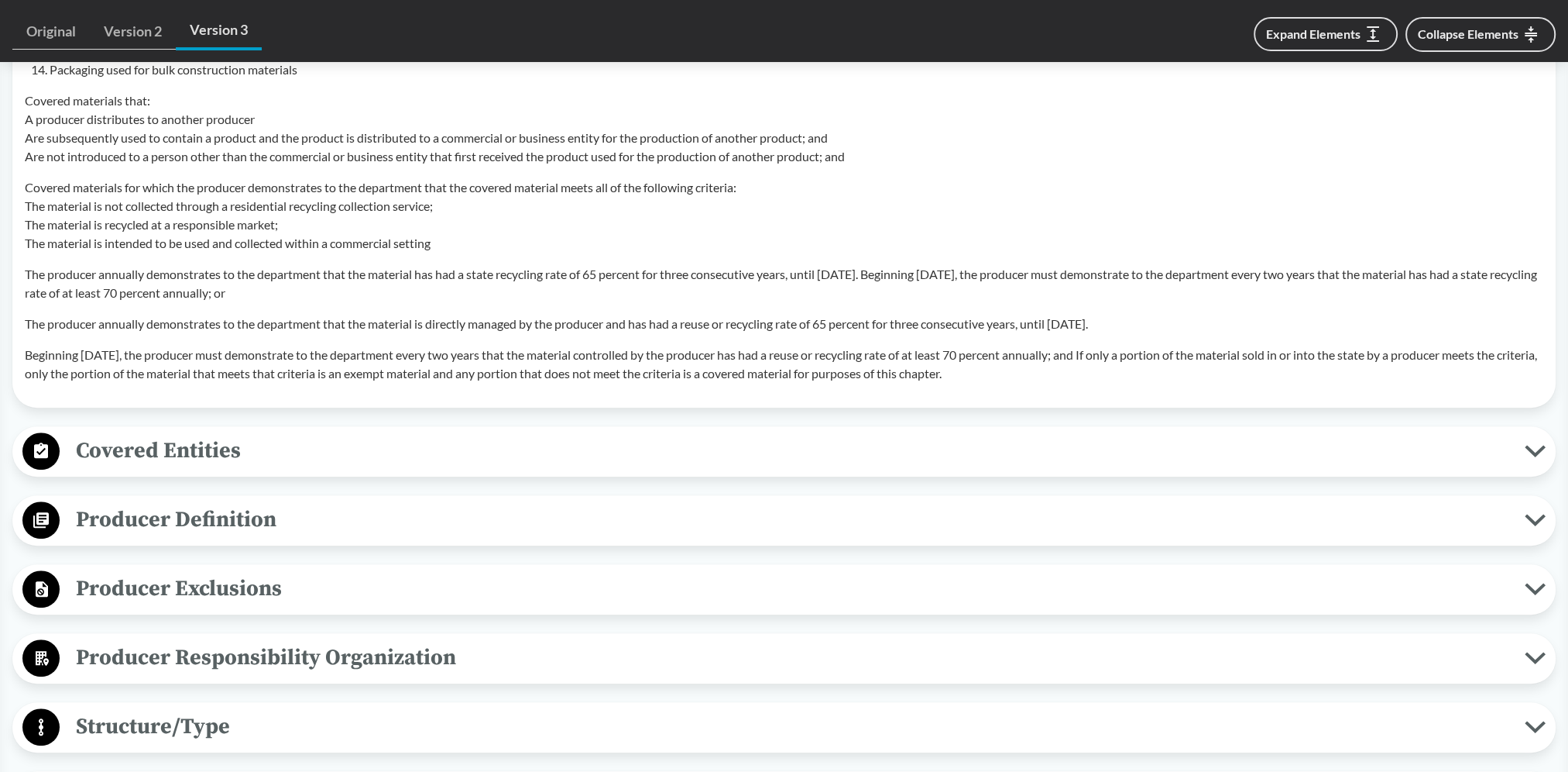
click at [1530, 445] on icon at bounding box center [1535, 451] width 21 height 13
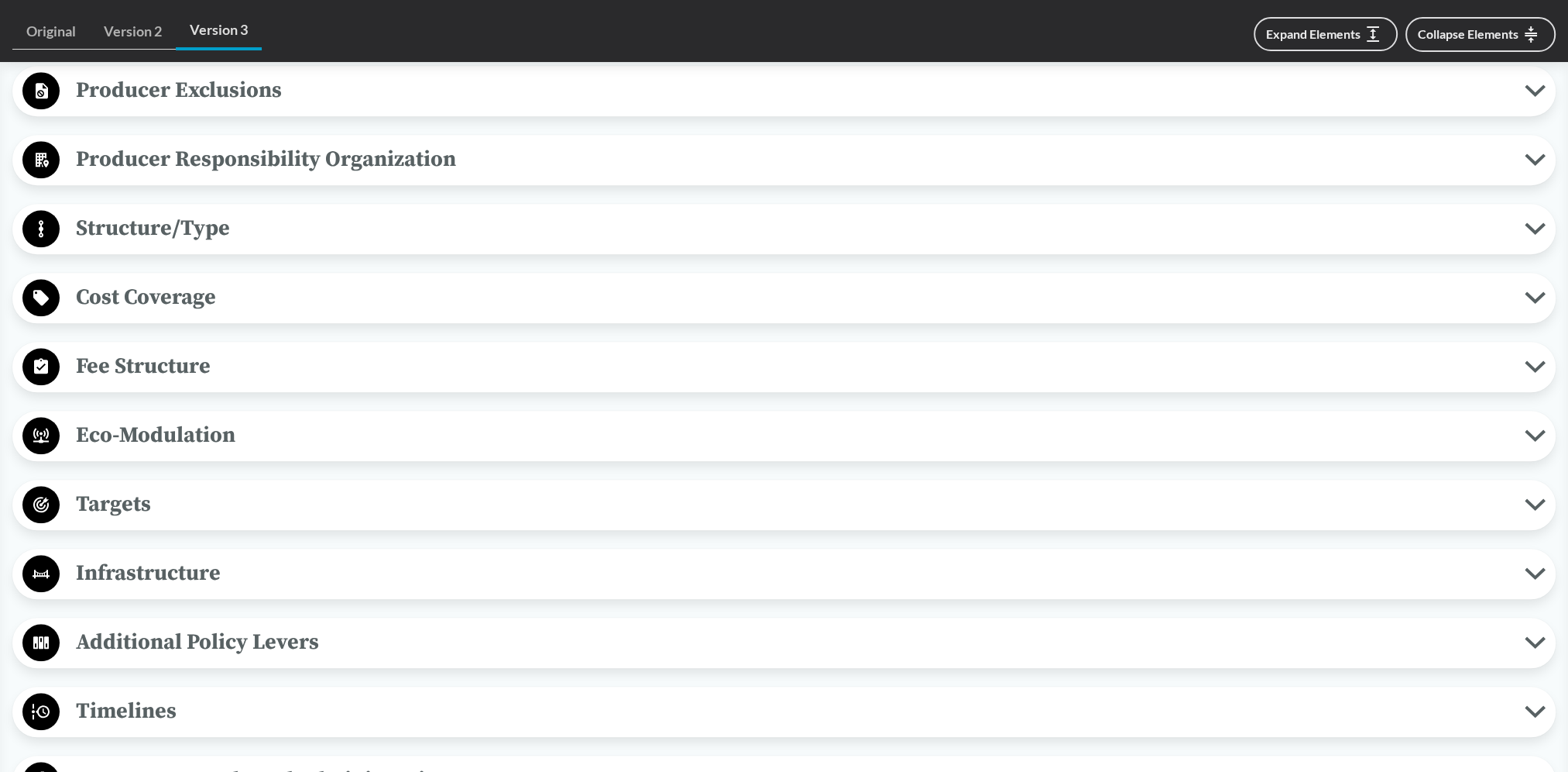
scroll to position [2247, 0]
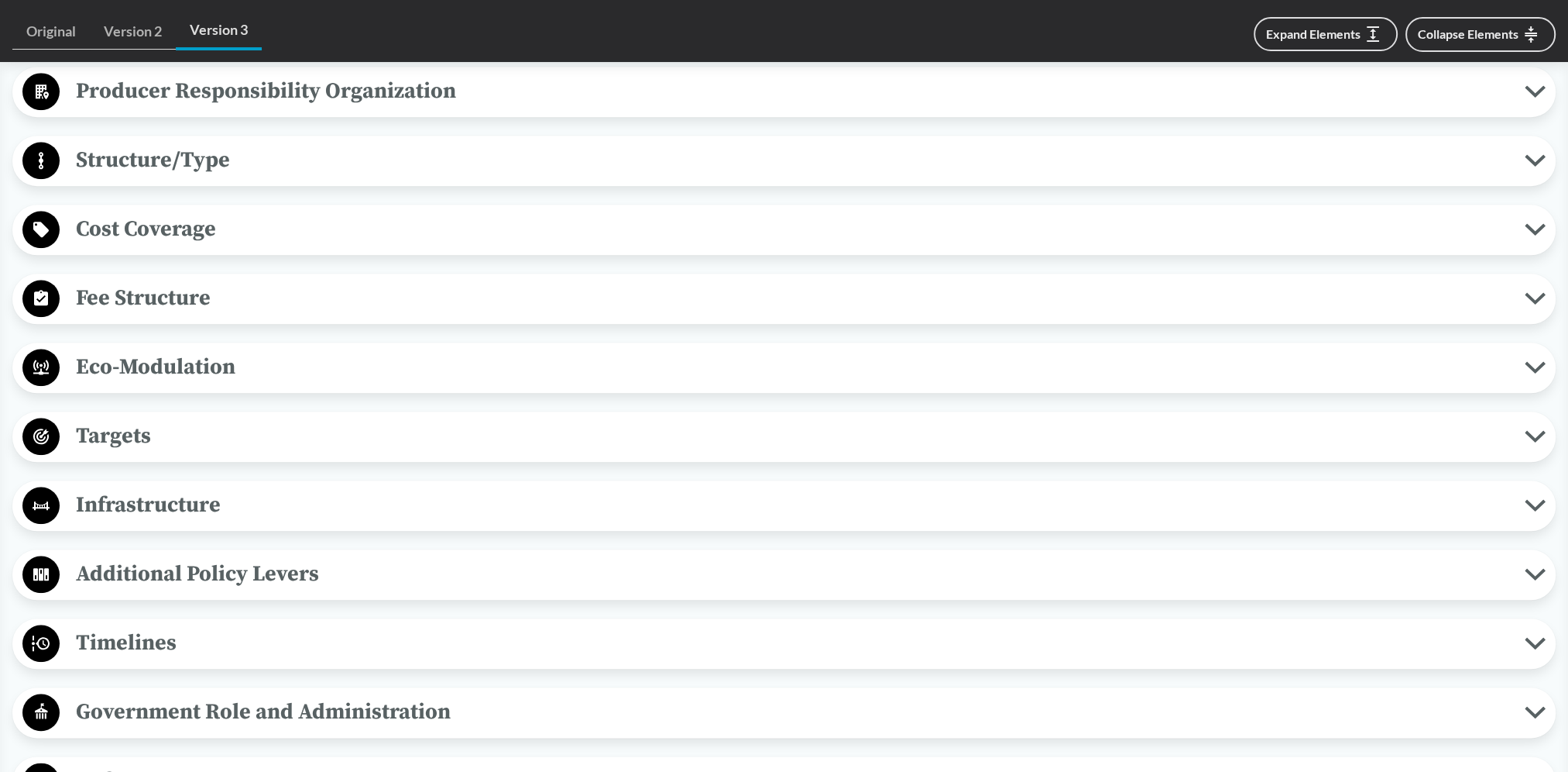
click at [1532, 295] on icon at bounding box center [1536, 298] width 16 height 7
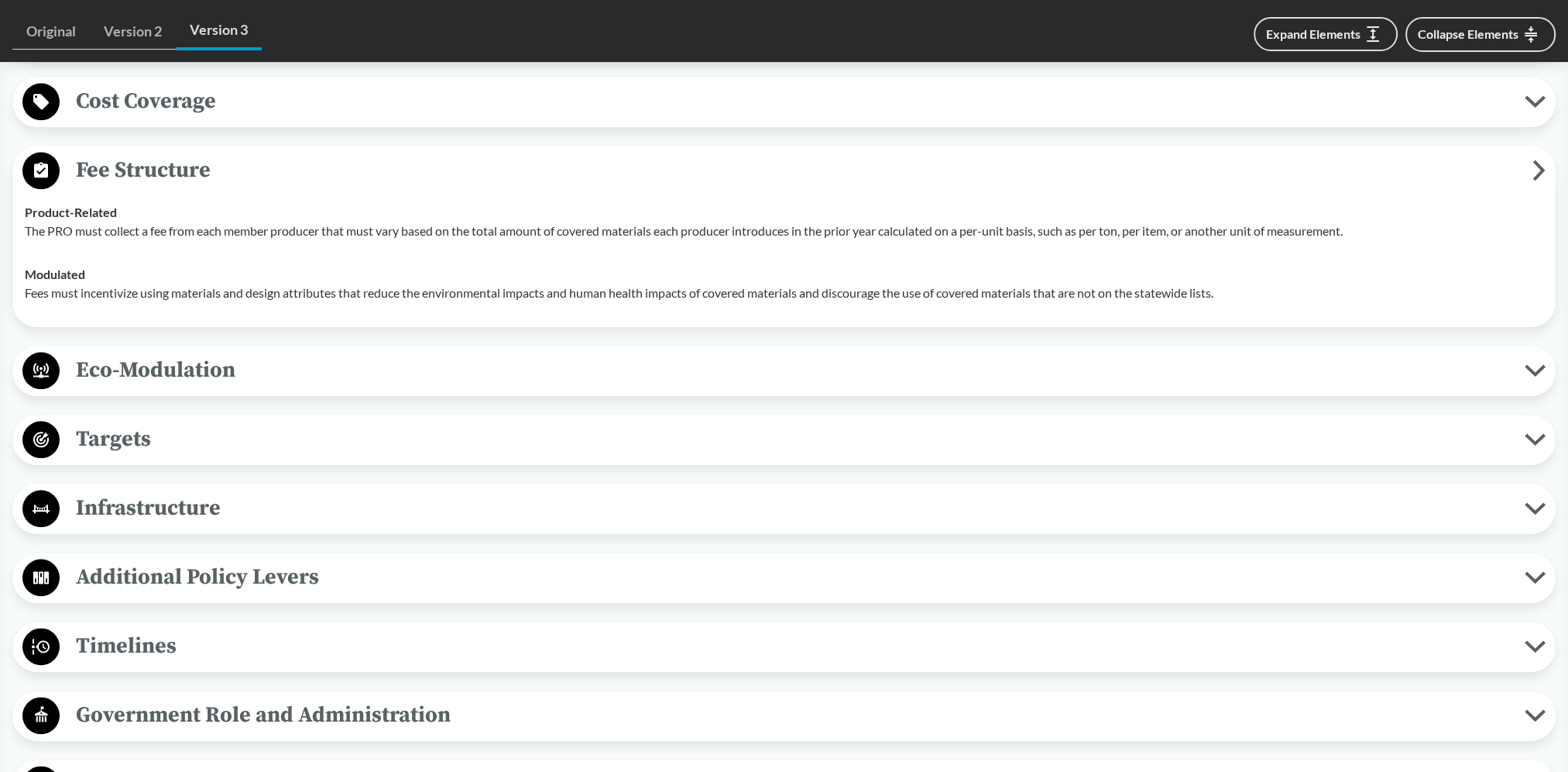
scroll to position [2402, 0]
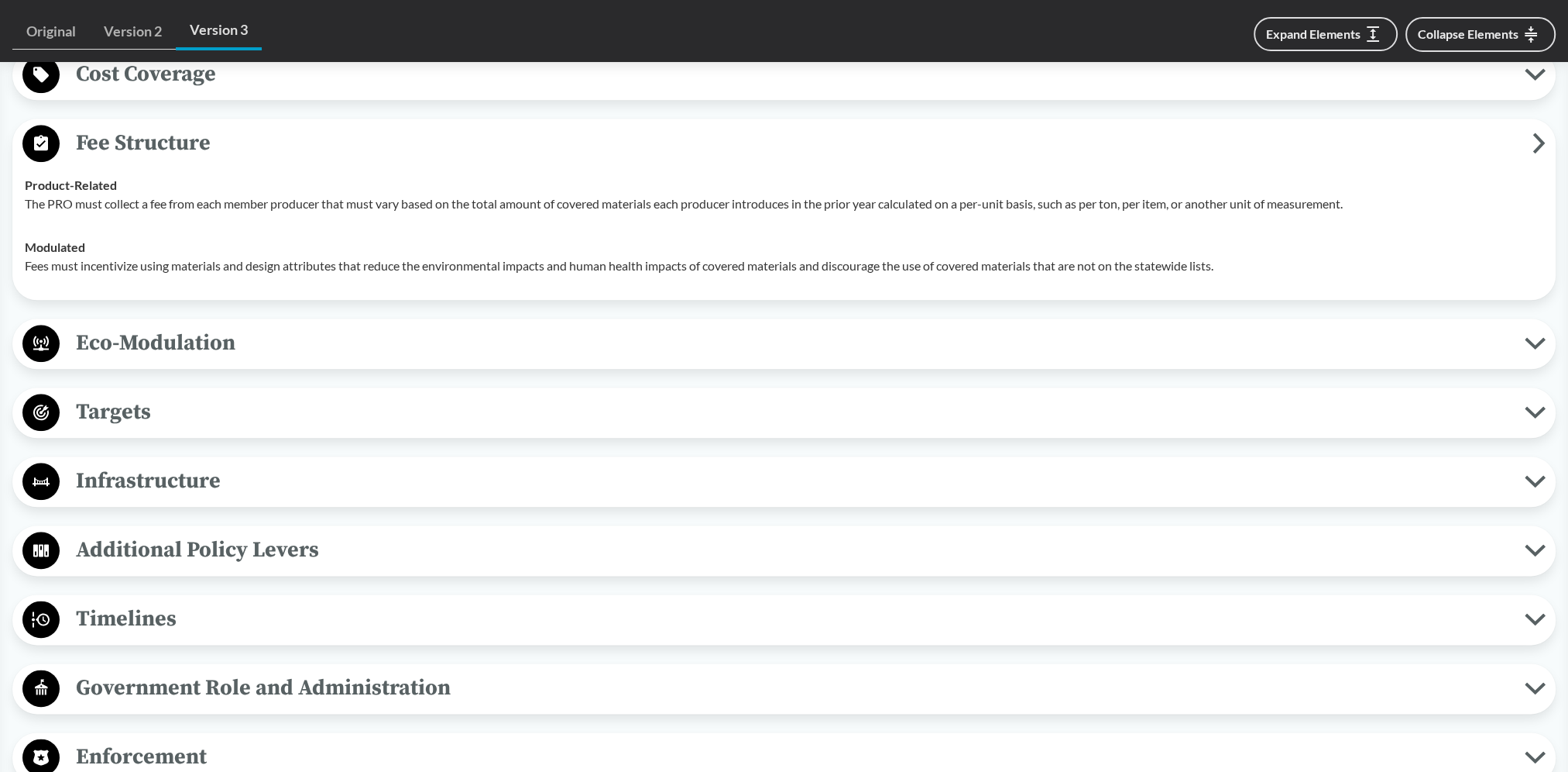
click at [1540, 406] on icon at bounding box center [1535, 413] width 21 height 13
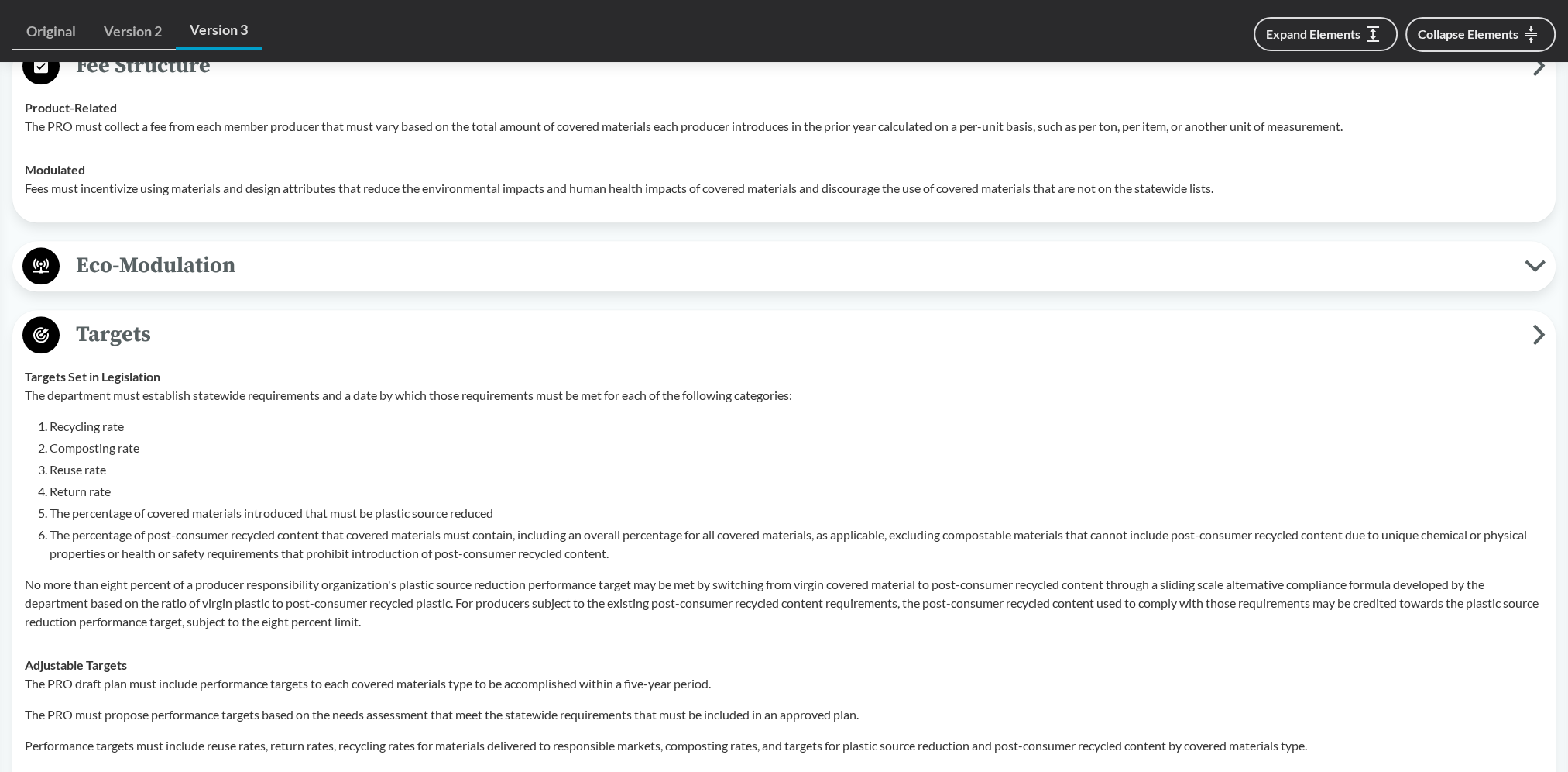
scroll to position [2557, 0]
